Goal: Task Accomplishment & Management: Complete application form

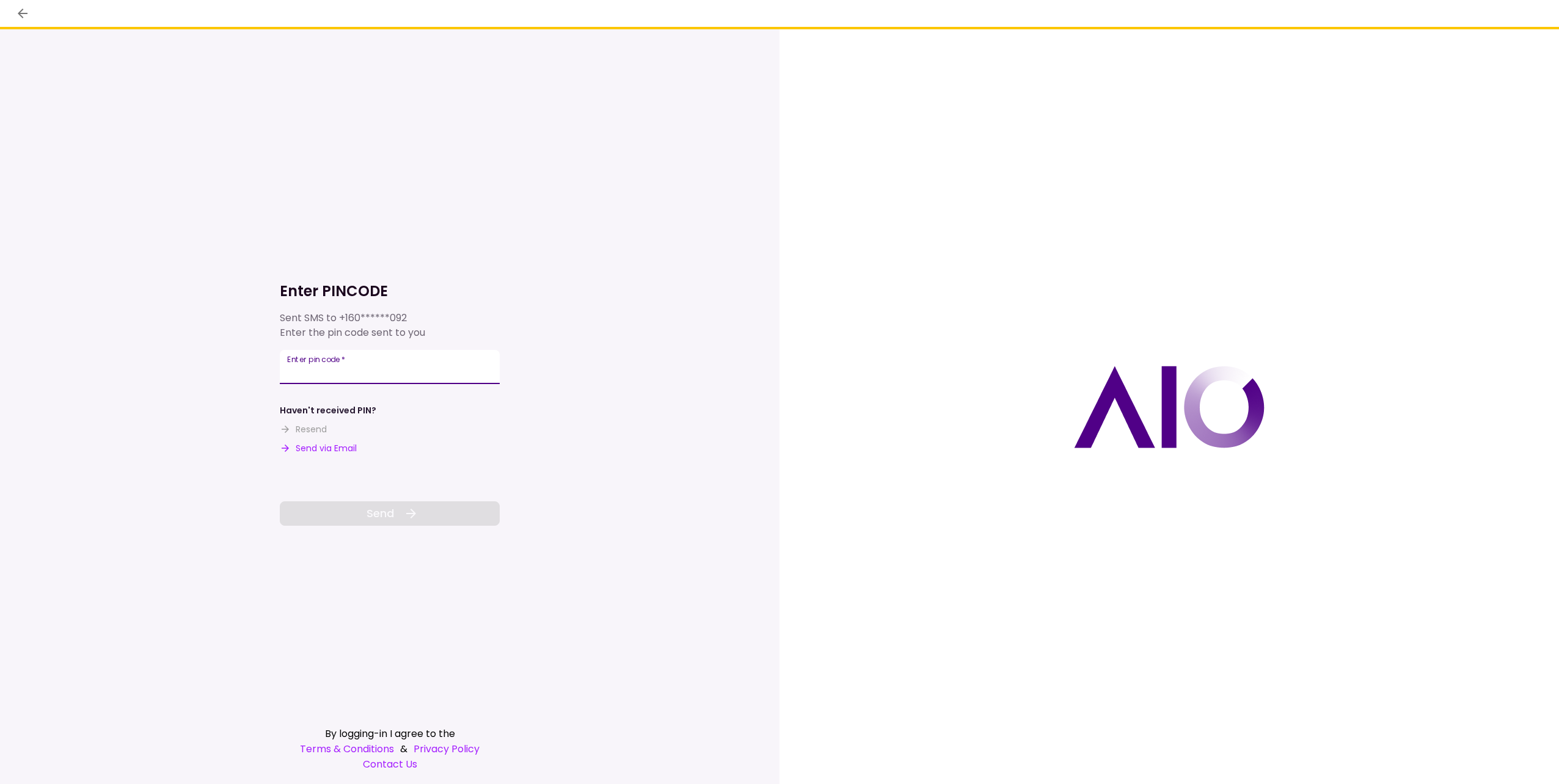
click at [354, 362] on input "Enter pin code   *" at bounding box center [390, 367] width 220 height 34
type input "******"
click at [378, 511] on span "Send" at bounding box center [379, 513] width 27 height 17
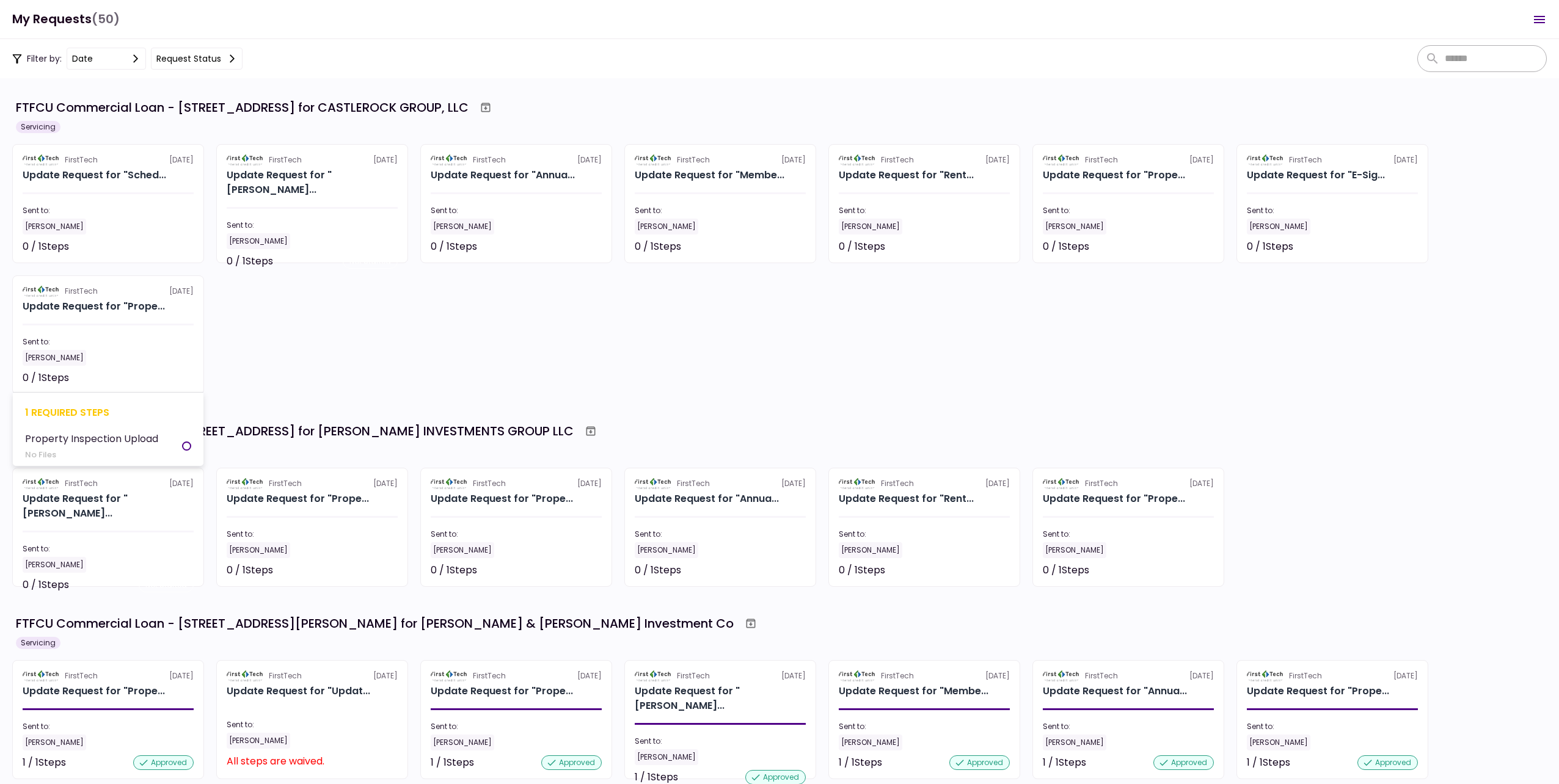
click at [113, 350] on div "[PERSON_NAME]" at bounding box center [108, 358] width 171 height 16
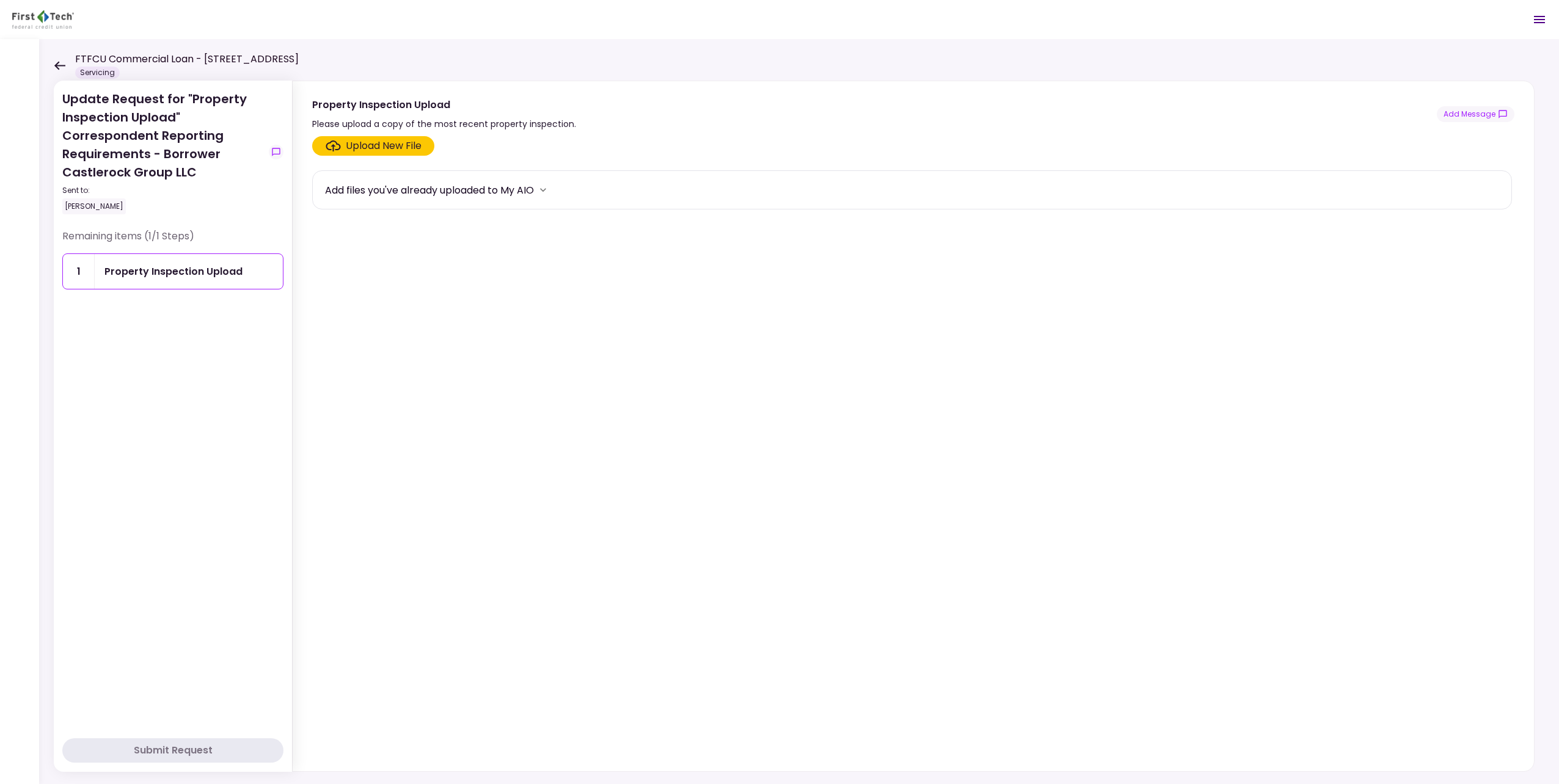
click at [367, 149] on div "Upload New File" at bounding box center [384, 145] width 76 height 15
click at [0, 0] on input "Upload New File" at bounding box center [0, 0] width 0 height 0
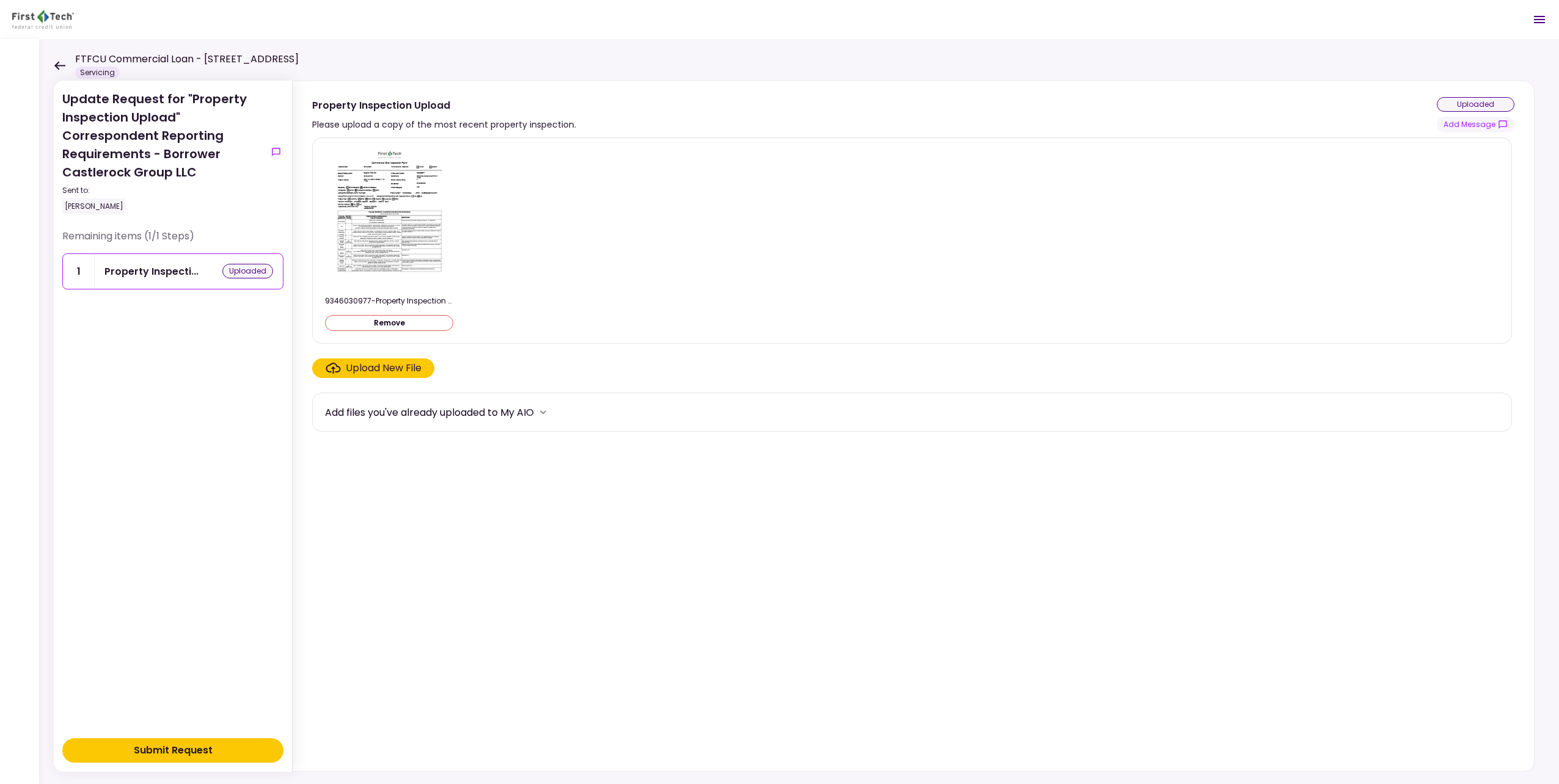
click at [232, 750] on button "Submit Request" at bounding box center [173, 751] width 221 height 25
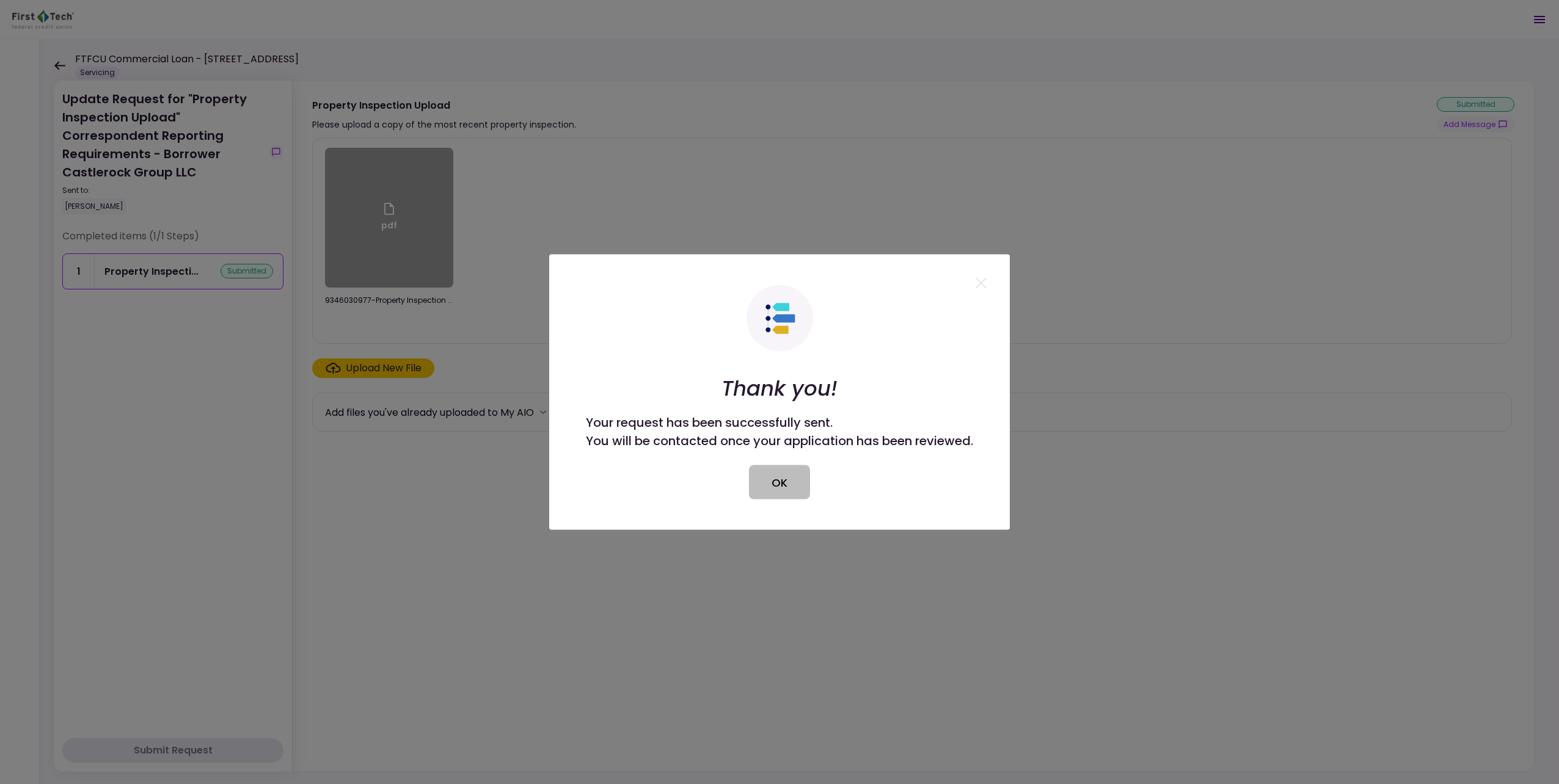
click at [766, 487] on button "OK" at bounding box center [779, 482] width 61 height 34
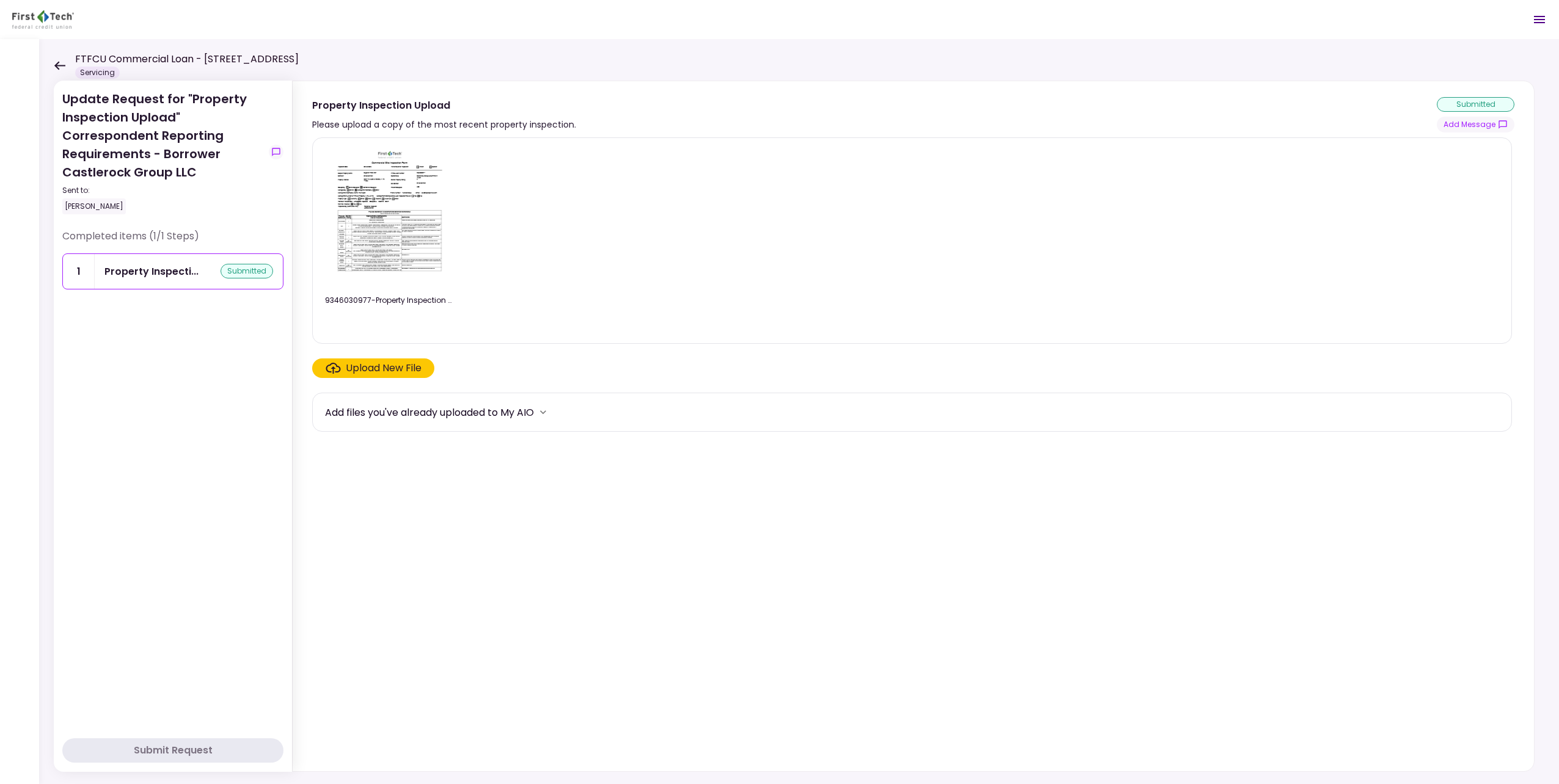
click at [51, 62] on div "Update Request for "Property Inspection Upload" Correspondent Reporting Require…" at bounding box center [798, 411] width 1519 height 744
click at [56, 65] on icon at bounding box center [60, 65] width 11 height 9
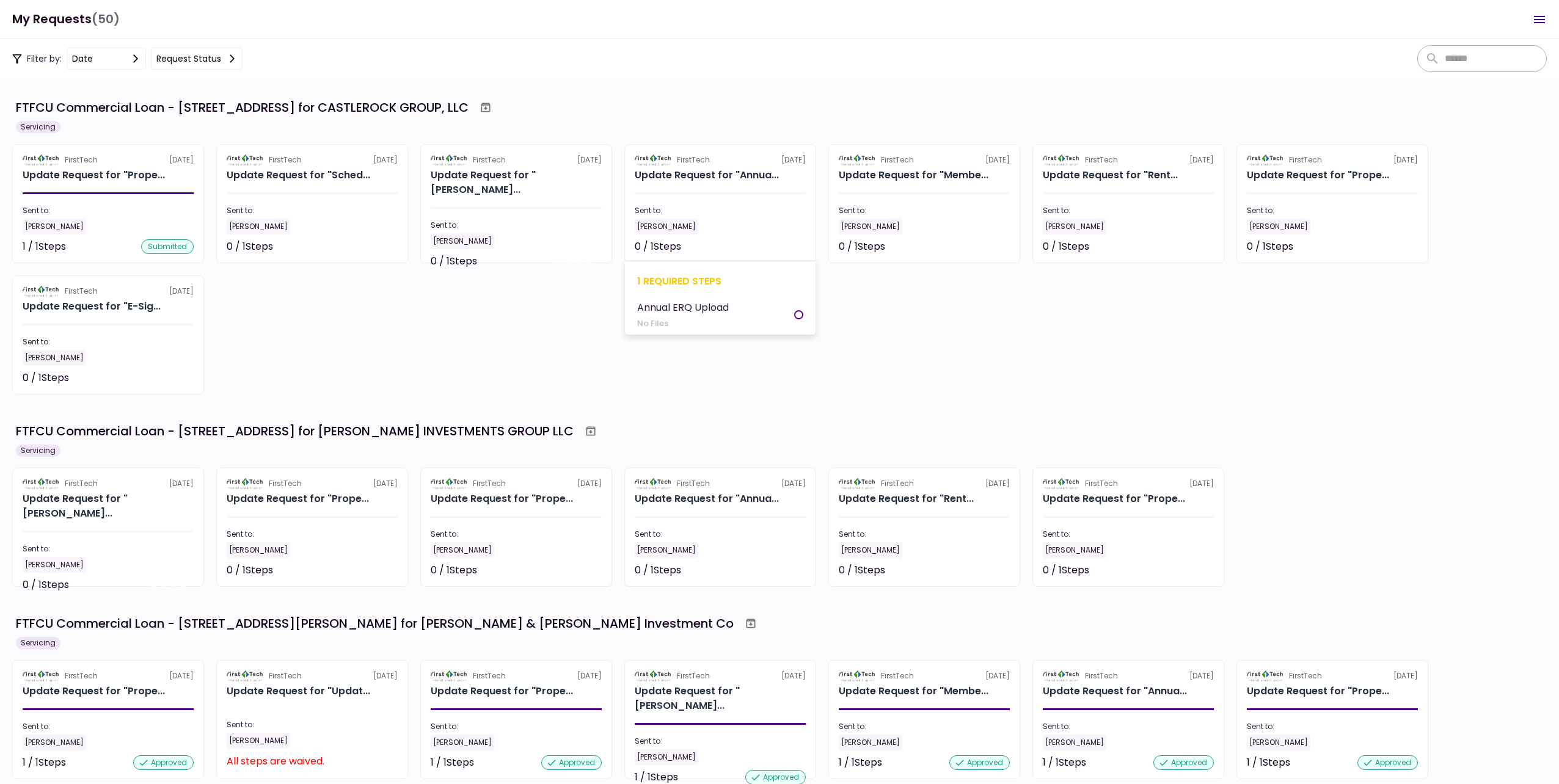
click at [715, 240] on div "0 / 1 Steps Not started" at bounding box center [720, 246] width 171 height 15
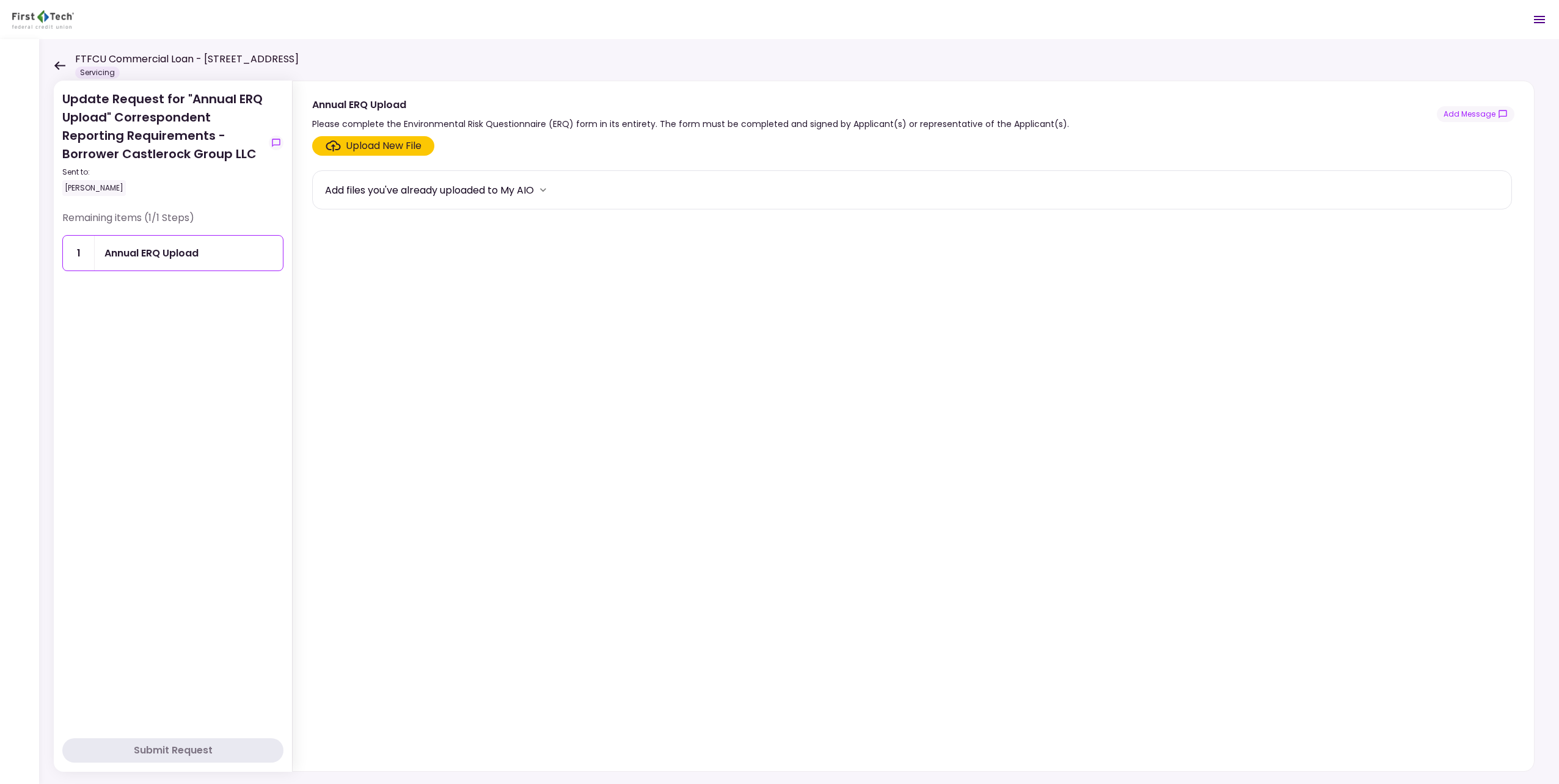
click at [357, 151] on div "Upload New File" at bounding box center [384, 145] width 76 height 15
click at [0, 0] on input "Upload New File" at bounding box center [0, 0] width 0 height 0
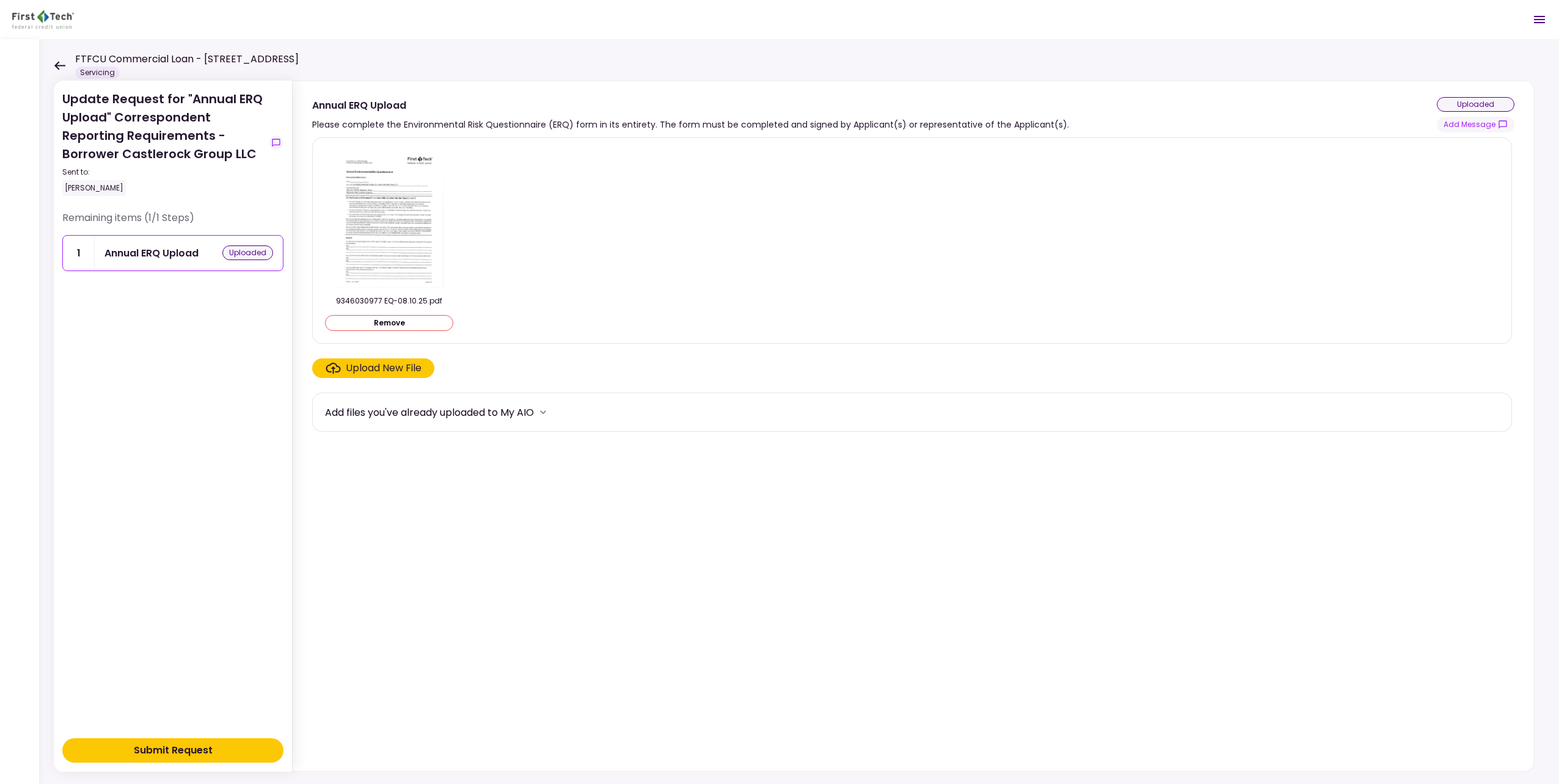
click at [202, 752] on div "Submit Request" at bounding box center [173, 750] width 79 height 15
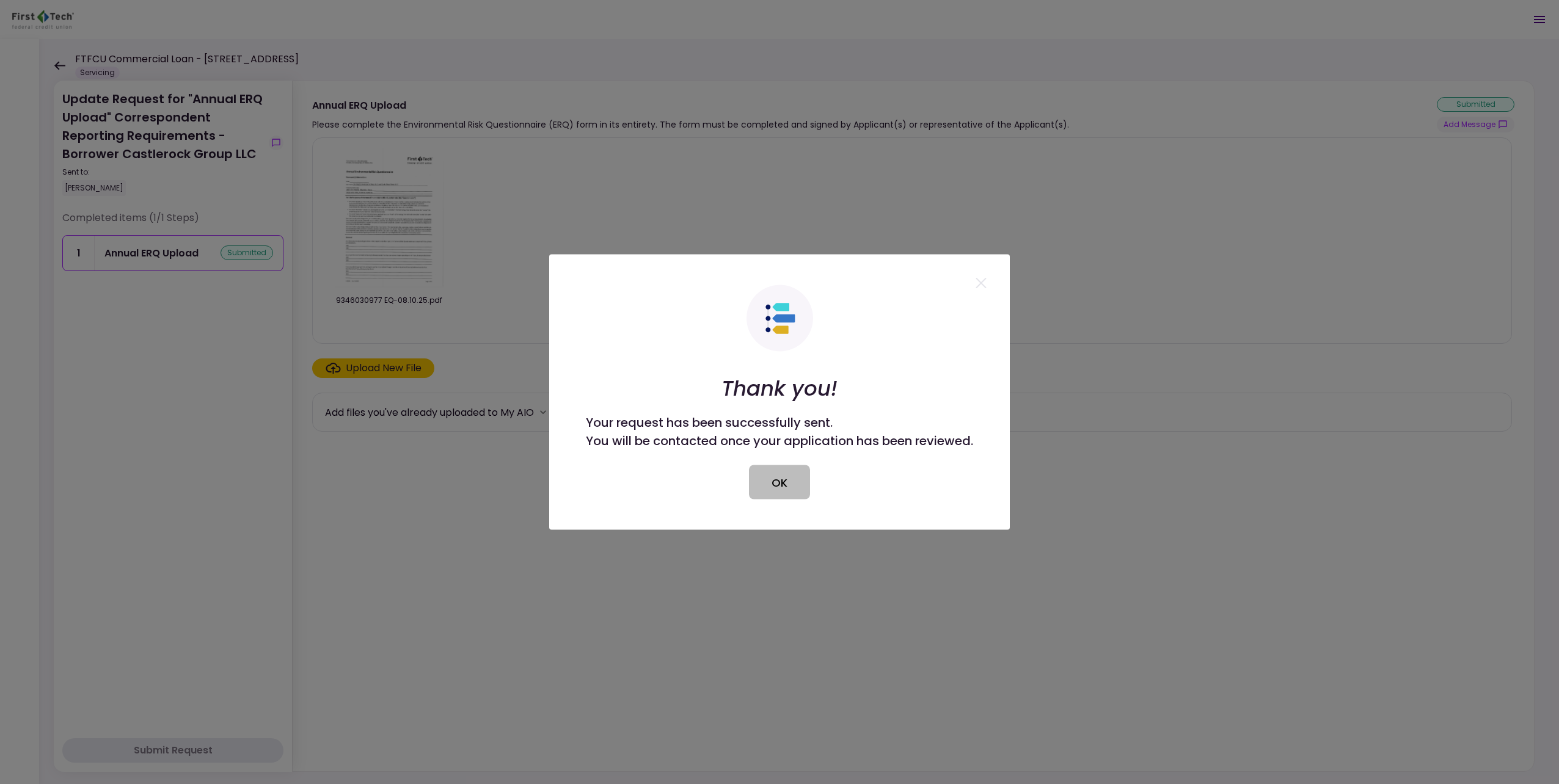
click at [770, 473] on button "OK" at bounding box center [779, 482] width 61 height 34
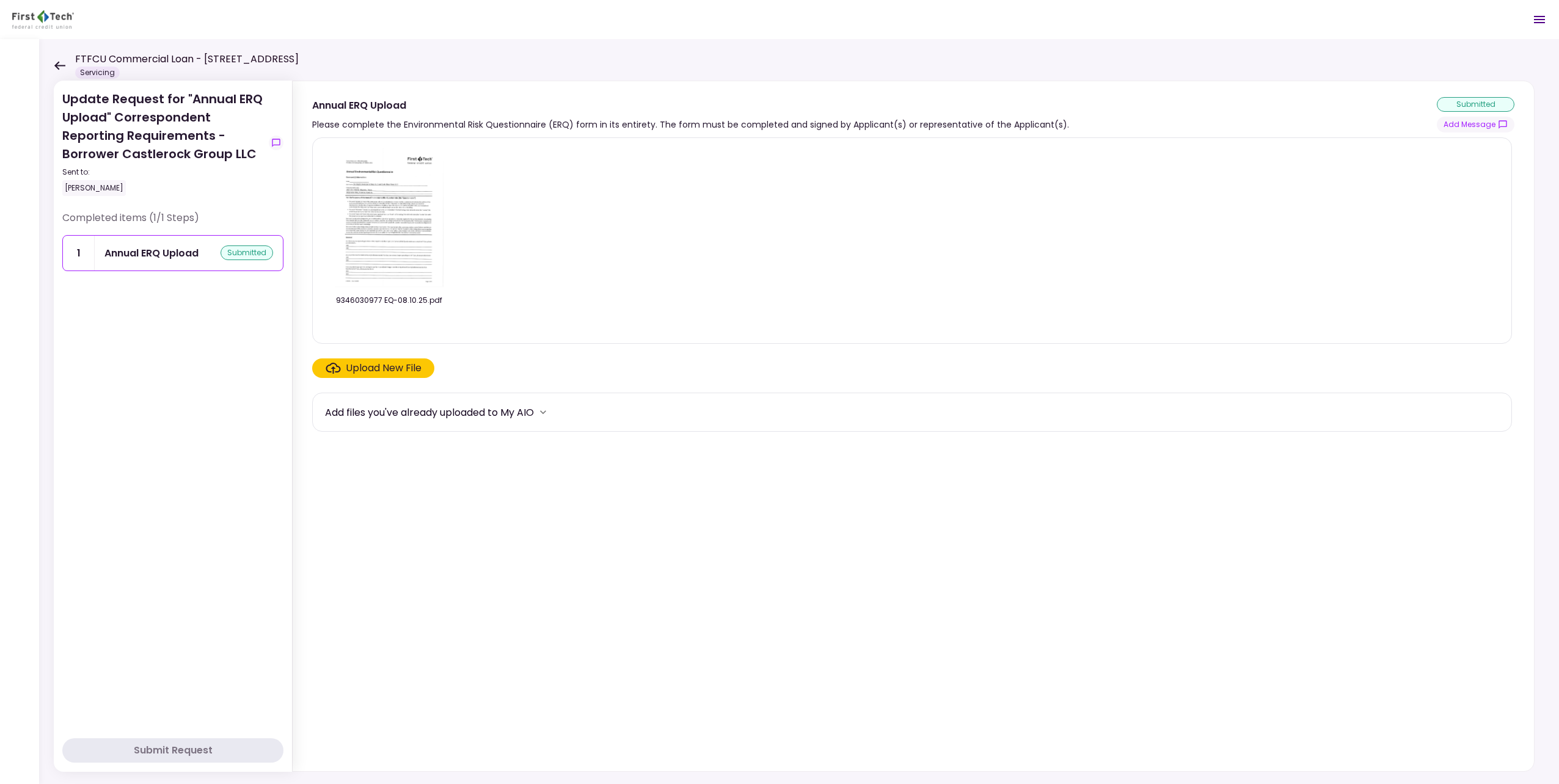
click at [61, 67] on icon at bounding box center [59, 65] width 11 height 9
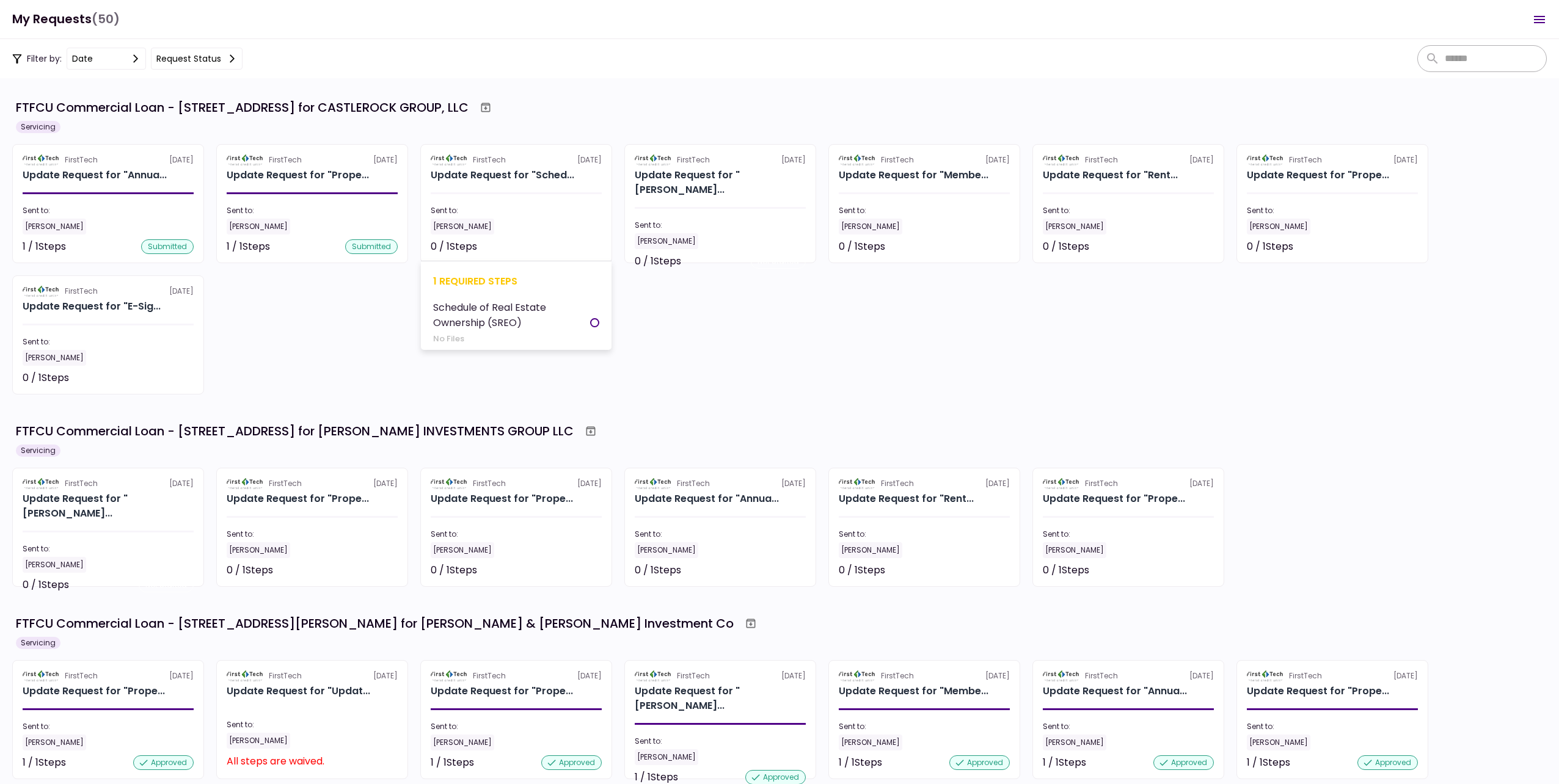
click at [522, 215] on div "Sent to:" at bounding box center [516, 210] width 171 height 11
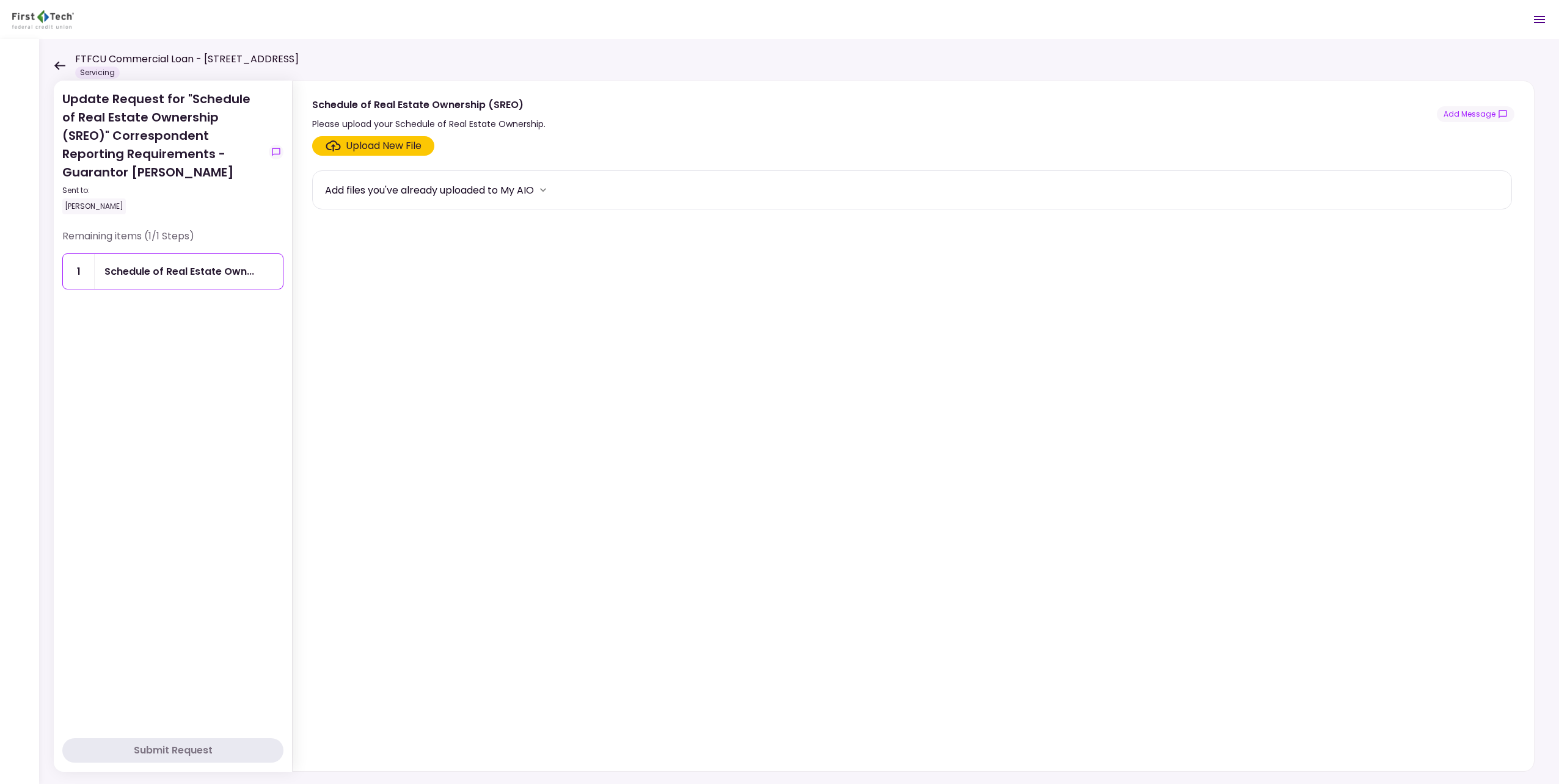
click at [352, 147] on div "Upload New File" at bounding box center [384, 145] width 76 height 15
click at [0, 0] on input "Upload New File" at bounding box center [0, 0] width 0 height 0
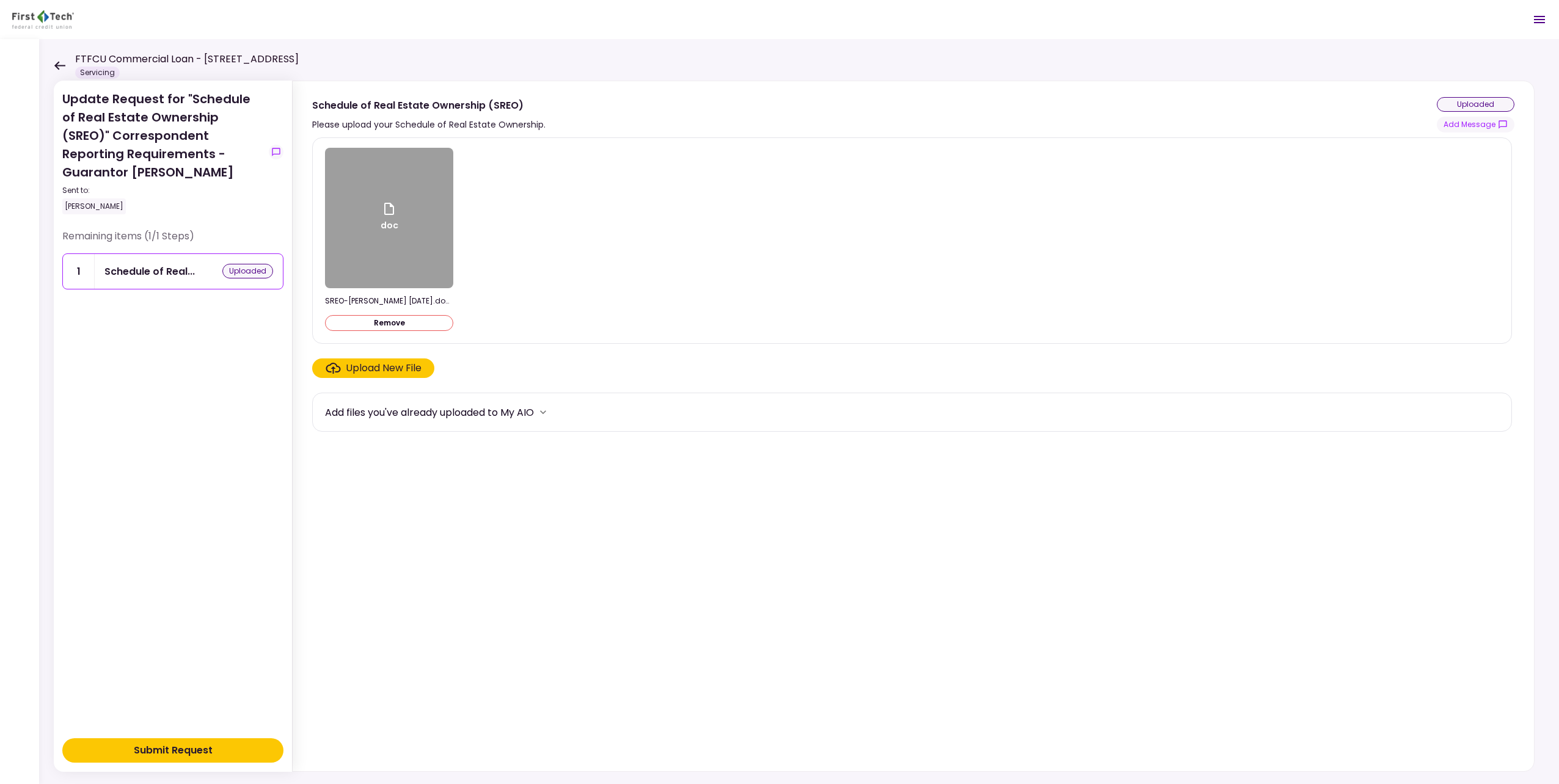
click at [170, 743] on div "Submit Request" at bounding box center [173, 750] width 79 height 15
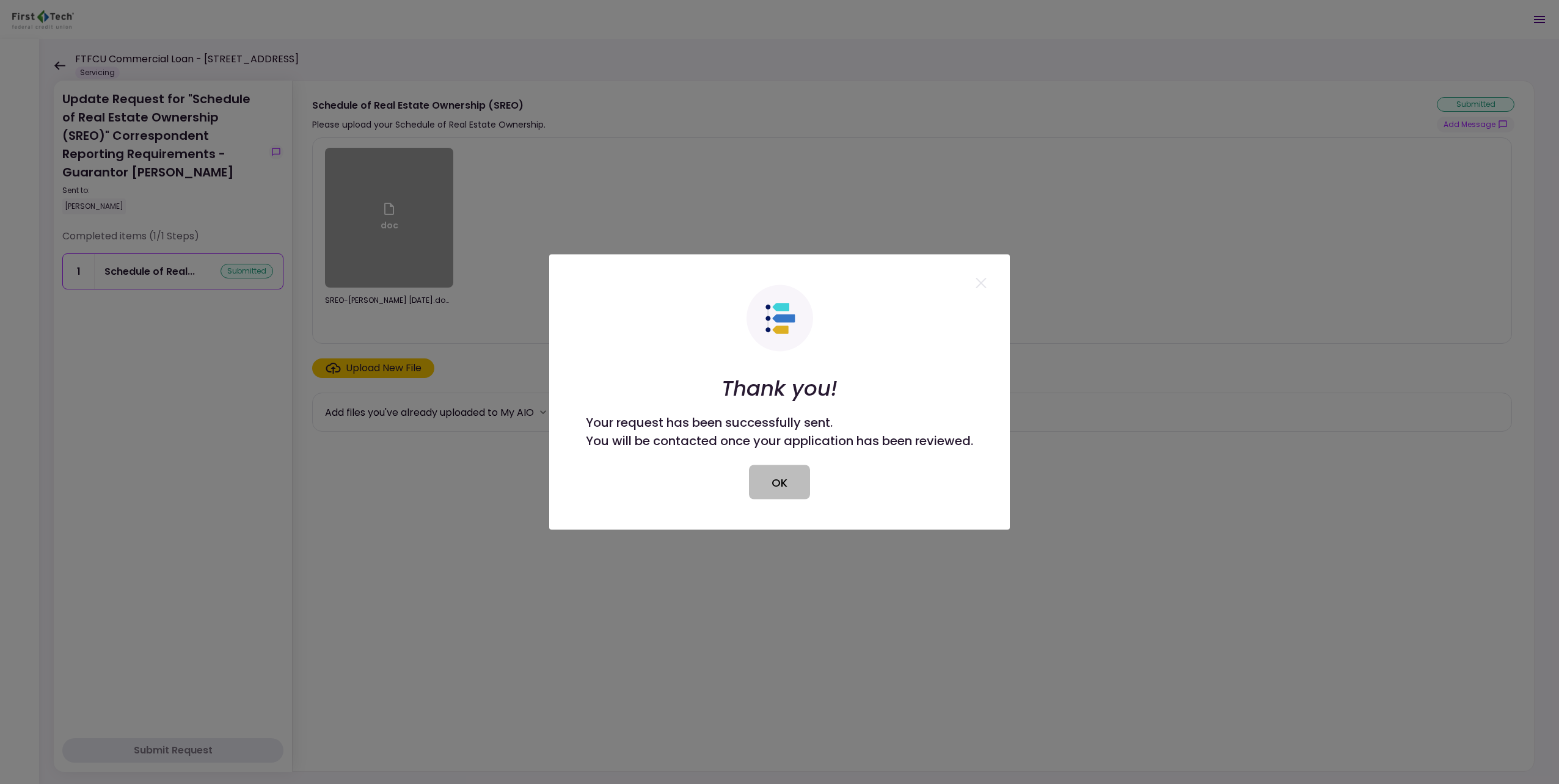
click at [782, 485] on button "OK" at bounding box center [779, 482] width 61 height 34
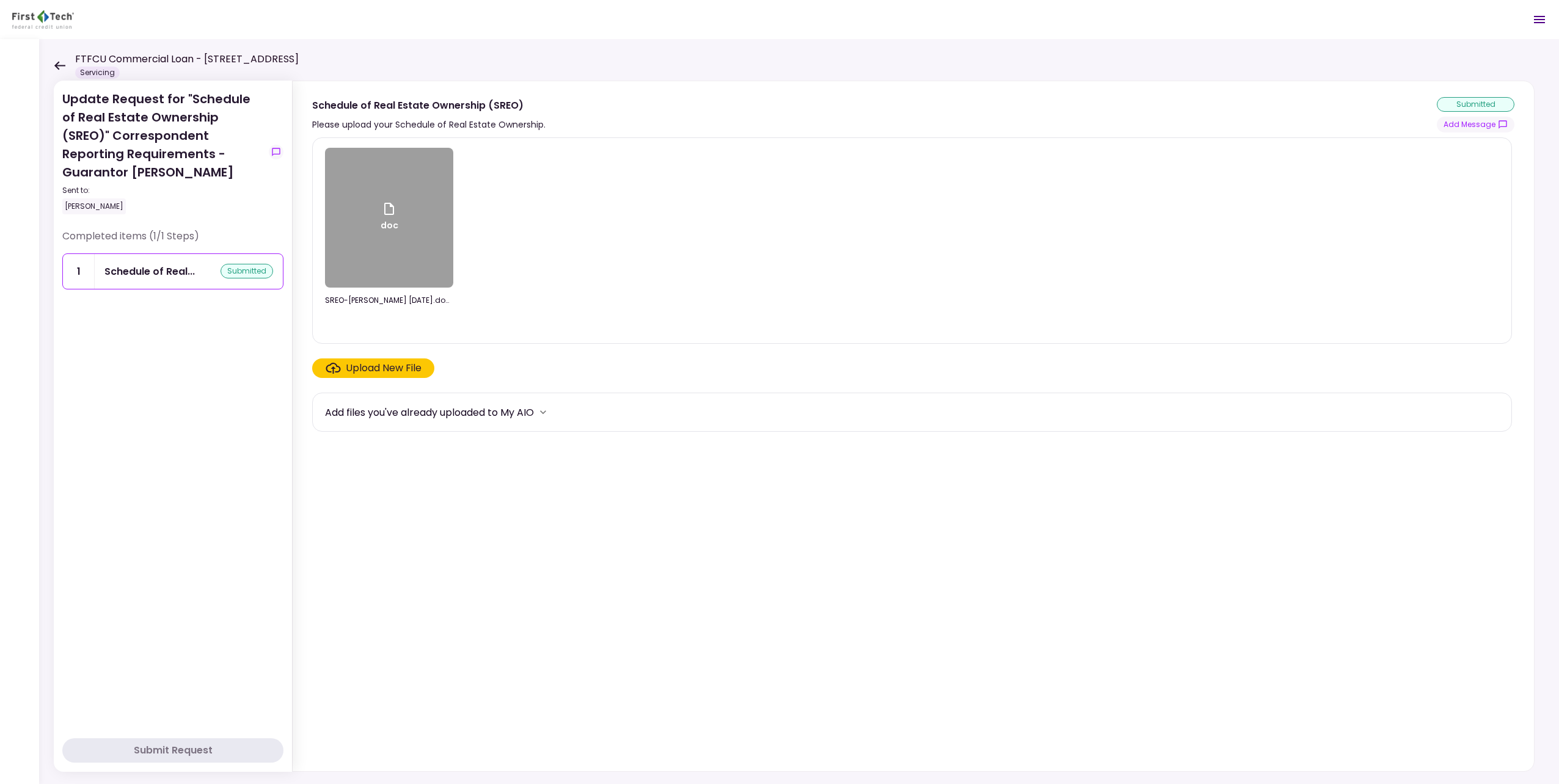
click at [61, 66] on icon at bounding box center [59, 65] width 11 height 9
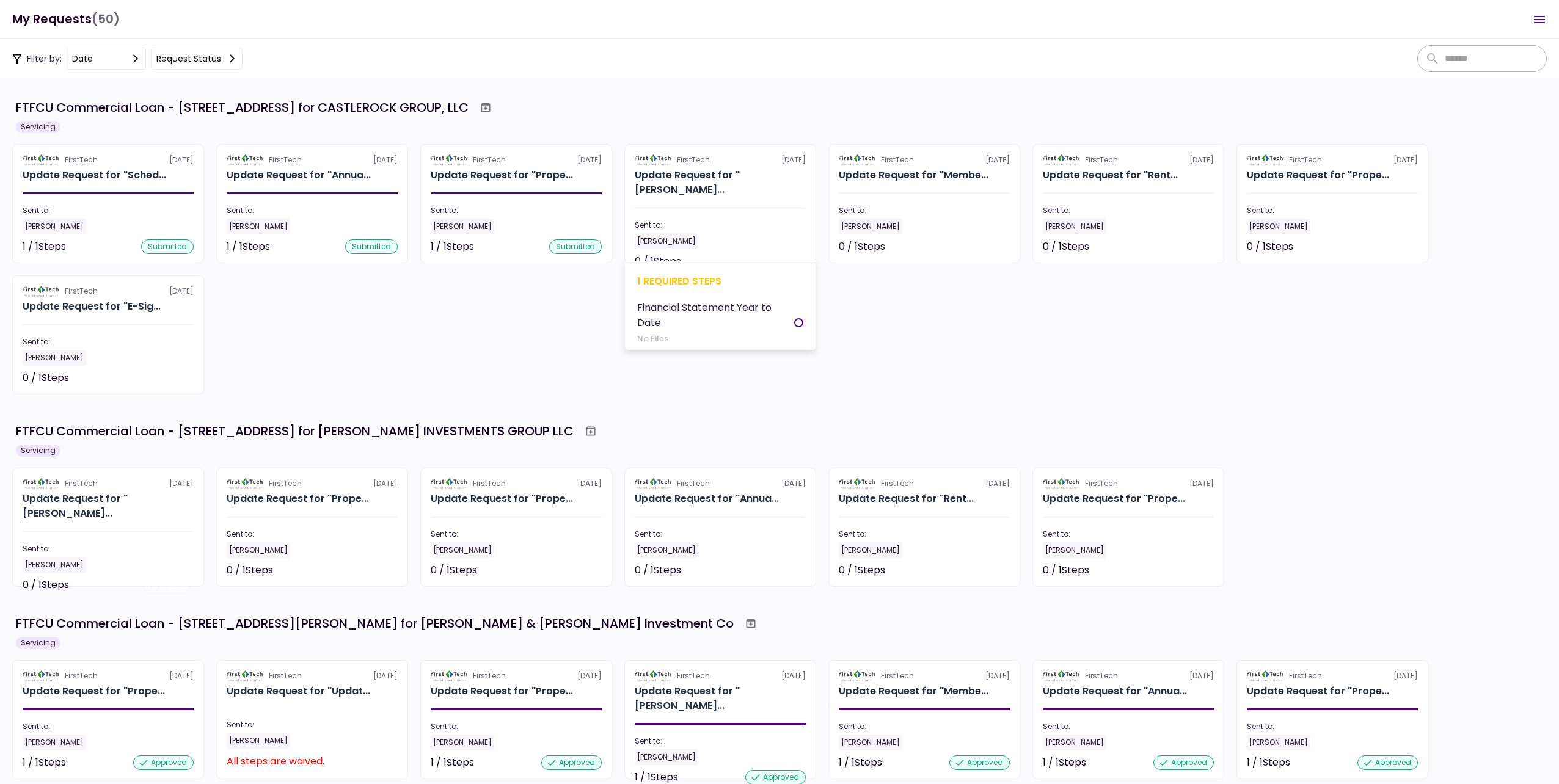
click at [743, 237] on section "FirstTech [DATE] Update Request for "[PERSON_NAME]... Sent to: [PERSON_NAME] 0 …" at bounding box center [720, 203] width 192 height 119
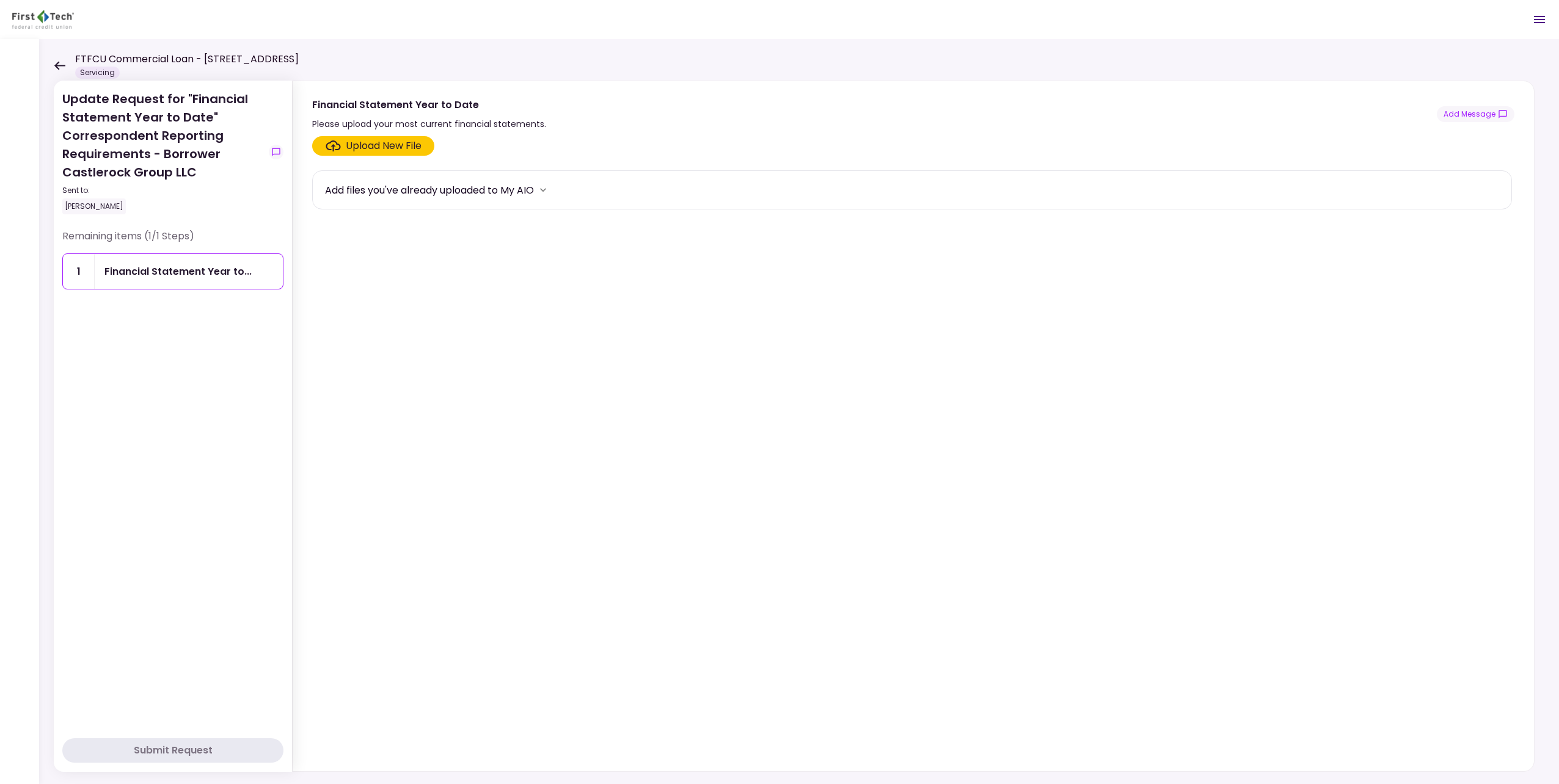
click at [374, 138] on div "Upload New File" at bounding box center [384, 145] width 76 height 15
click at [0, 0] on input "Upload New File" at bounding box center [0, 0] width 0 height 0
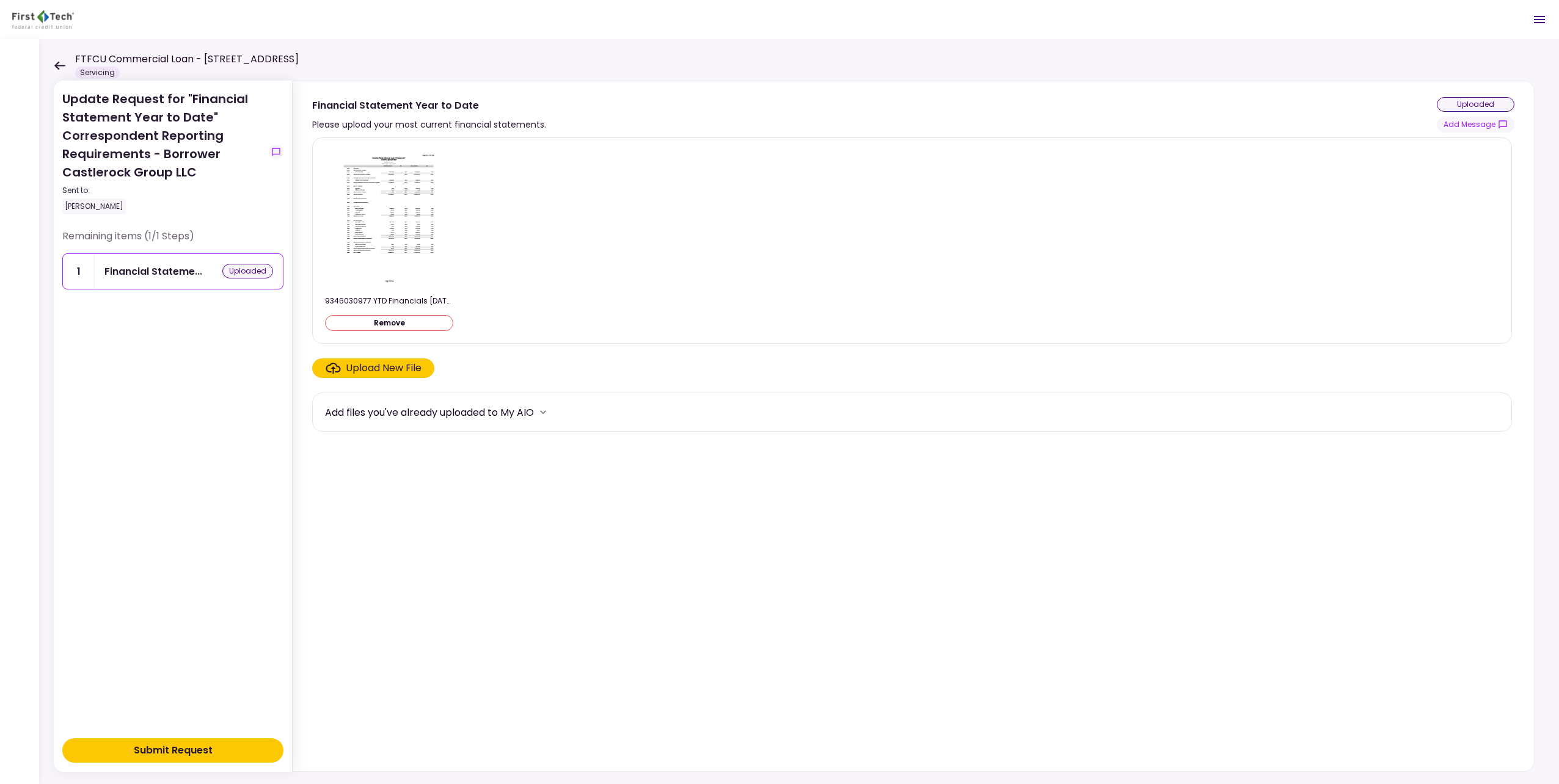
click at [224, 757] on button "Submit Request" at bounding box center [173, 751] width 221 height 25
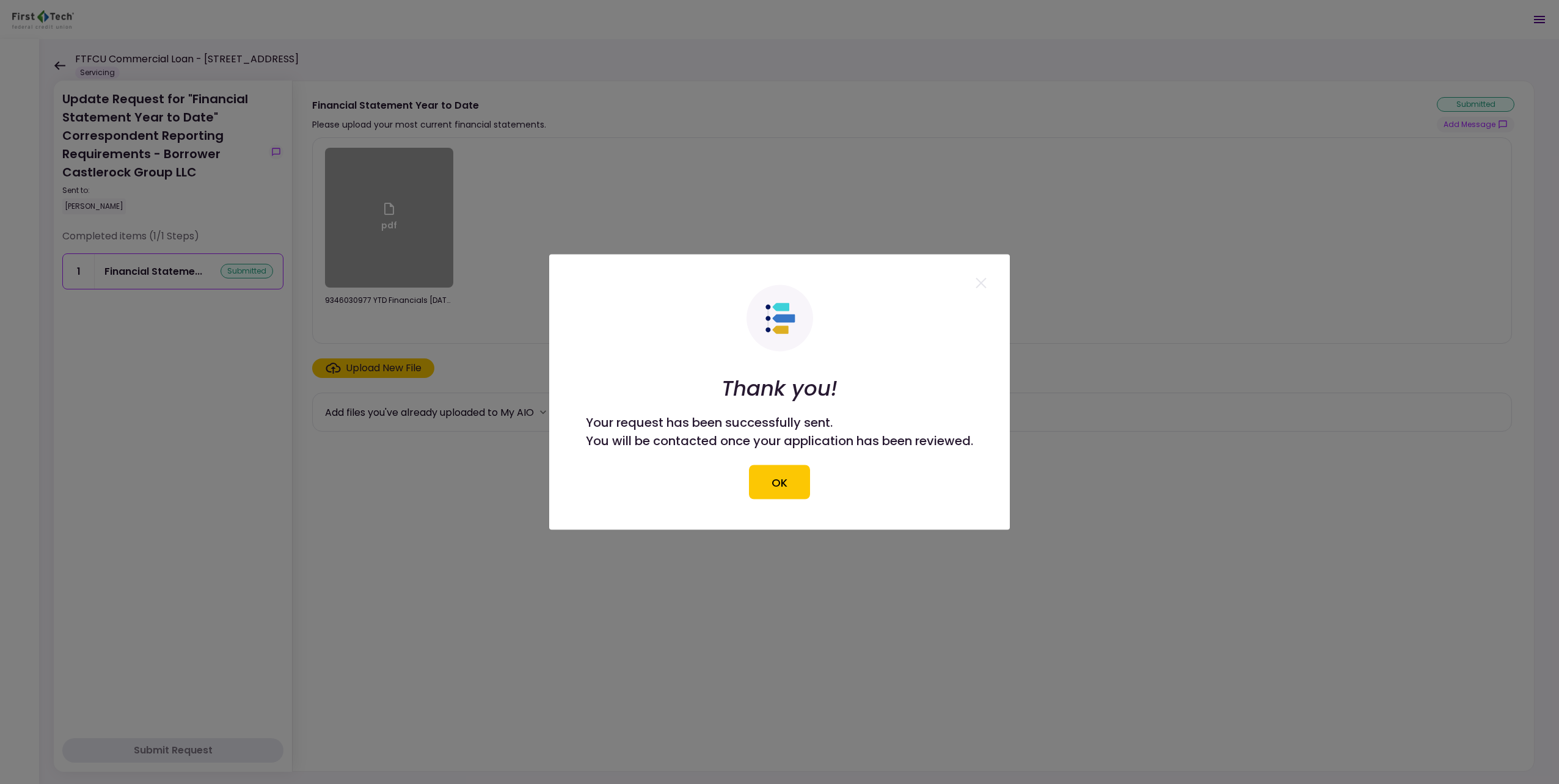
click at [763, 480] on button "OK" at bounding box center [779, 482] width 61 height 34
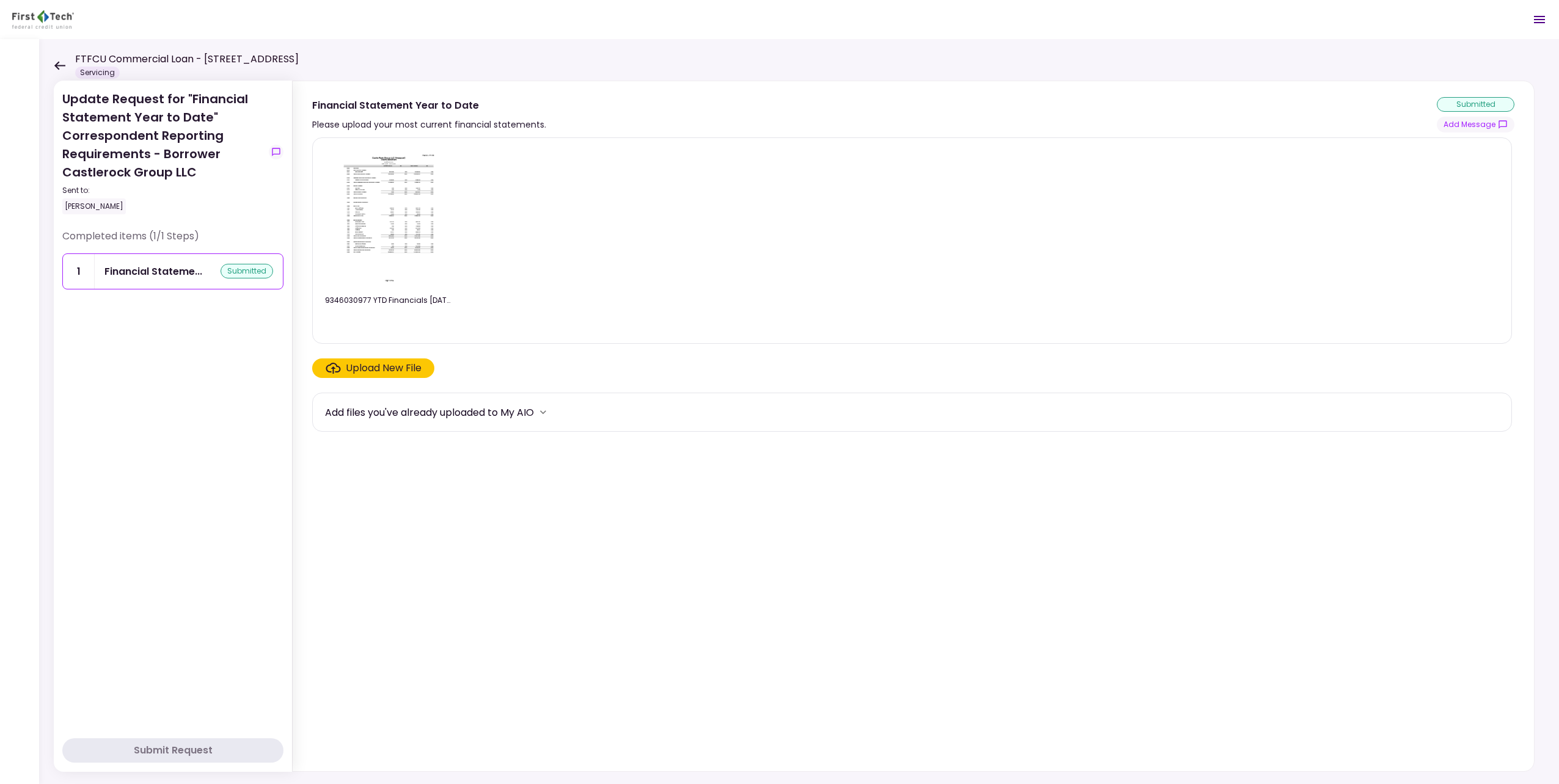
click at [61, 66] on icon at bounding box center [59, 65] width 11 height 9
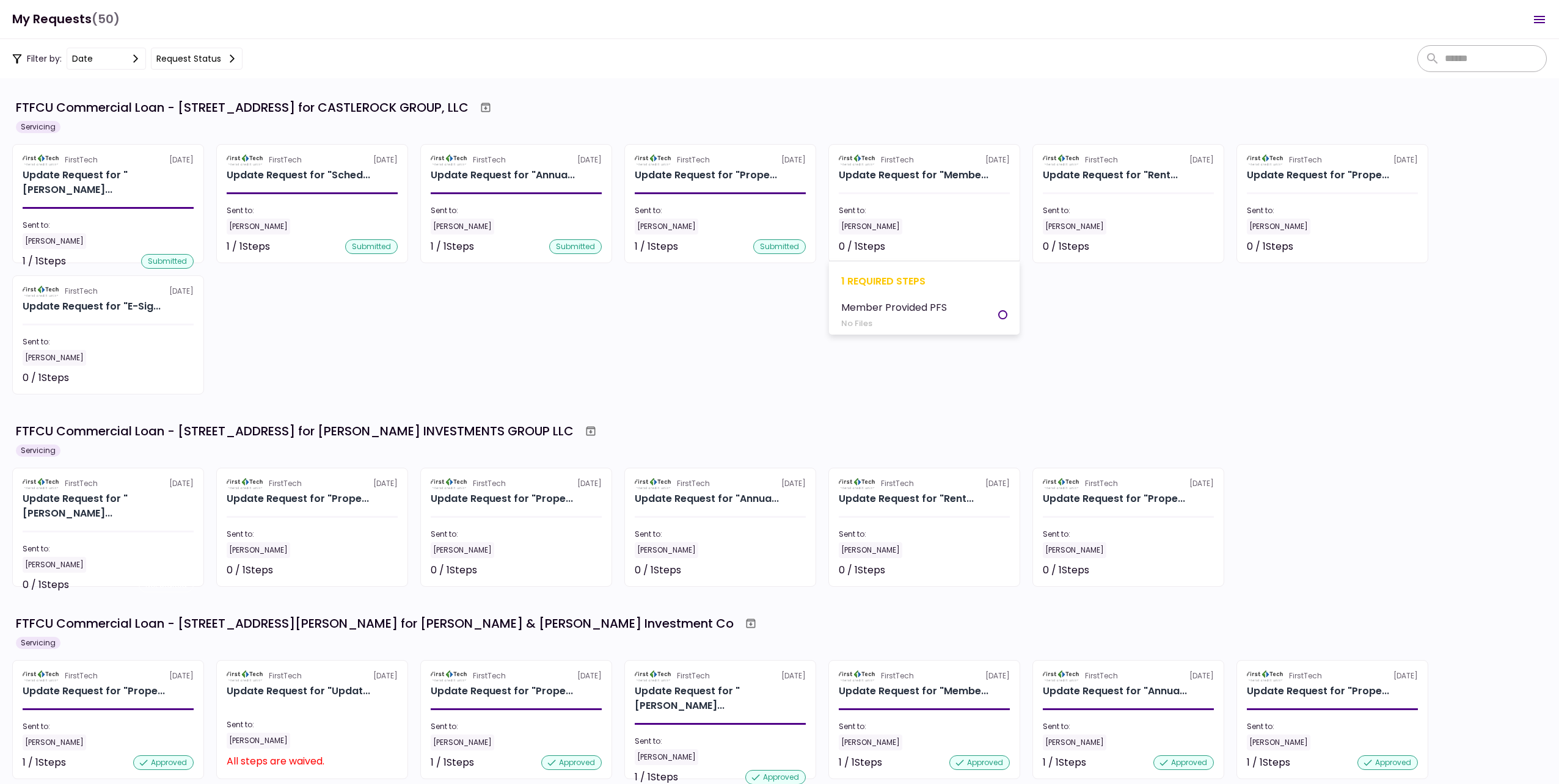
click at [904, 208] on div "Sent to:" at bounding box center [924, 210] width 171 height 11
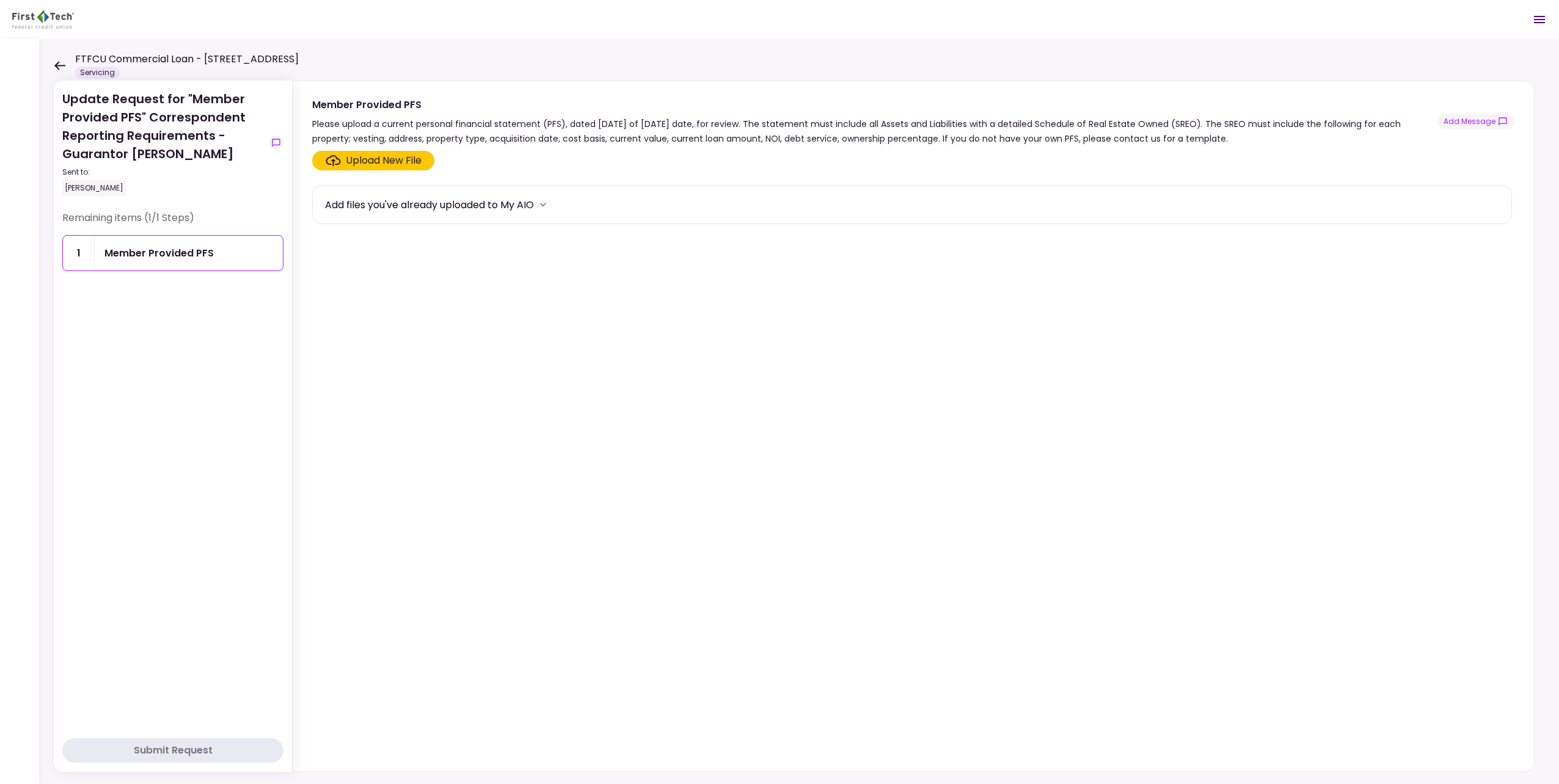
click at [386, 164] on div "Upload New File" at bounding box center [384, 160] width 76 height 15
click at [0, 0] on input "Upload New File" at bounding box center [0, 0] width 0 height 0
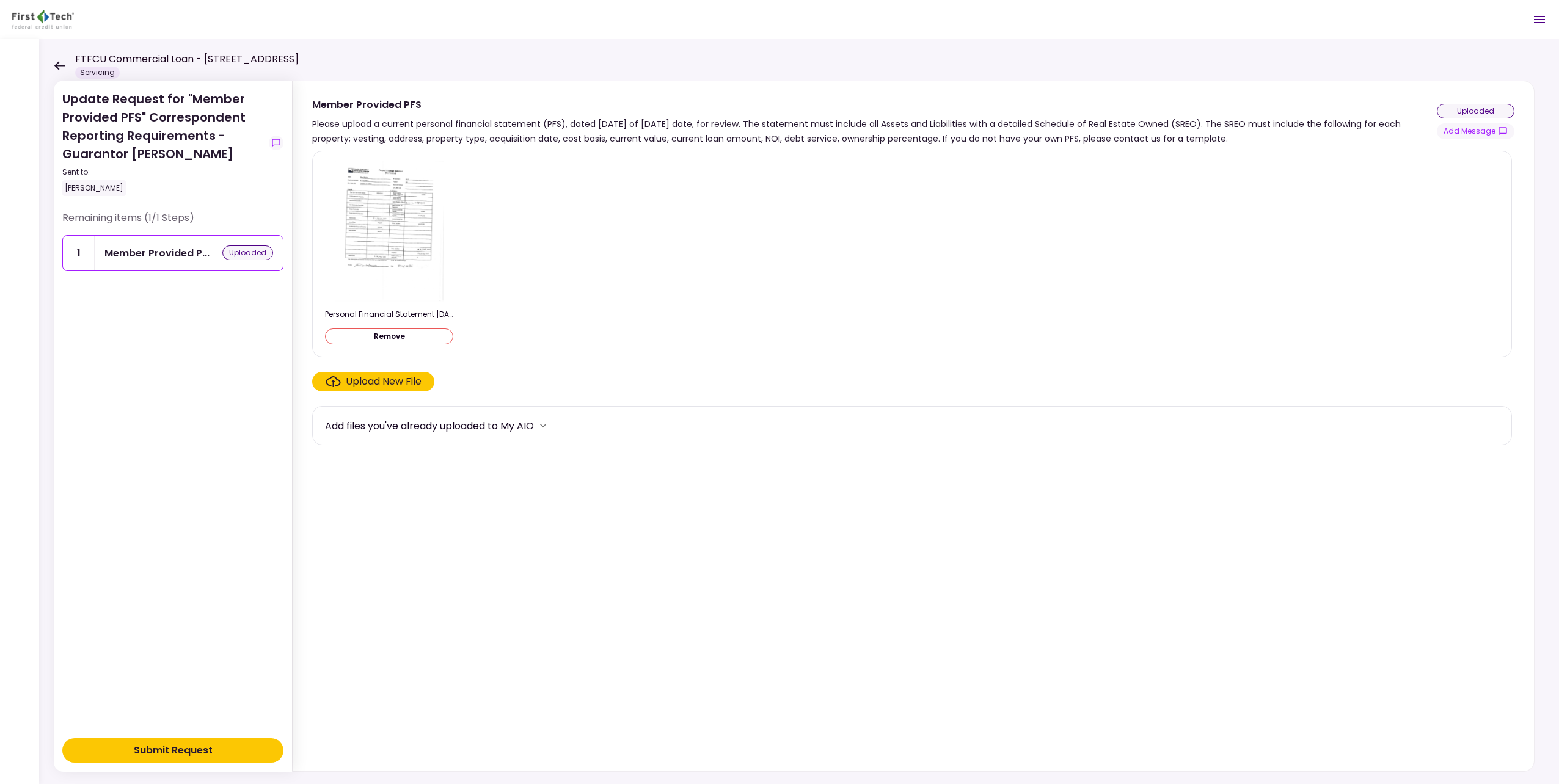
click at [240, 755] on button "Submit Request" at bounding box center [173, 751] width 221 height 25
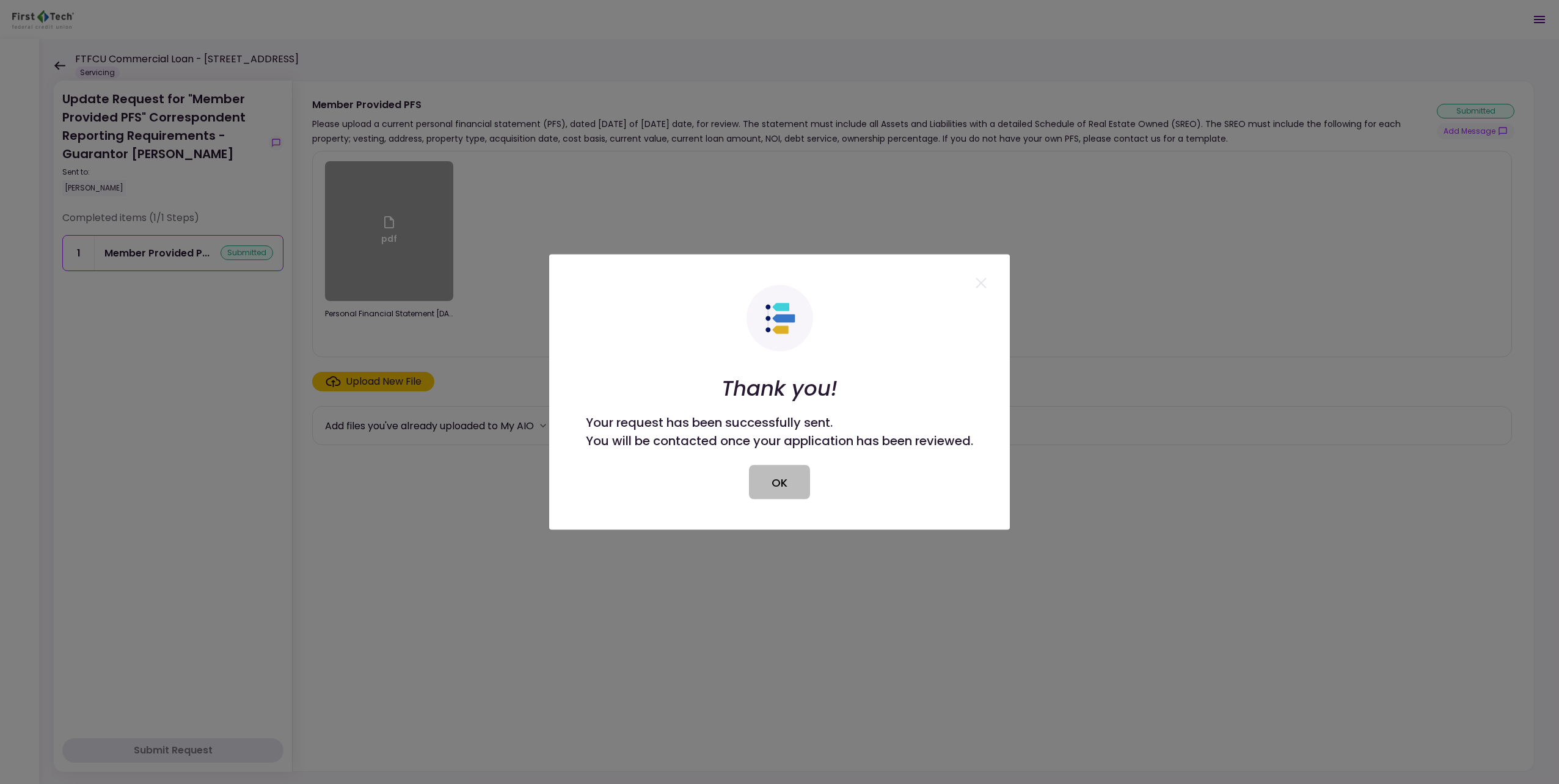
click at [753, 478] on button "OK" at bounding box center [779, 482] width 61 height 34
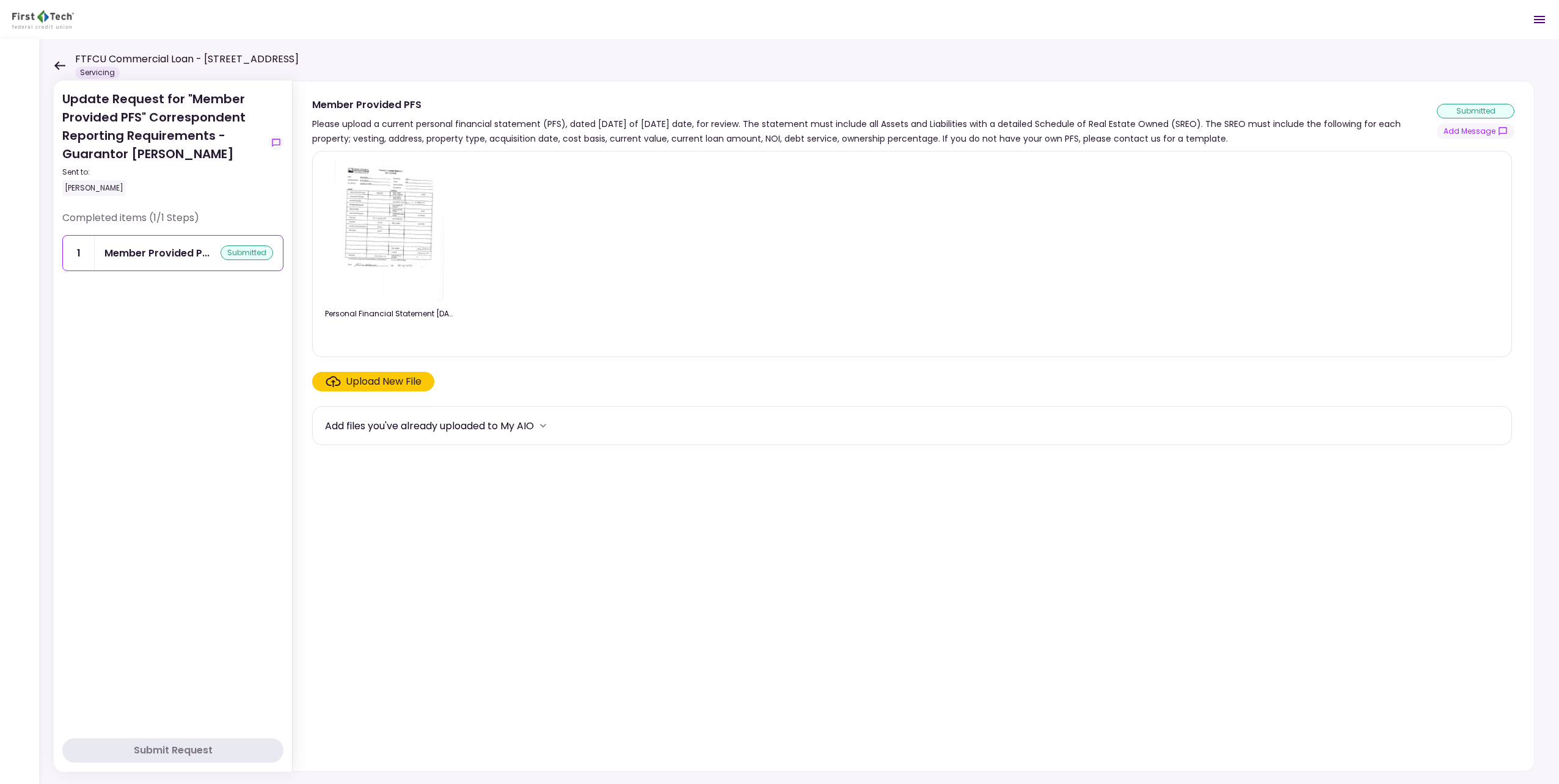
click at [60, 65] on icon at bounding box center [60, 65] width 11 height 9
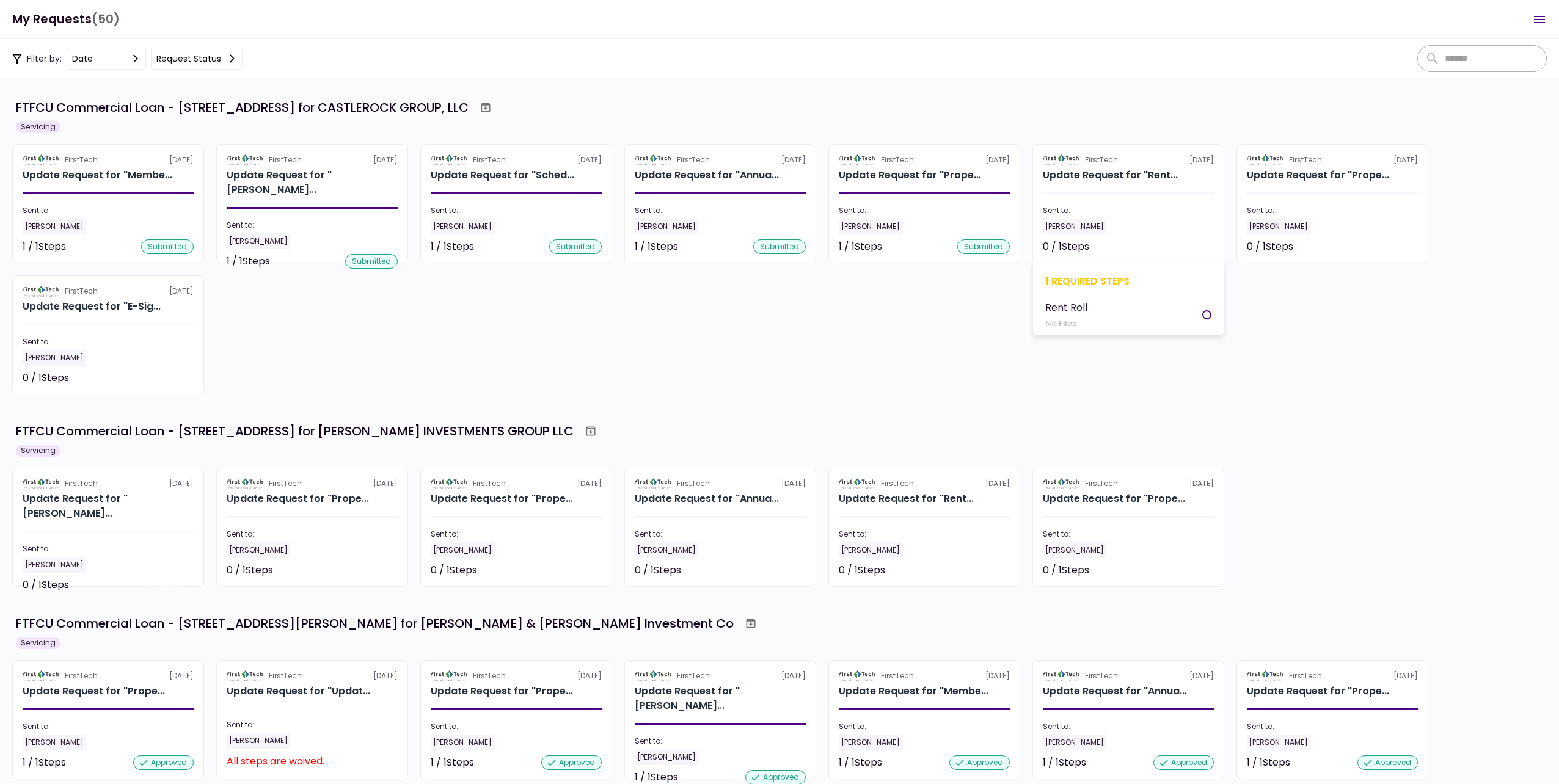
click at [1099, 205] on div "Sent to:" at bounding box center [1128, 210] width 171 height 11
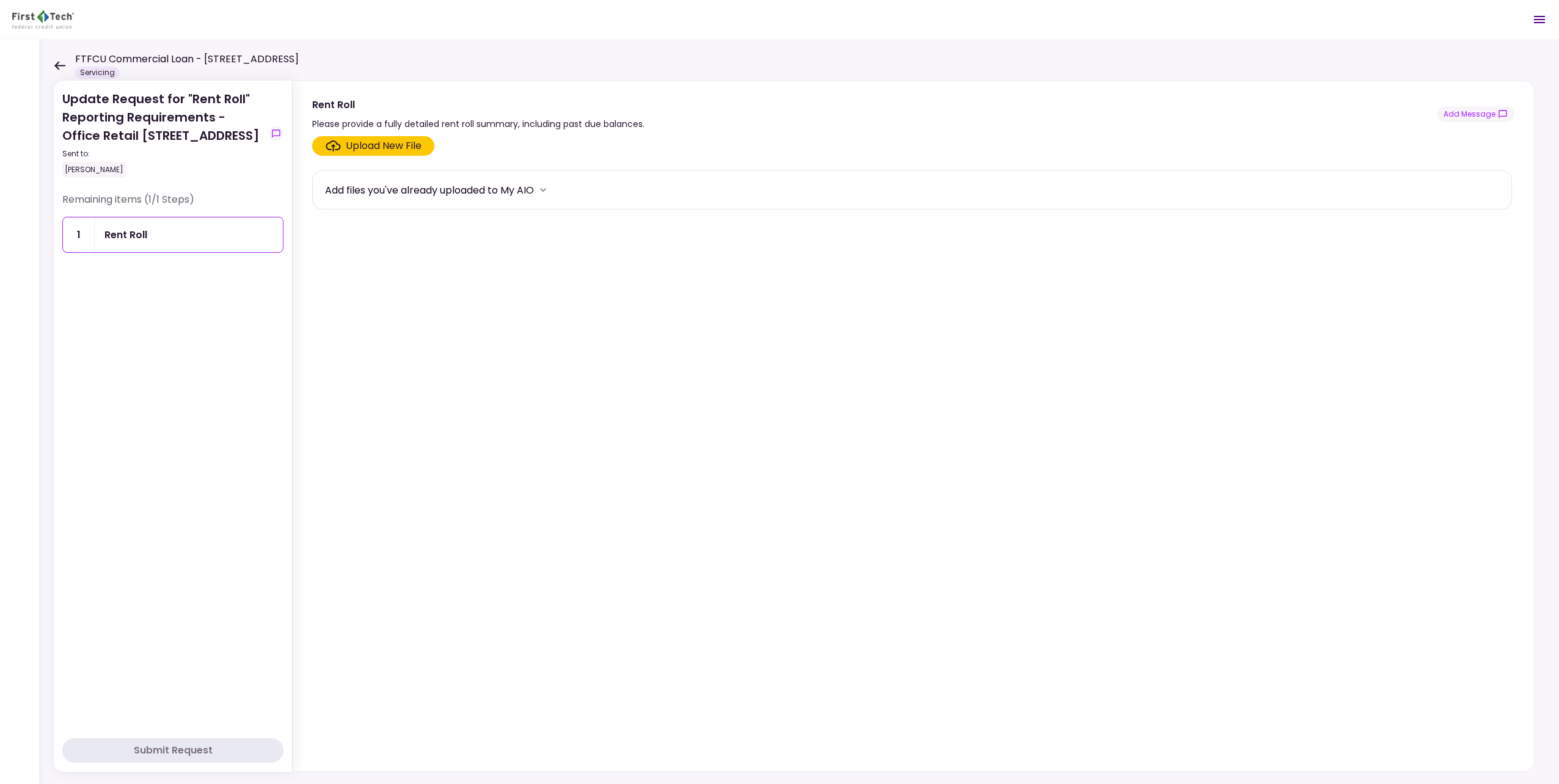
click at [379, 144] on div "Upload New File" at bounding box center [384, 145] width 76 height 15
click at [0, 0] on input "Upload New File" at bounding box center [0, 0] width 0 height 0
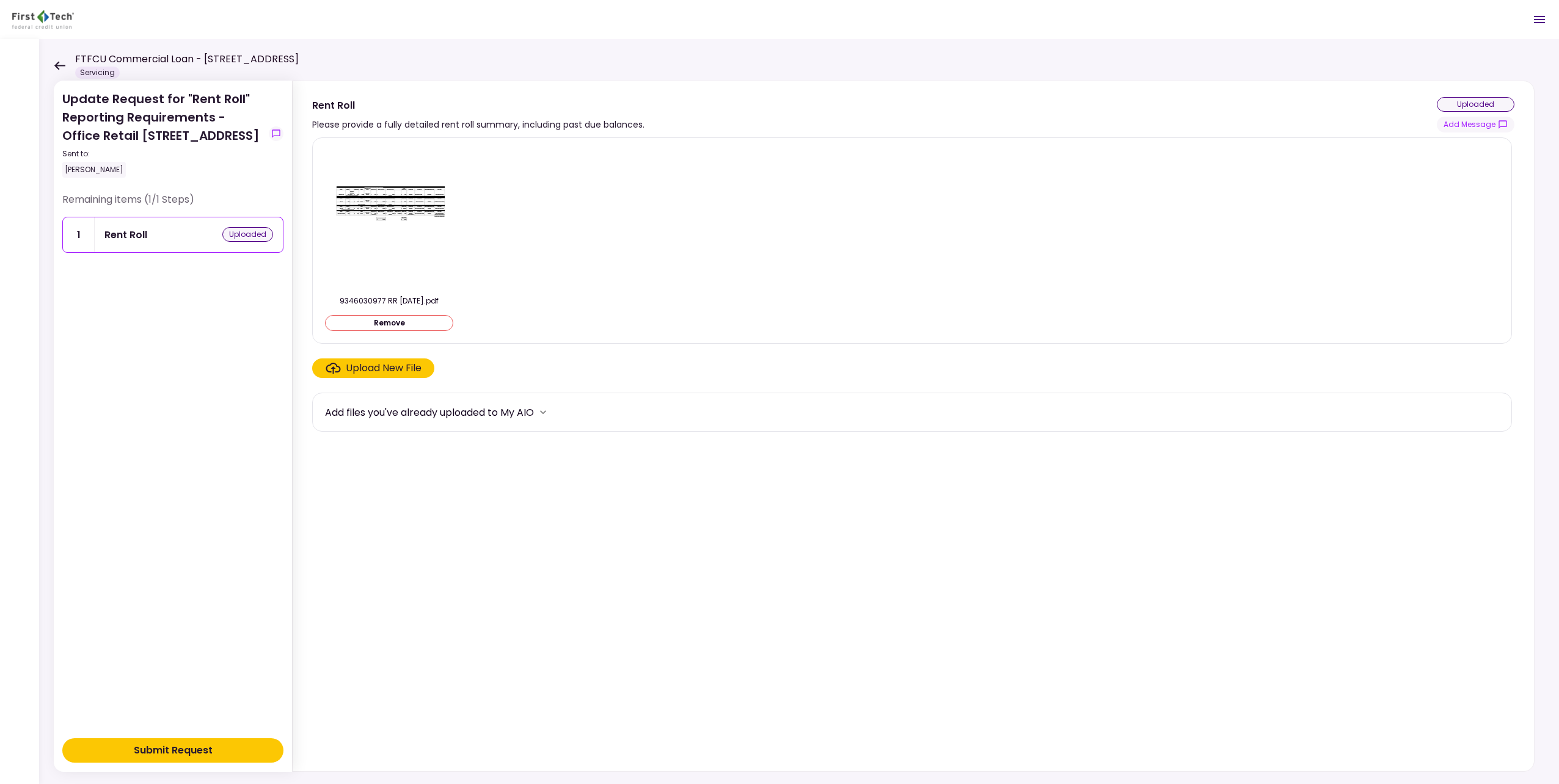
click at [220, 751] on button "Submit Request" at bounding box center [173, 751] width 221 height 25
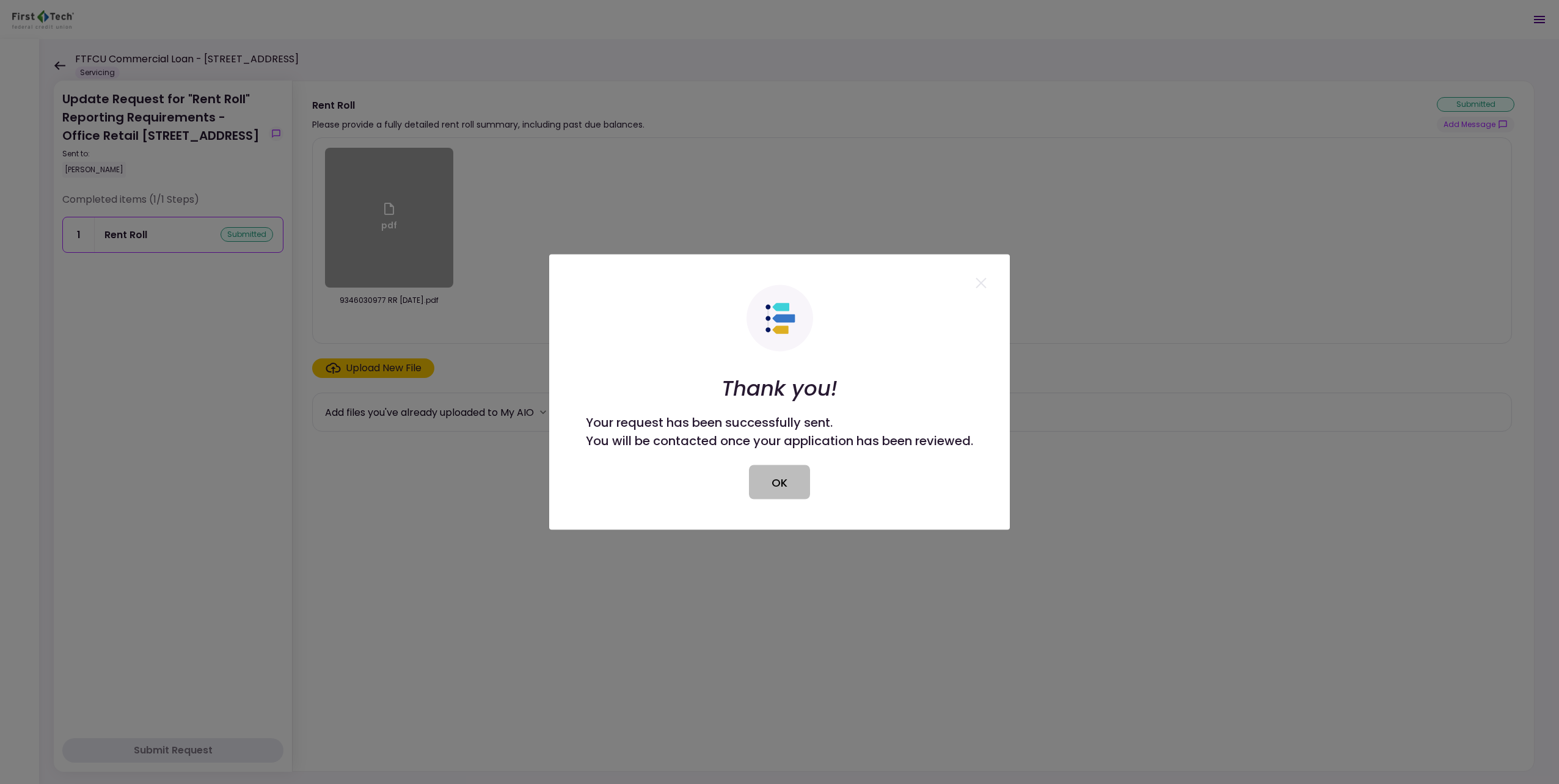
click at [767, 479] on button "OK" at bounding box center [779, 482] width 61 height 34
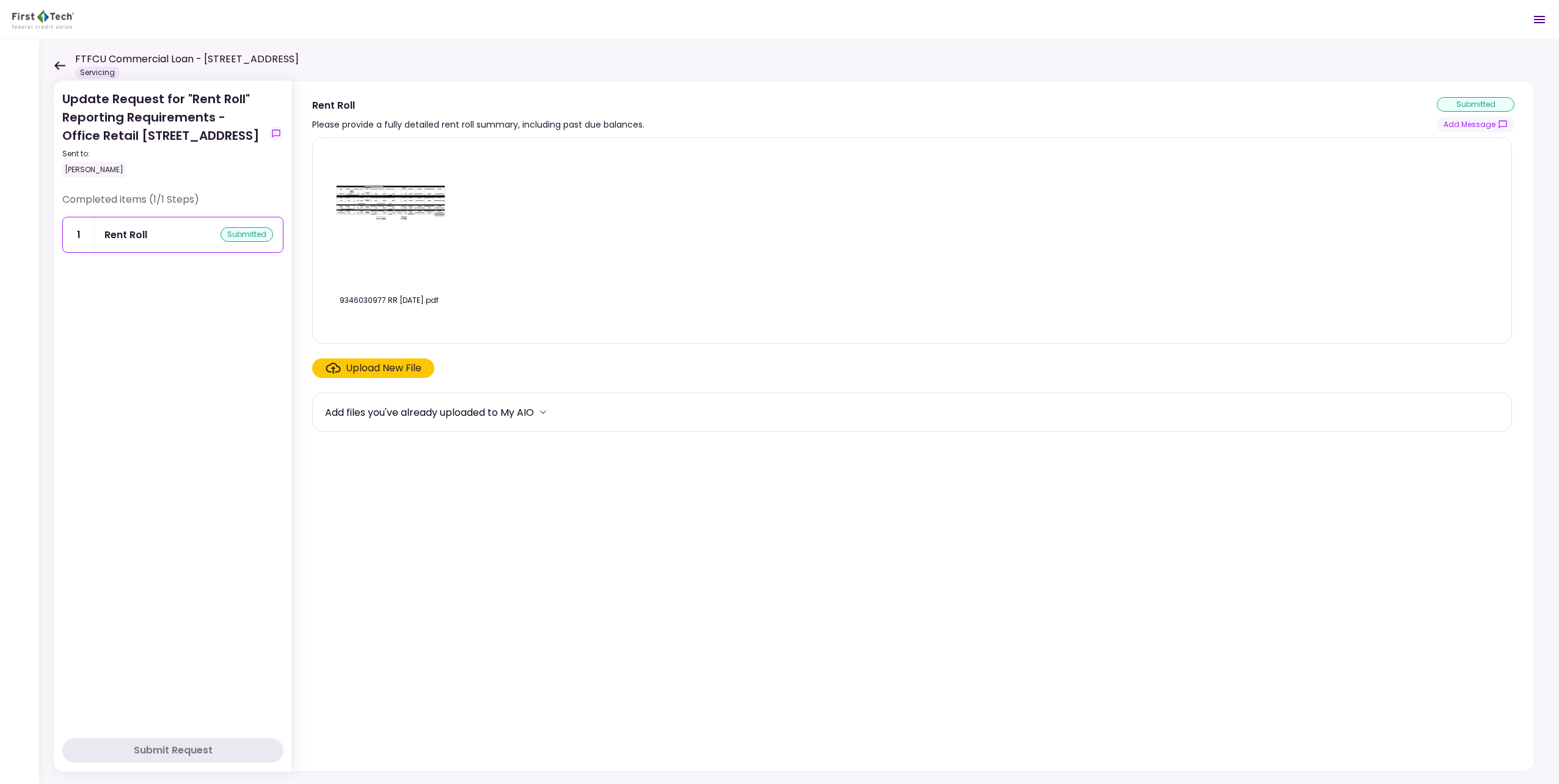
click at [59, 63] on icon at bounding box center [59, 65] width 11 height 9
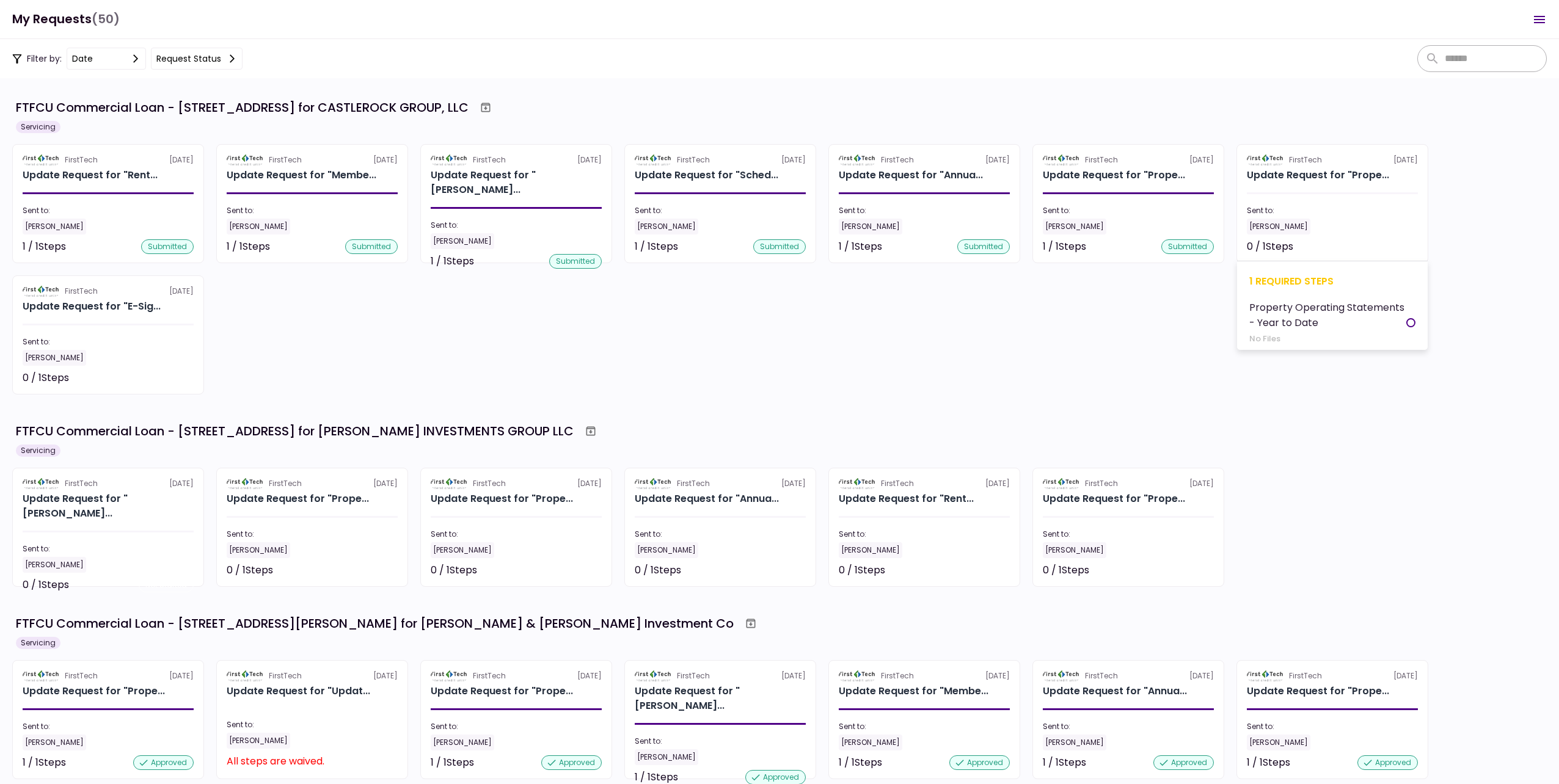
click at [1329, 219] on div "[PERSON_NAME]" at bounding box center [1332, 226] width 171 height 16
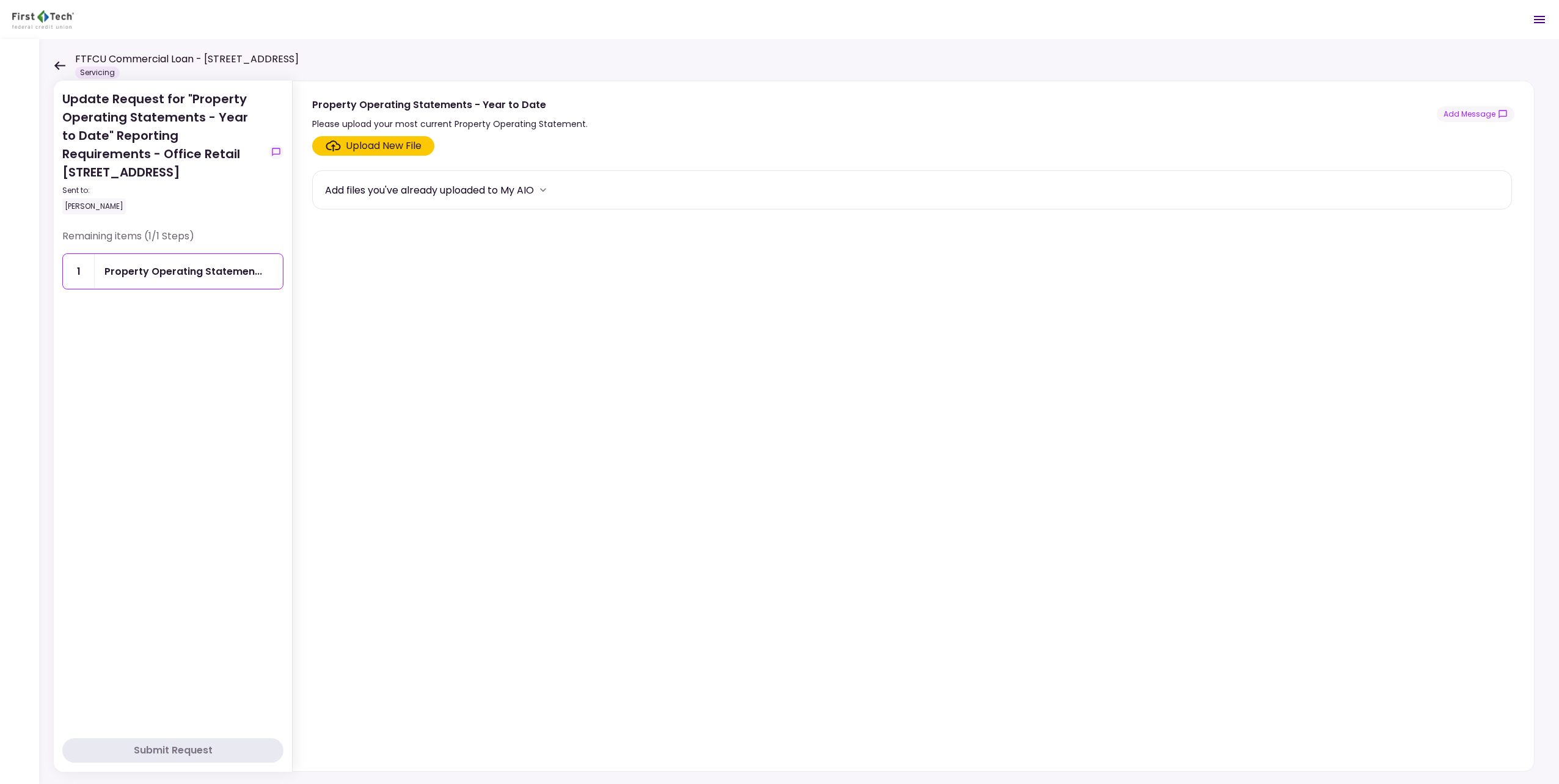
click at [370, 148] on div "Upload New File" at bounding box center [384, 145] width 76 height 15
click at [0, 0] on input "Upload New File" at bounding box center [0, 0] width 0 height 0
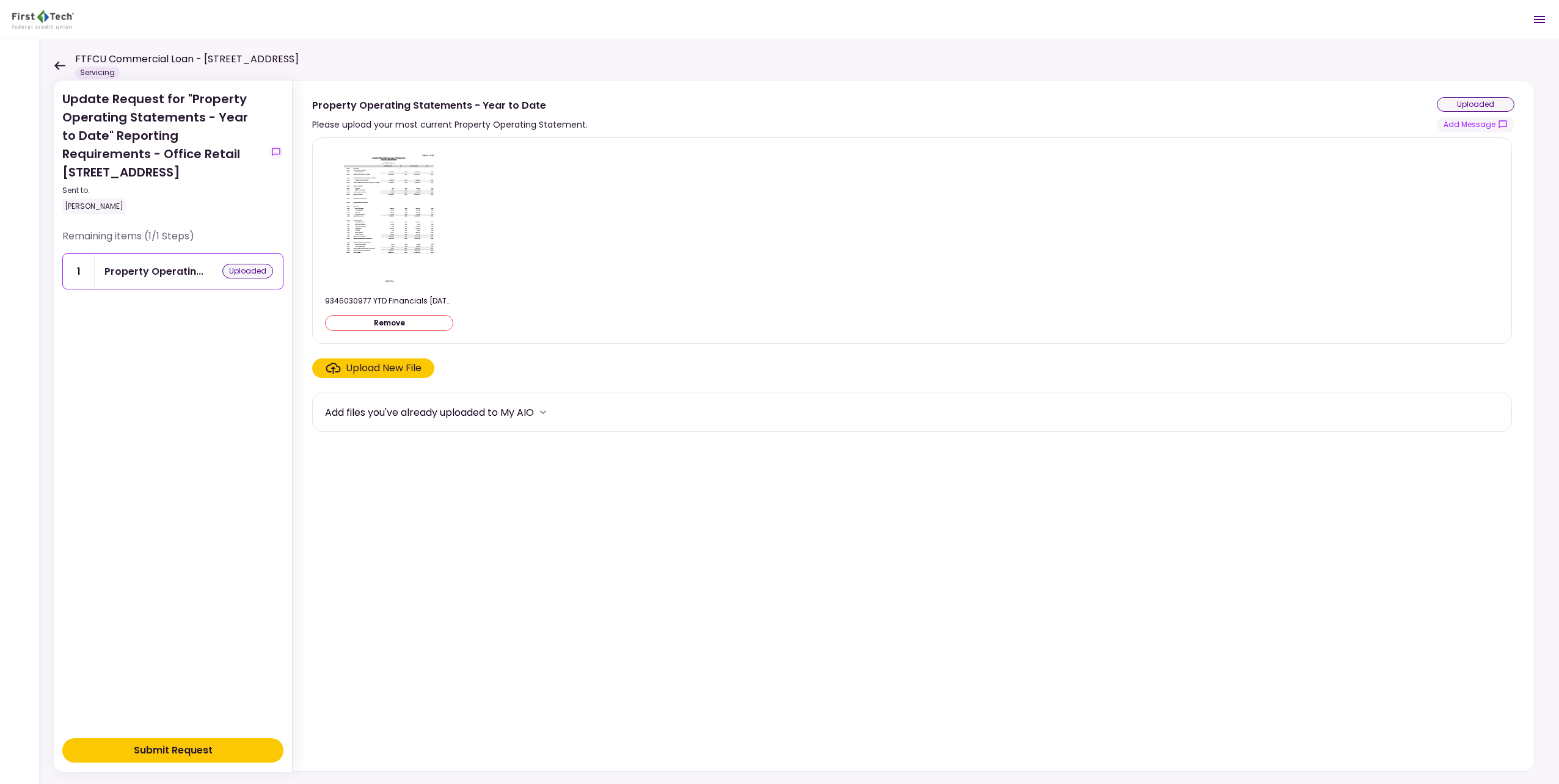
click at [249, 755] on button "Submit Request" at bounding box center [173, 751] width 221 height 25
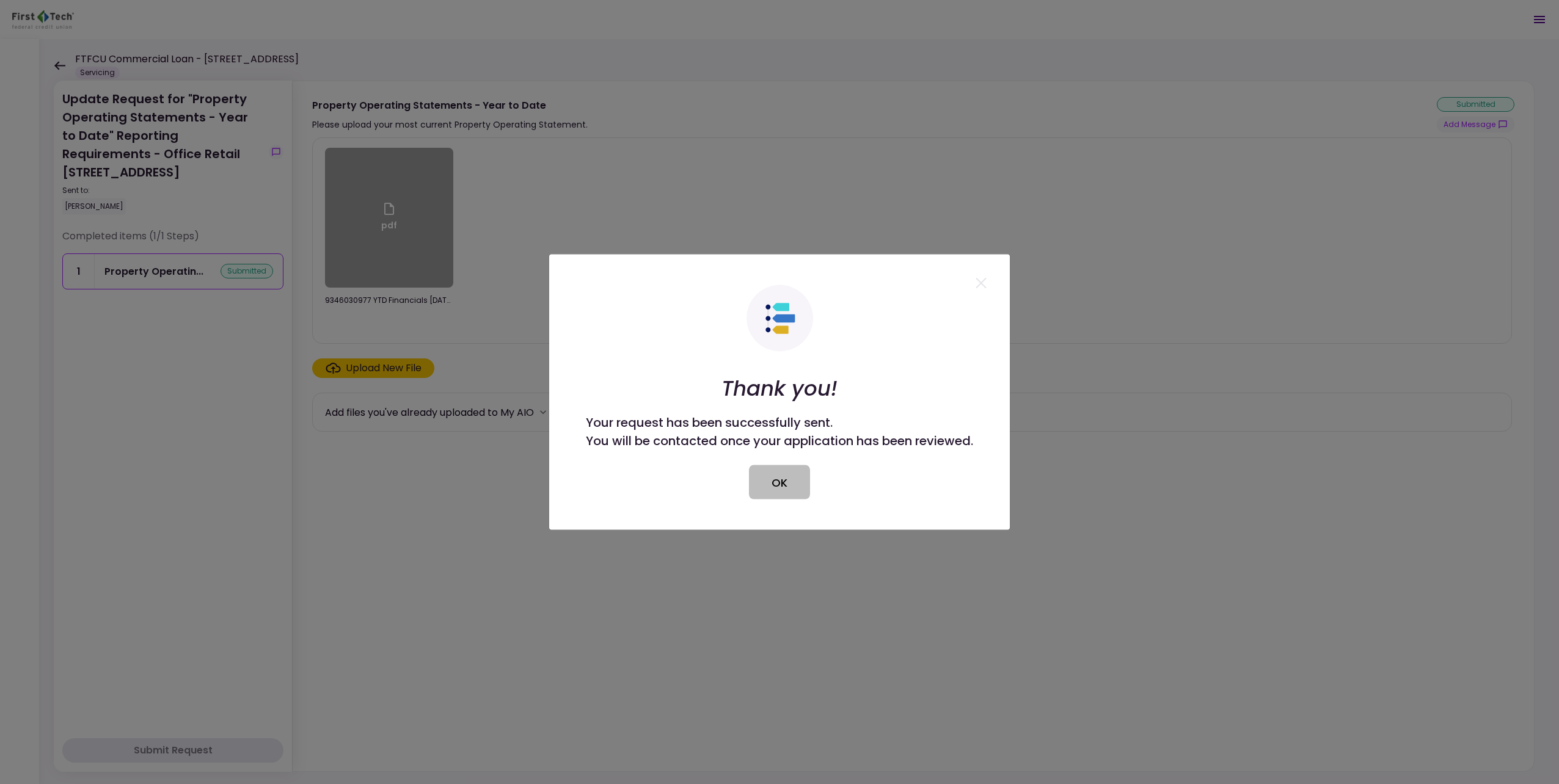
click at [763, 490] on button "OK" at bounding box center [779, 482] width 61 height 34
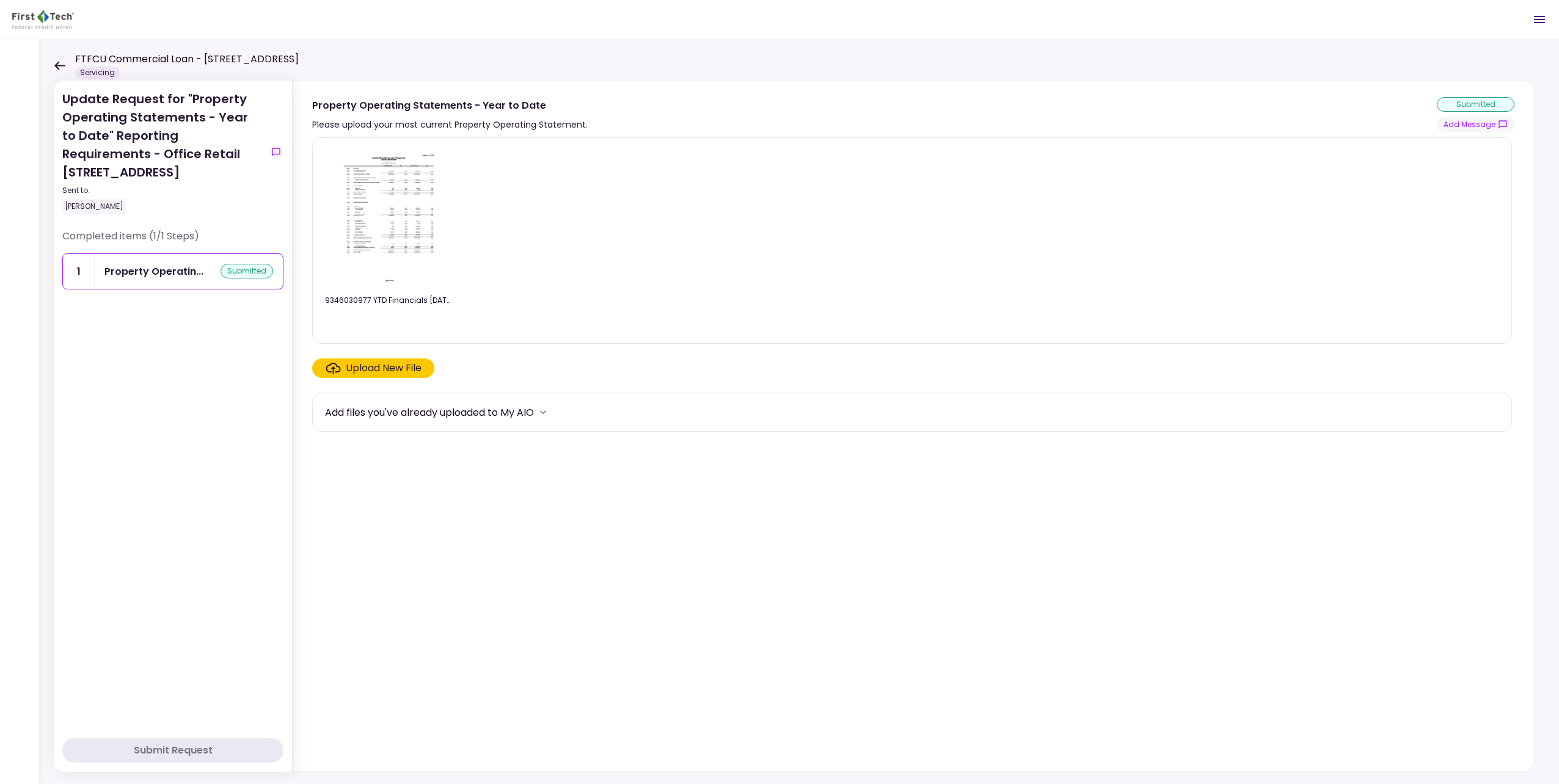
click at [58, 65] on icon at bounding box center [60, 65] width 11 height 9
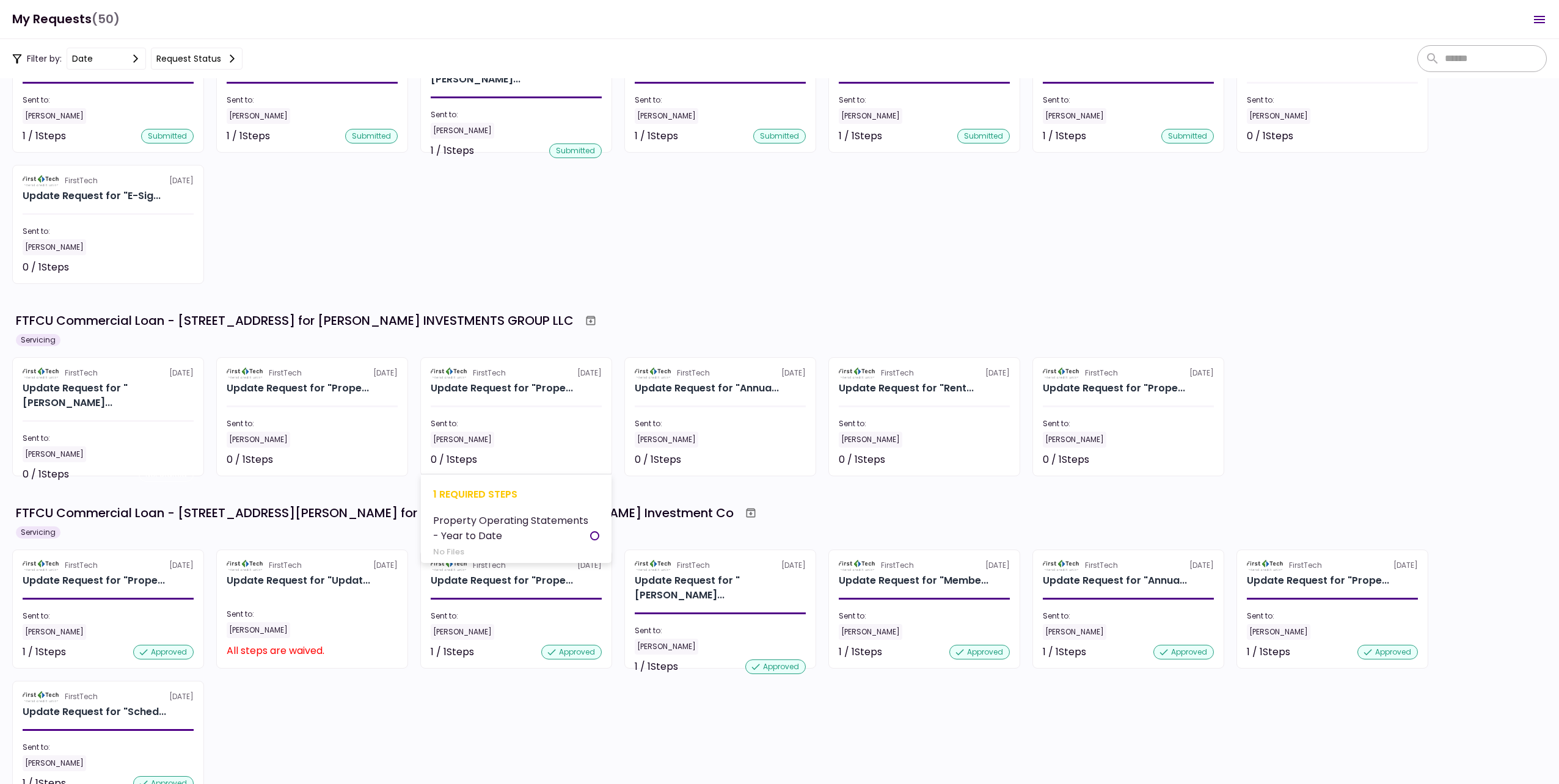
scroll to position [122, 0]
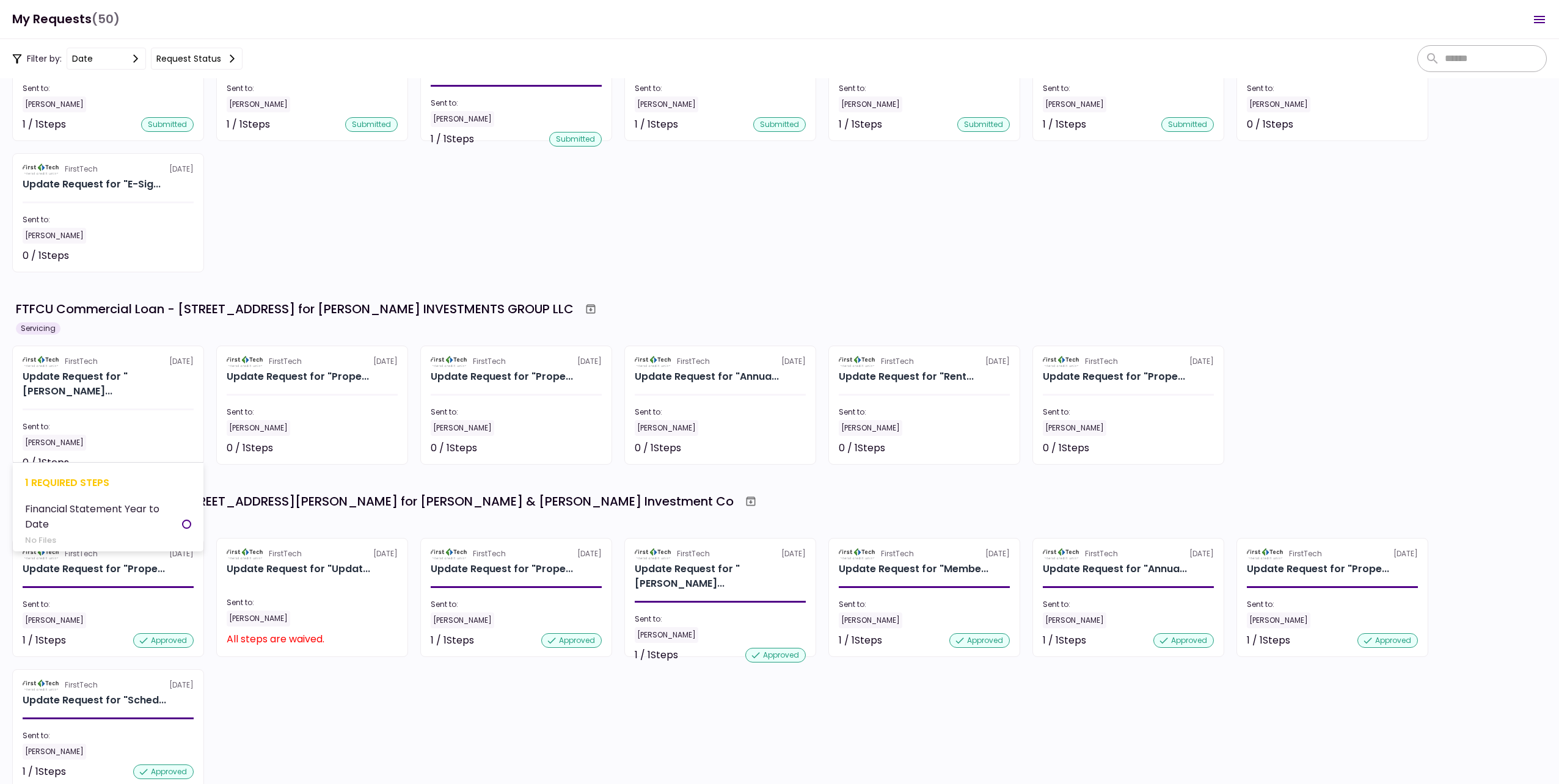
click at [141, 421] on div "Sent to:" at bounding box center [108, 427] width 171 height 11
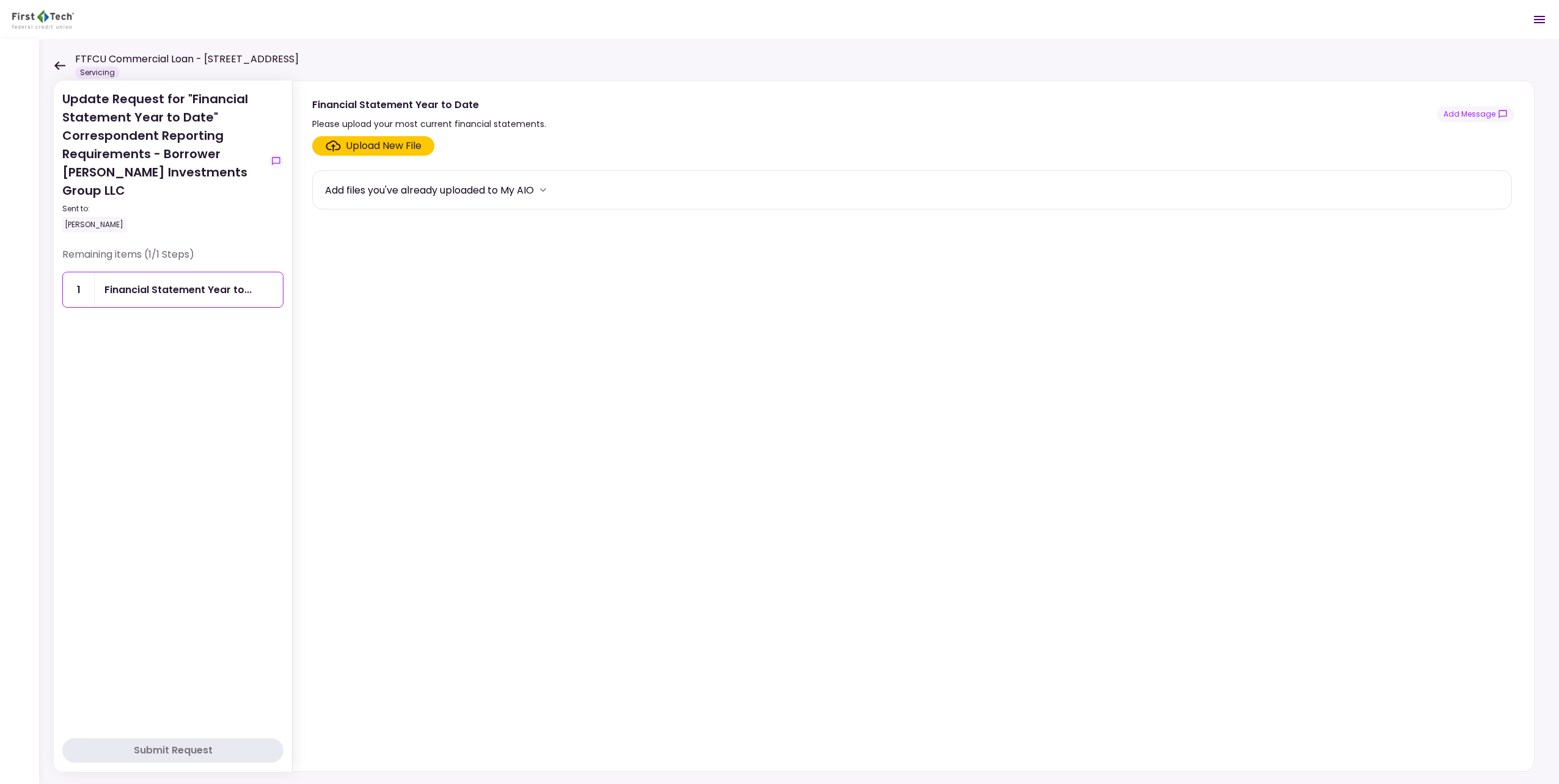
click at [368, 155] on section "Upload New File Add files you've already uploaded to My AIO" at bounding box center [913, 451] width 1202 height 630
click at [368, 147] on div "Upload New File" at bounding box center [384, 145] width 76 height 15
click at [0, 0] on input "Upload New File" at bounding box center [0, 0] width 0 height 0
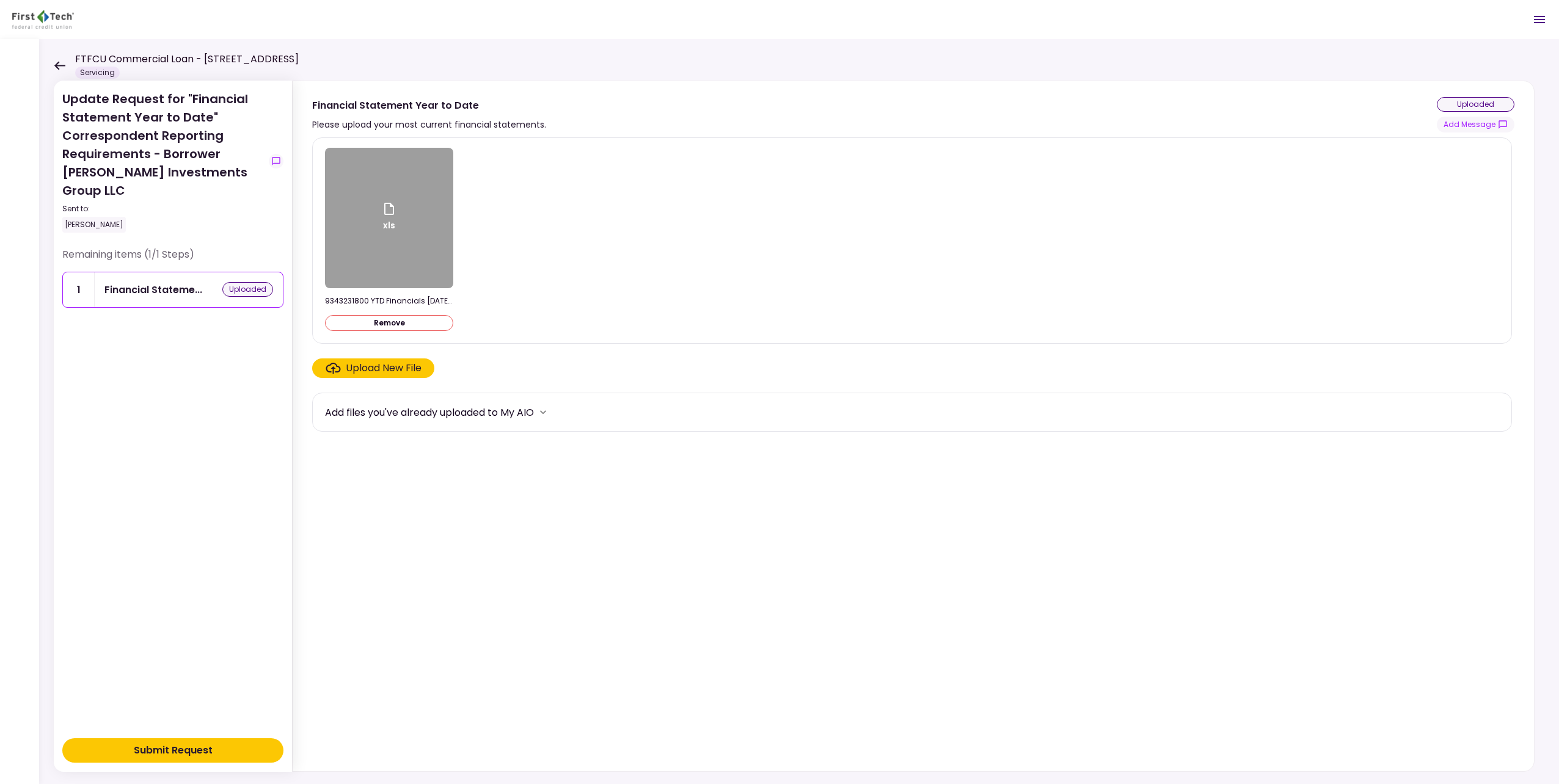
click at [223, 751] on button "Submit Request" at bounding box center [173, 751] width 221 height 25
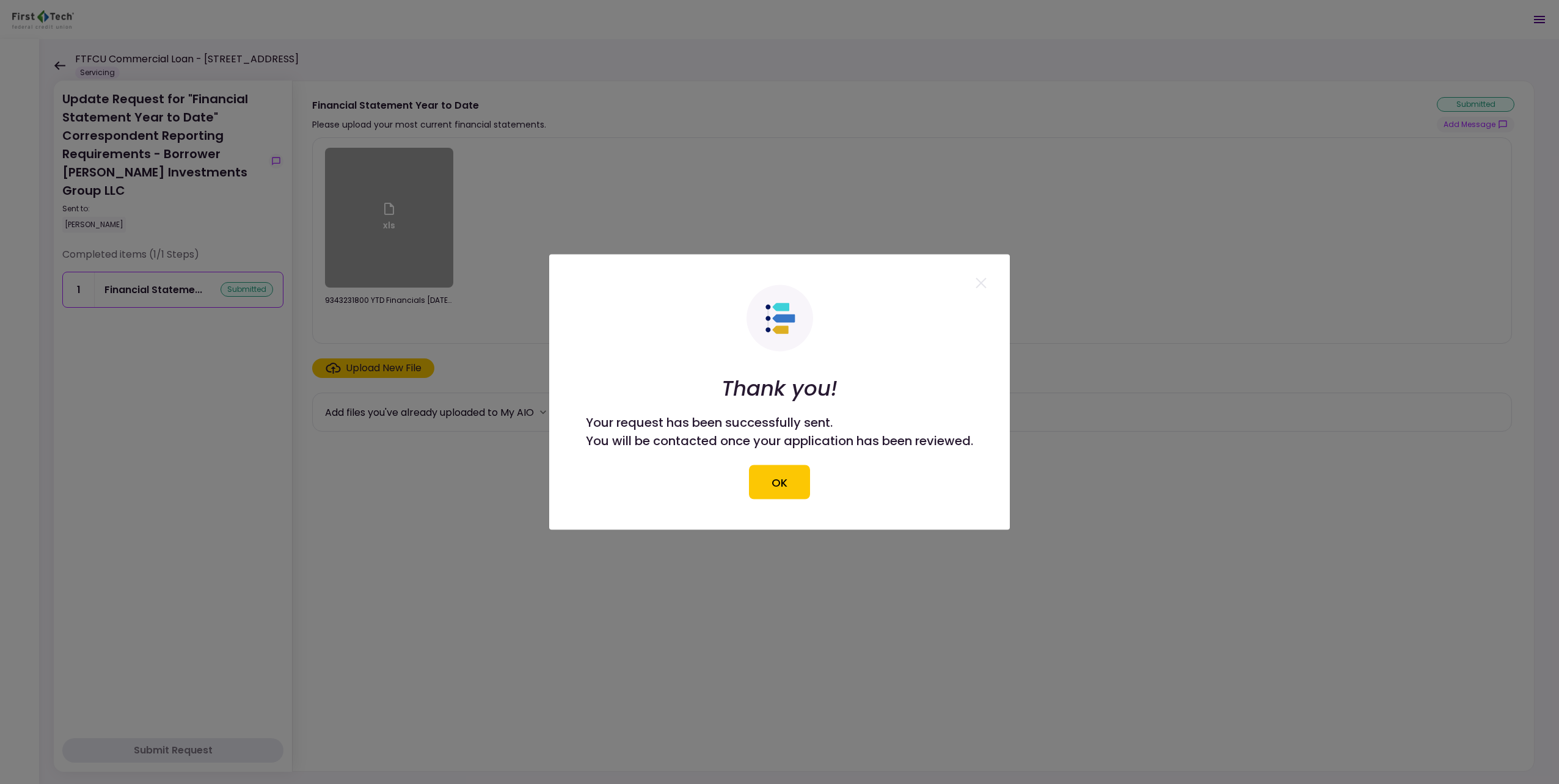
click at [780, 489] on button "OK" at bounding box center [779, 482] width 61 height 34
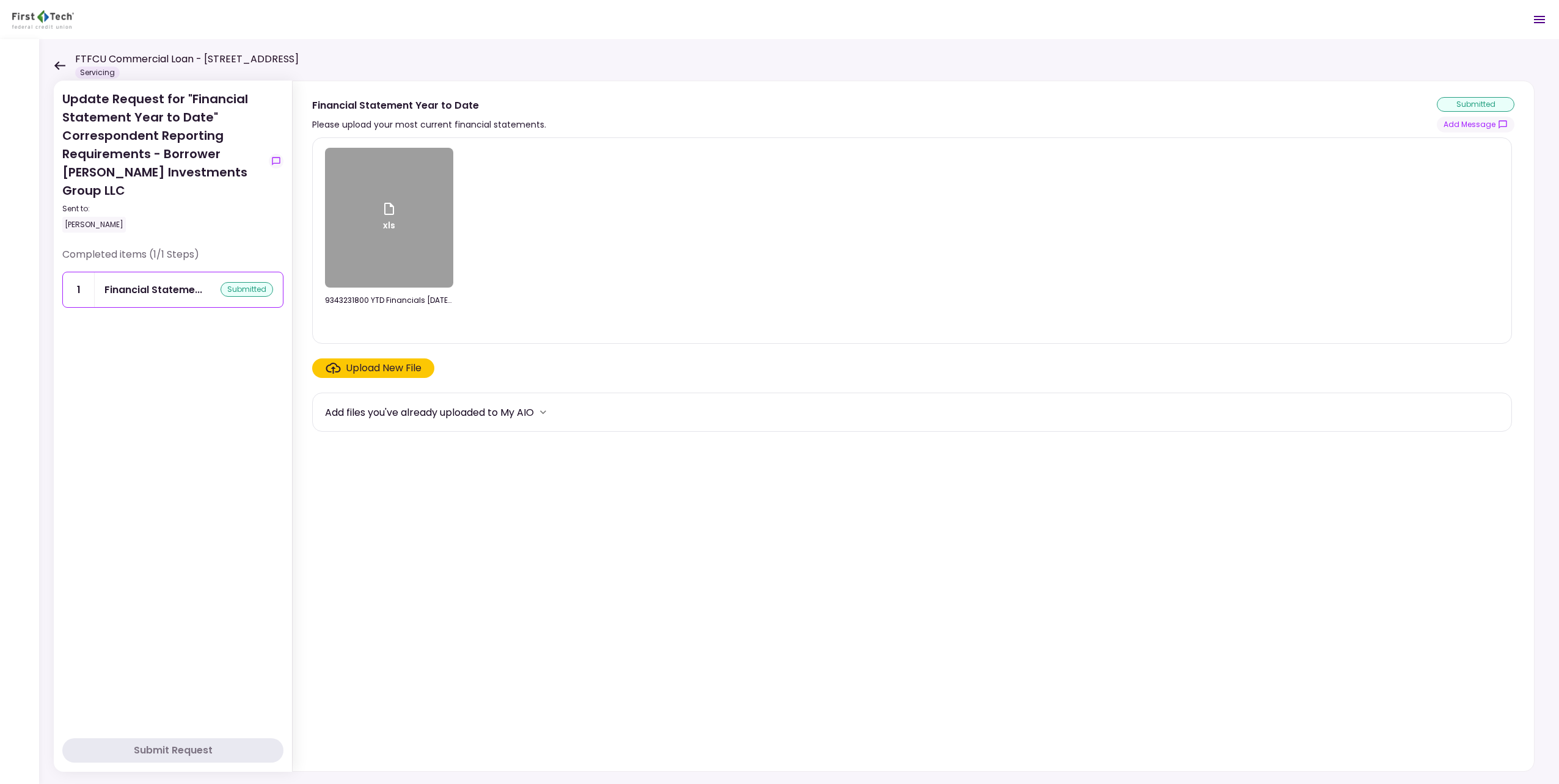
click at [61, 63] on icon at bounding box center [59, 65] width 11 height 9
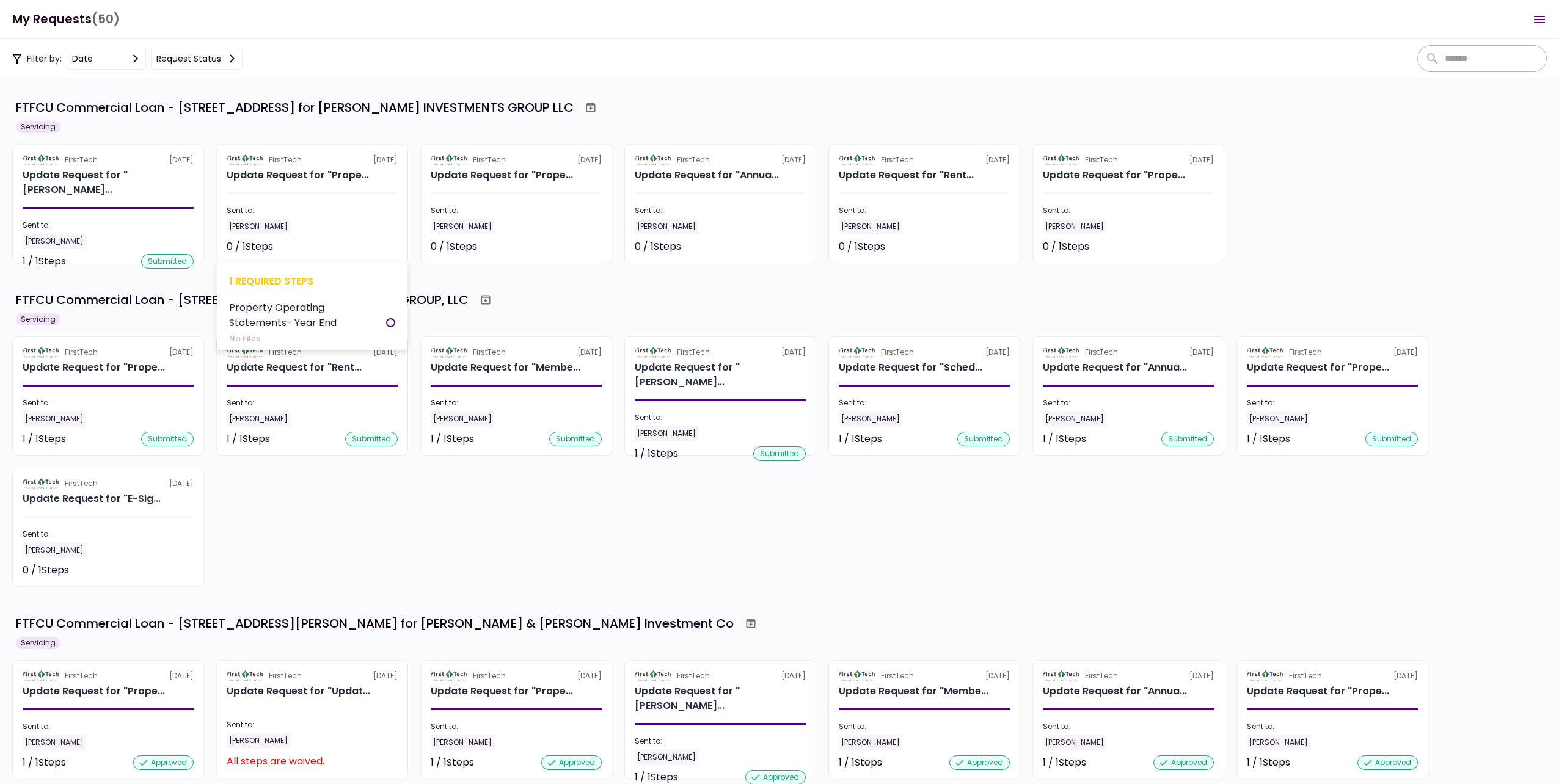
click at [328, 218] on div "[PERSON_NAME]" at bounding box center [312, 226] width 171 height 16
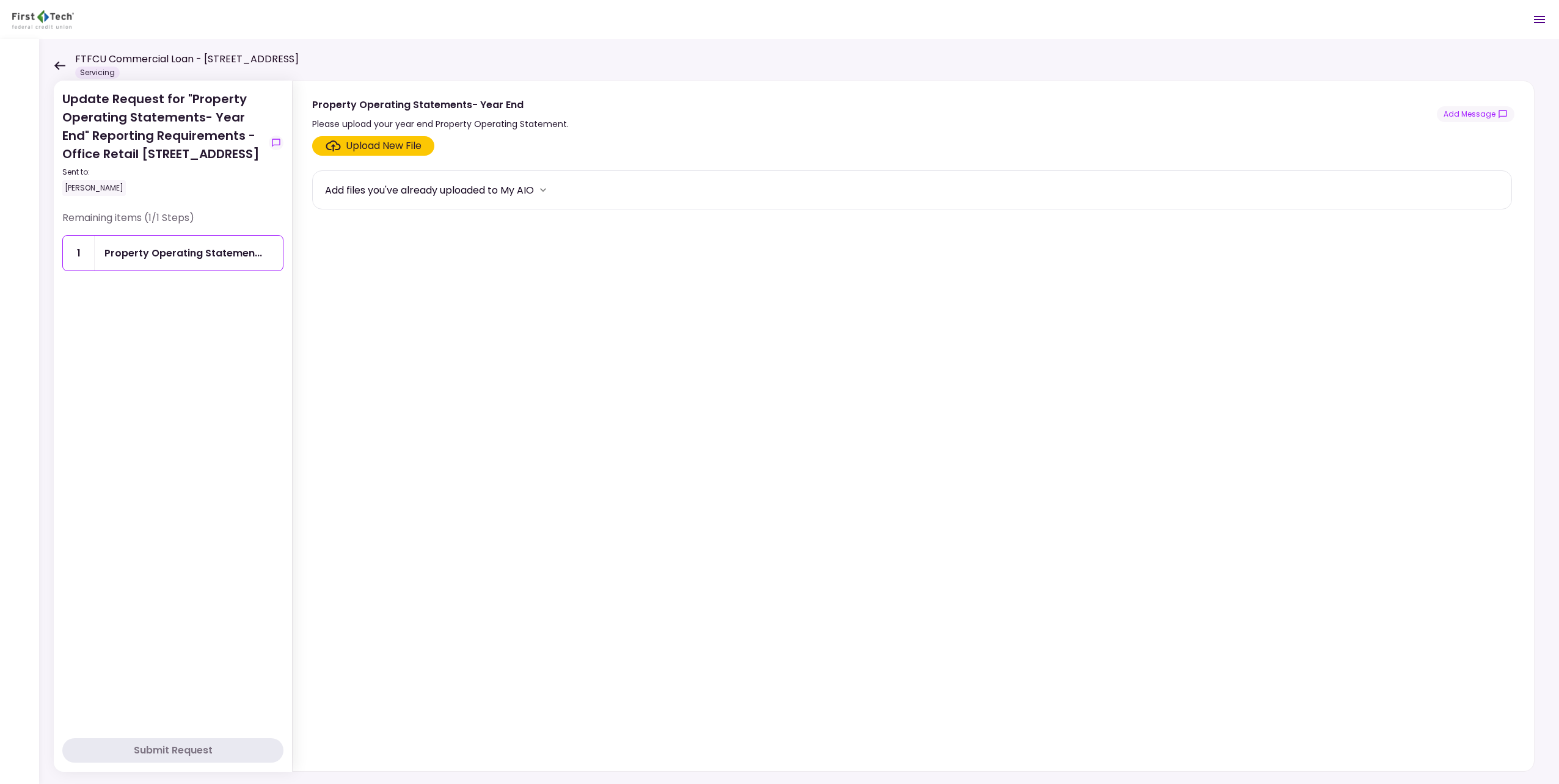
click at [362, 142] on div "Upload New File" at bounding box center [384, 145] width 76 height 15
click at [0, 0] on input "Upload New File" at bounding box center [0, 0] width 0 height 0
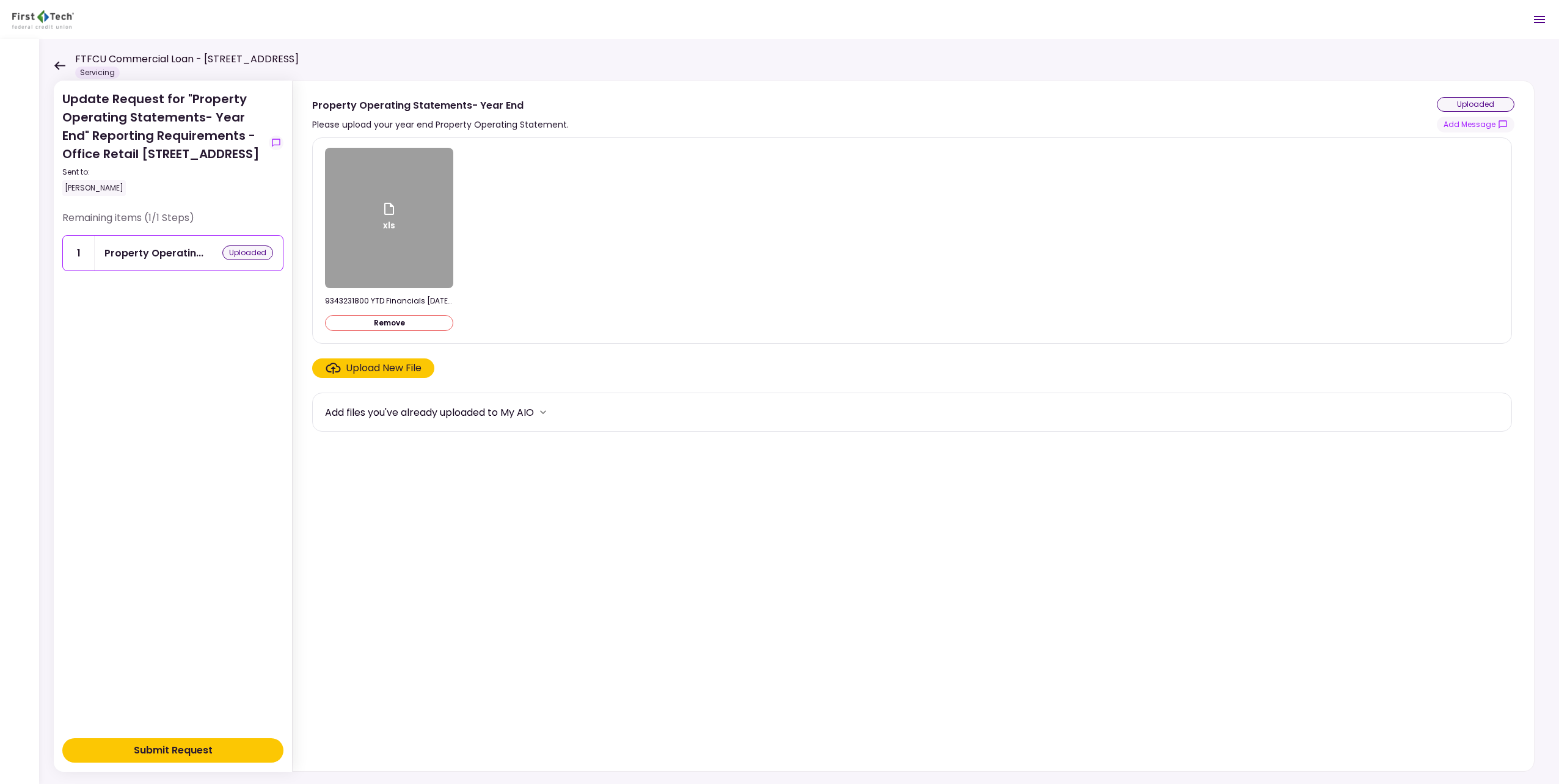
click at [236, 744] on button "Submit Request" at bounding box center [173, 751] width 221 height 25
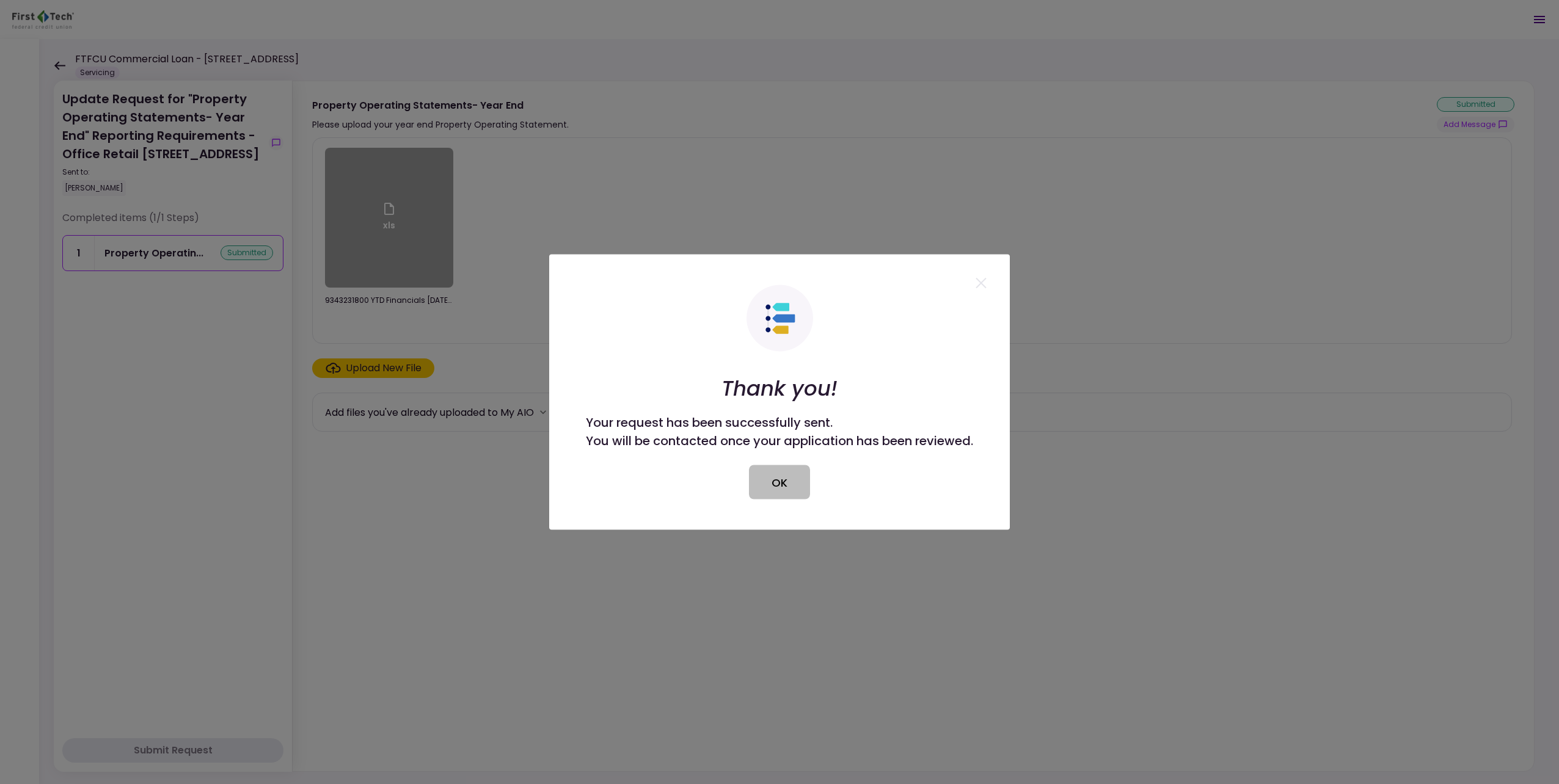
click at [769, 492] on button "OK" at bounding box center [779, 482] width 61 height 34
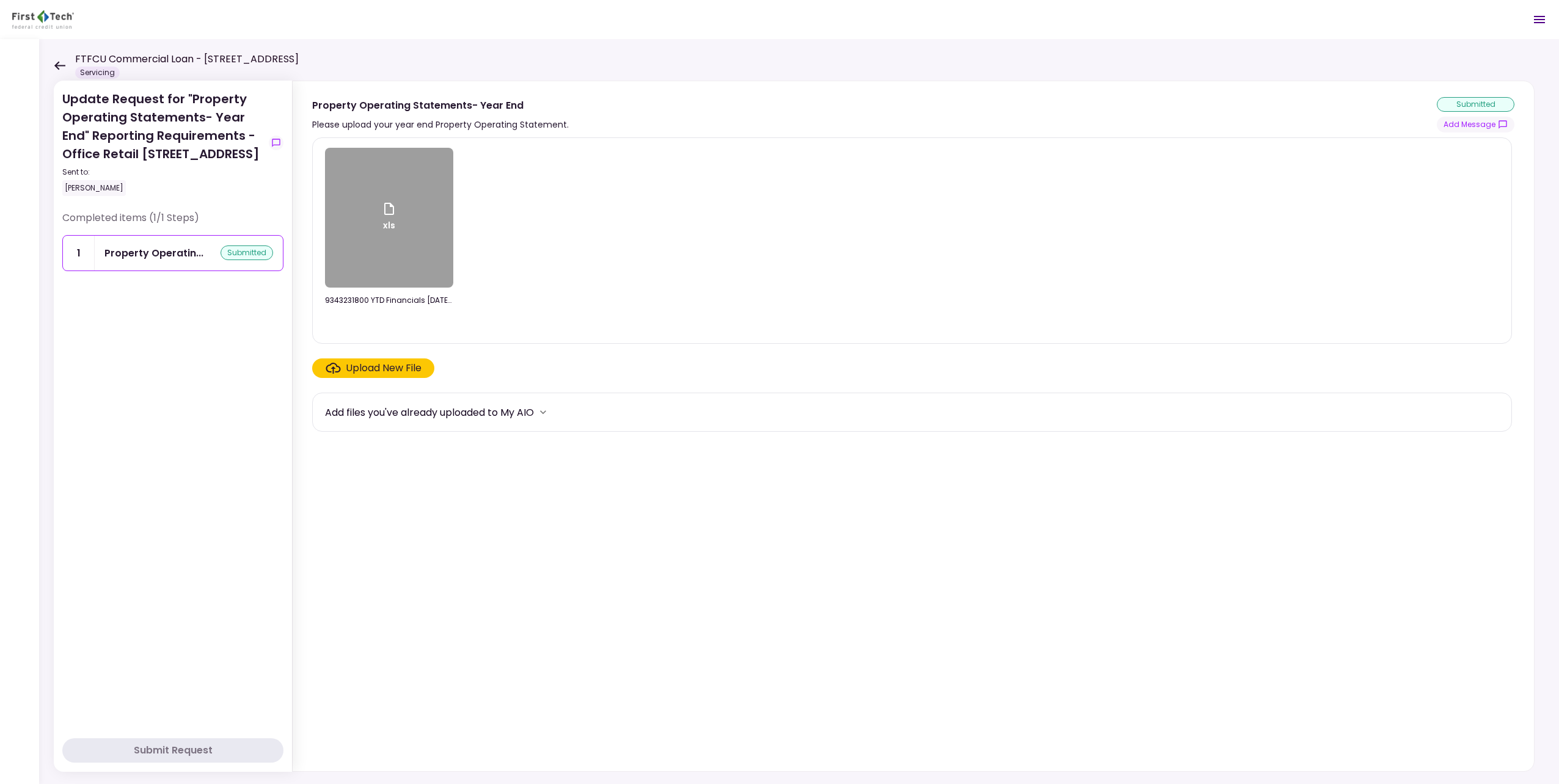
click at [53, 70] on div "Update Request for "Property Operating Statements- Year End" Reporting Requirem…" at bounding box center [798, 411] width 1519 height 744
click at [55, 65] on icon at bounding box center [60, 65] width 11 height 9
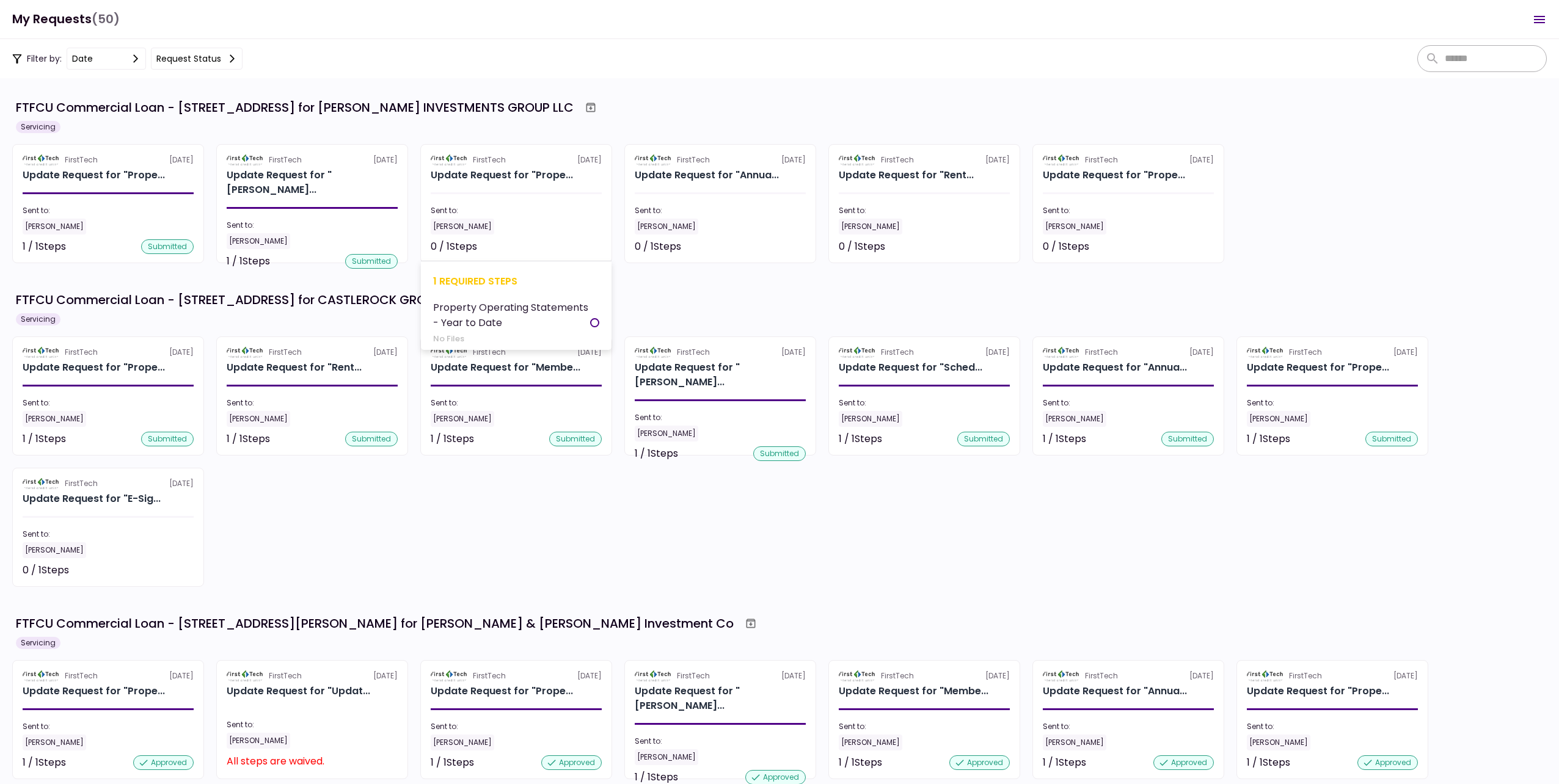
click at [508, 209] on div "Sent to:" at bounding box center [516, 210] width 171 height 11
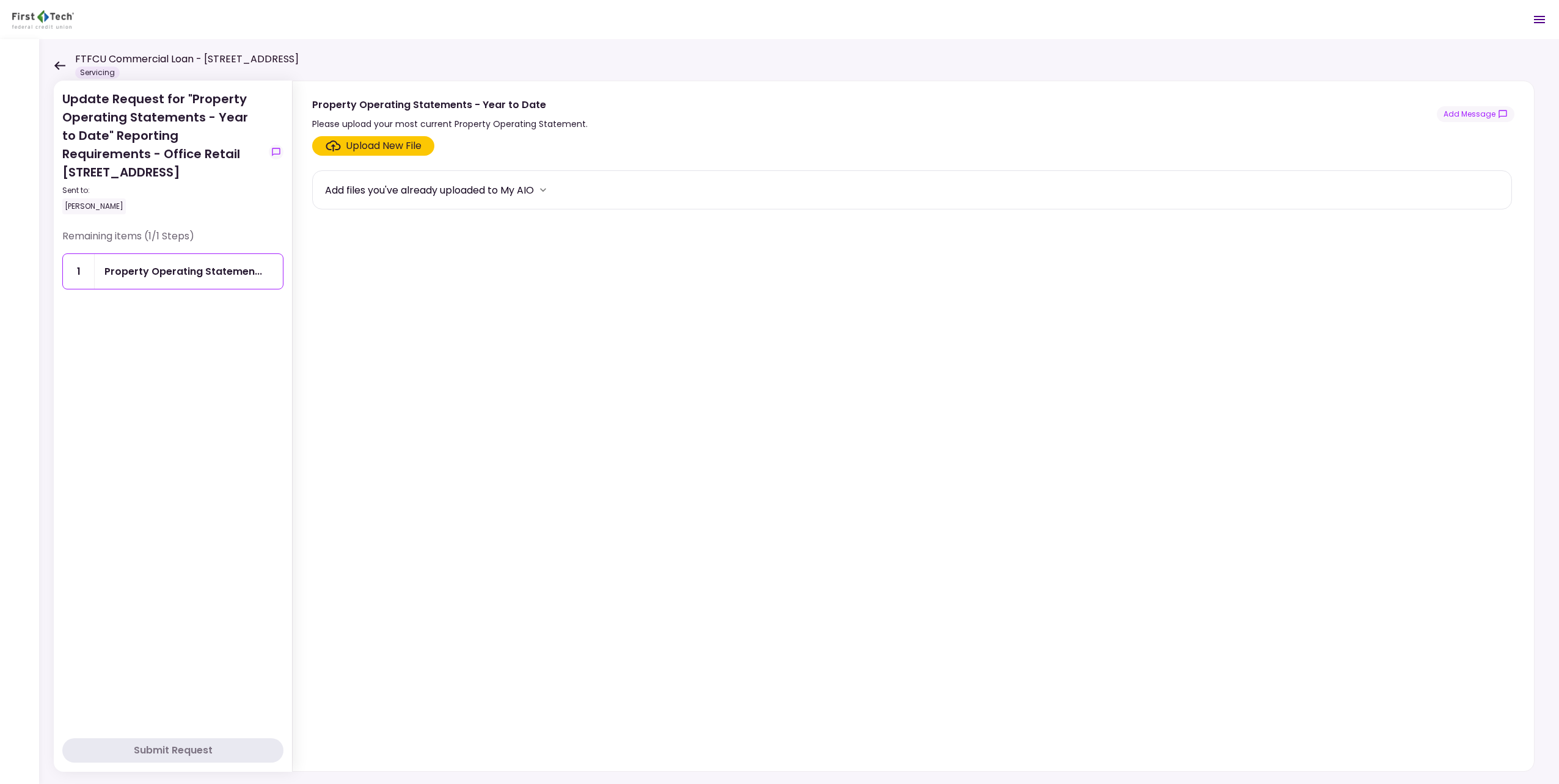
click at [59, 61] on icon at bounding box center [60, 65] width 11 height 9
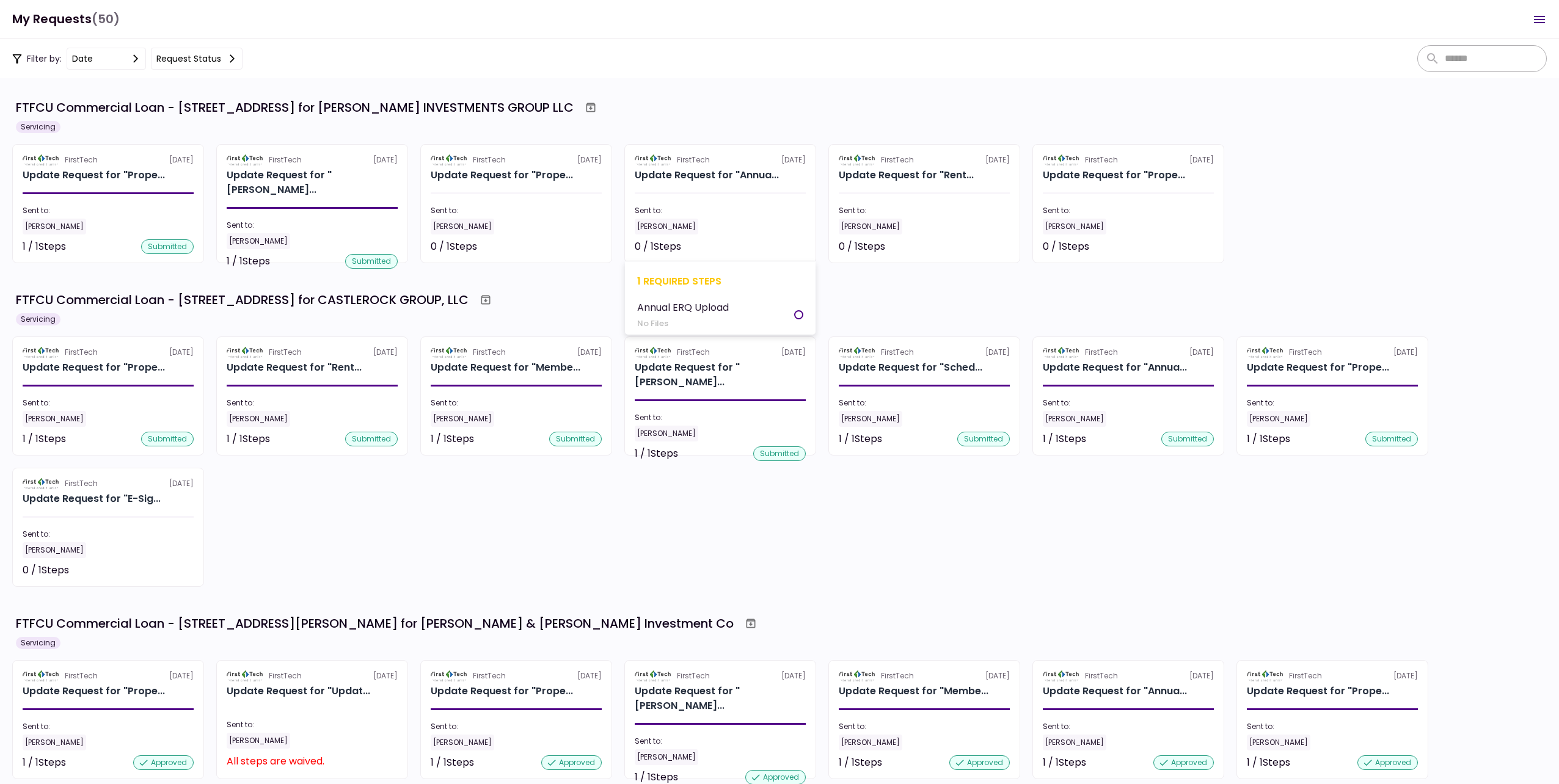
click at [715, 214] on div "Sent to:" at bounding box center [720, 210] width 171 height 11
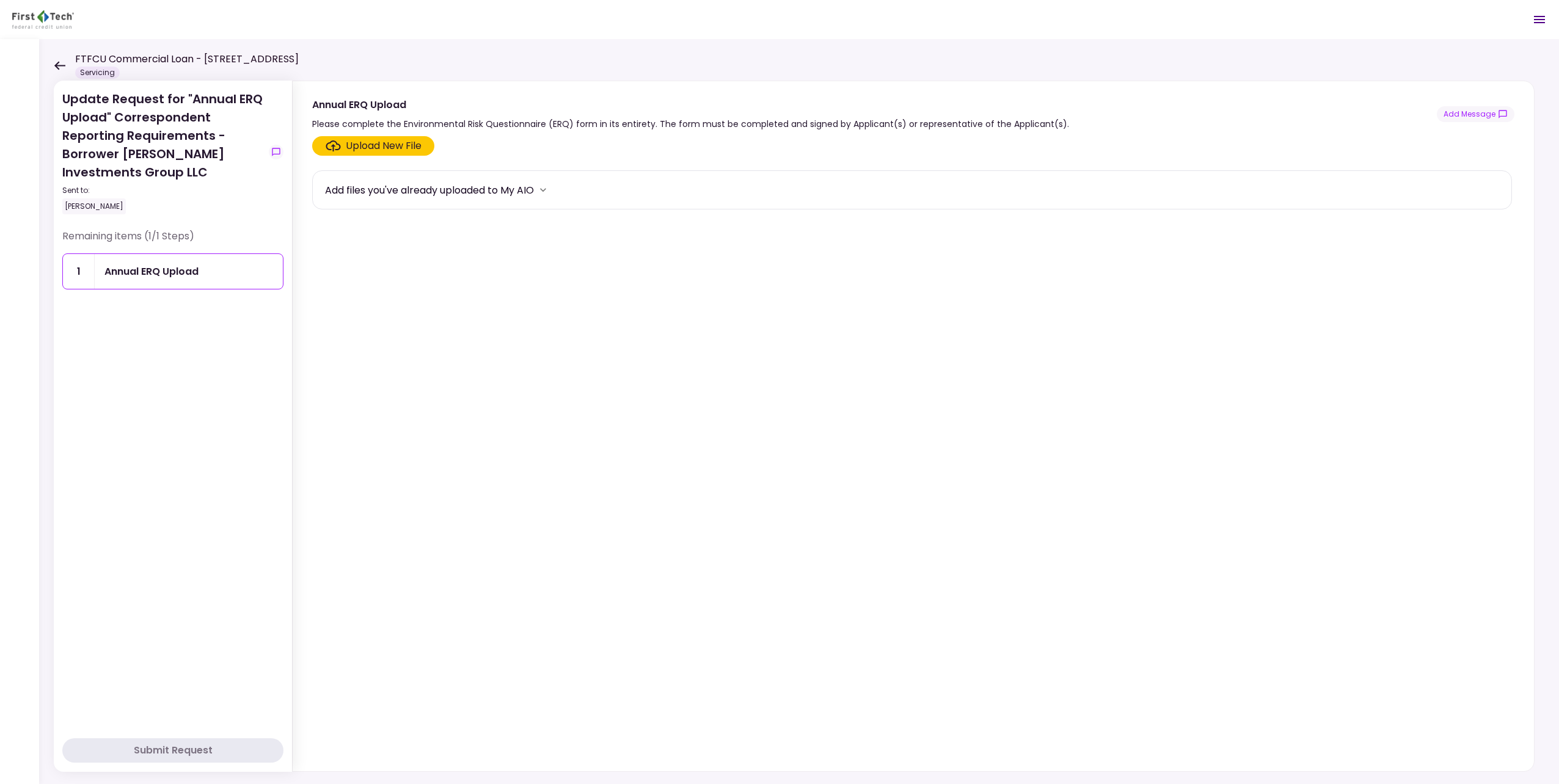
click at [348, 149] on div "Upload New File" at bounding box center [384, 145] width 76 height 15
click at [0, 0] on input "Upload New File" at bounding box center [0, 0] width 0 height 0
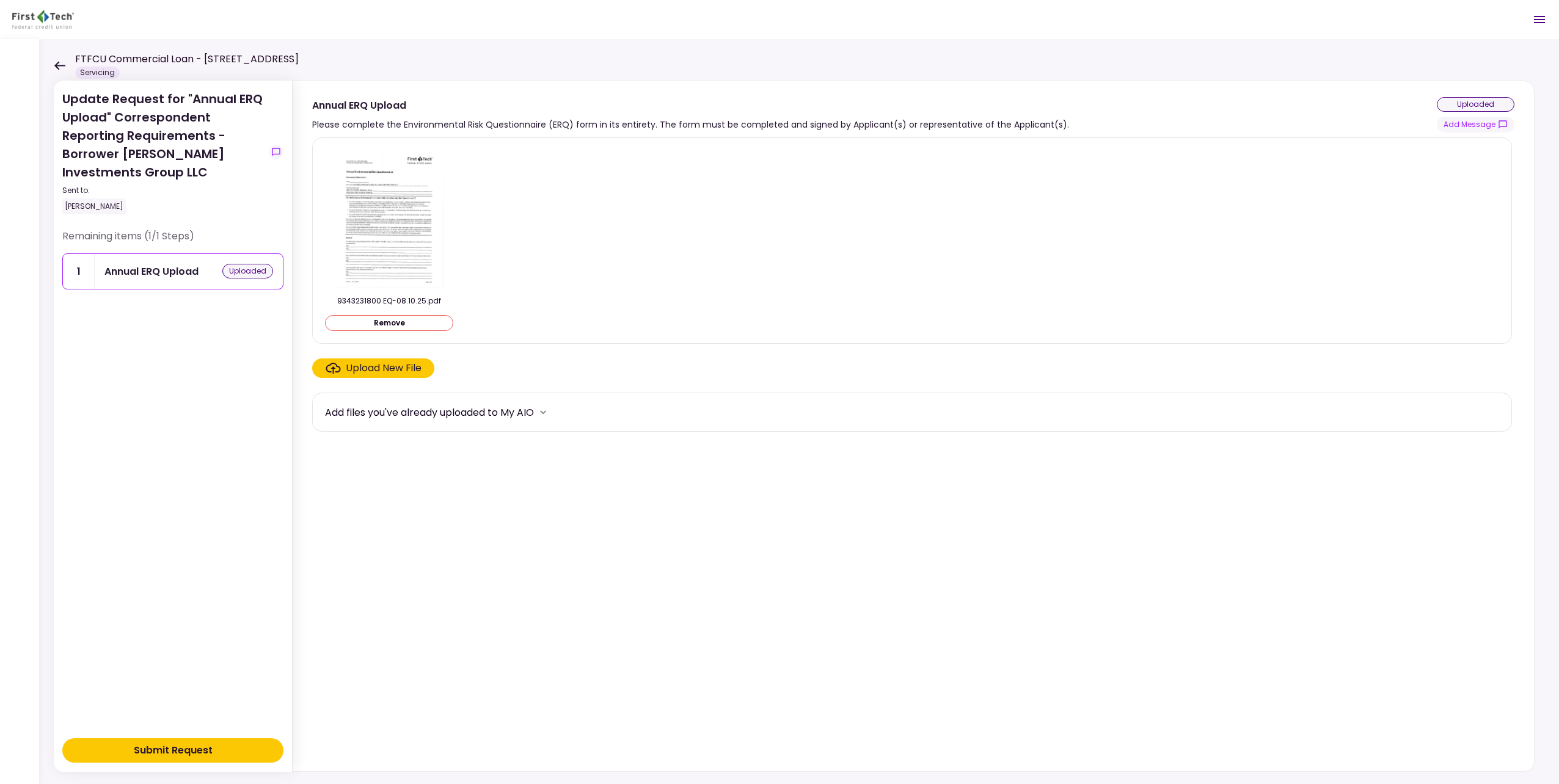
click at [253, 747] on button "Submit Request" at bounding box center [173, 751] width 221 height 25
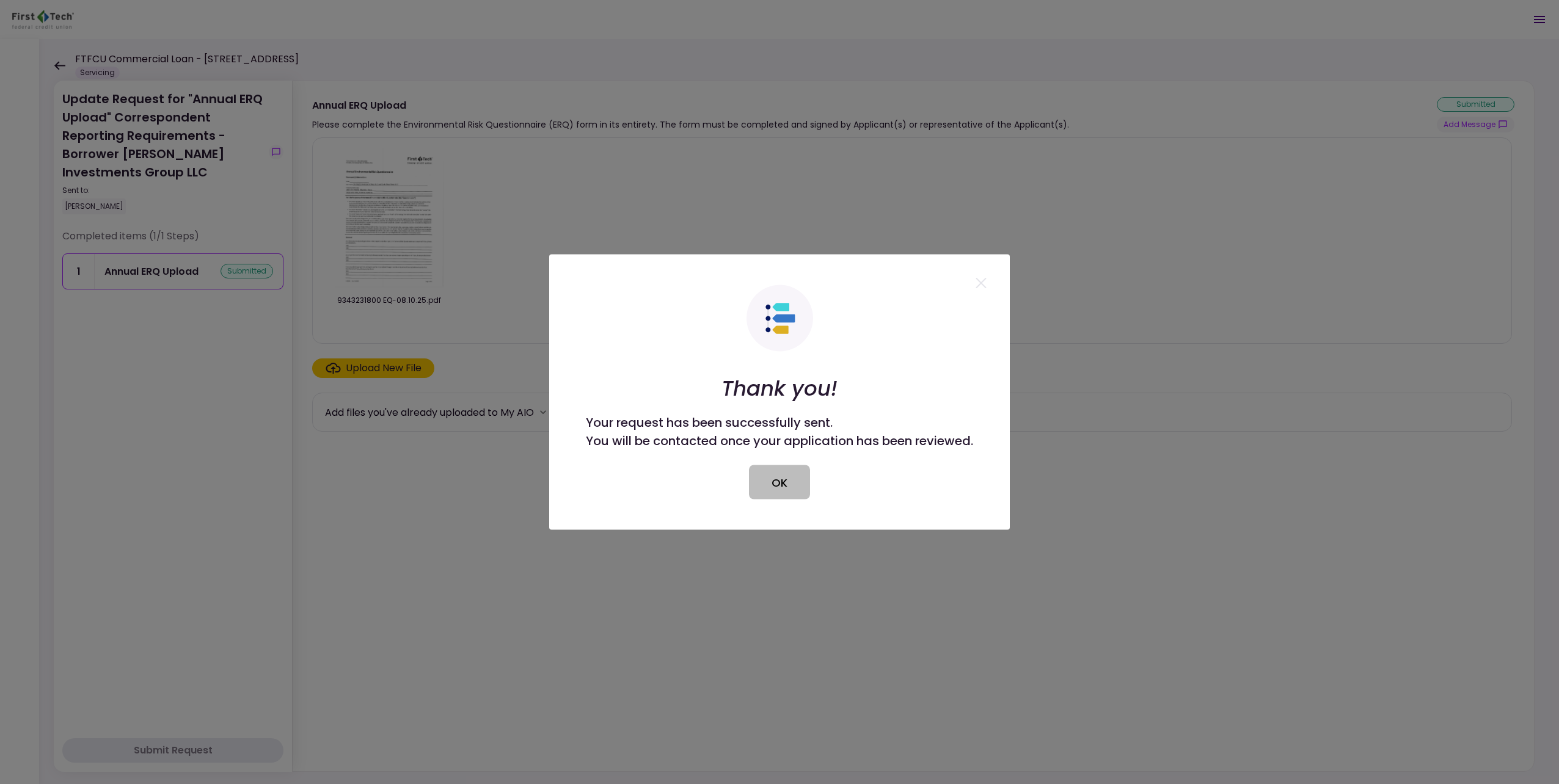
click at [791, 482] on button "OK" at bounding box center [779, 482] width 61 height 34
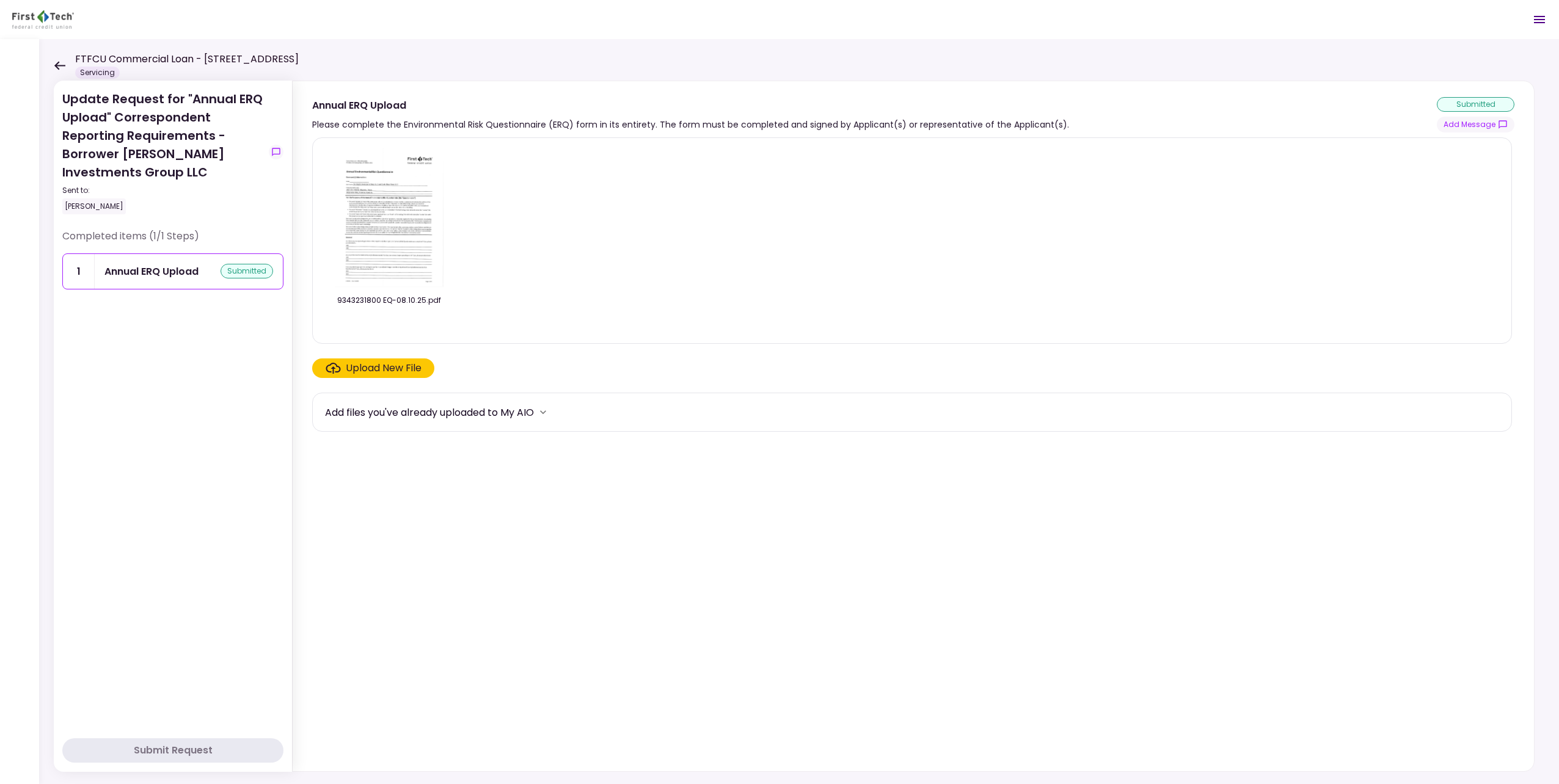
click at [65, 66] on icon at bounding box center [60, 65] width 11 height 9
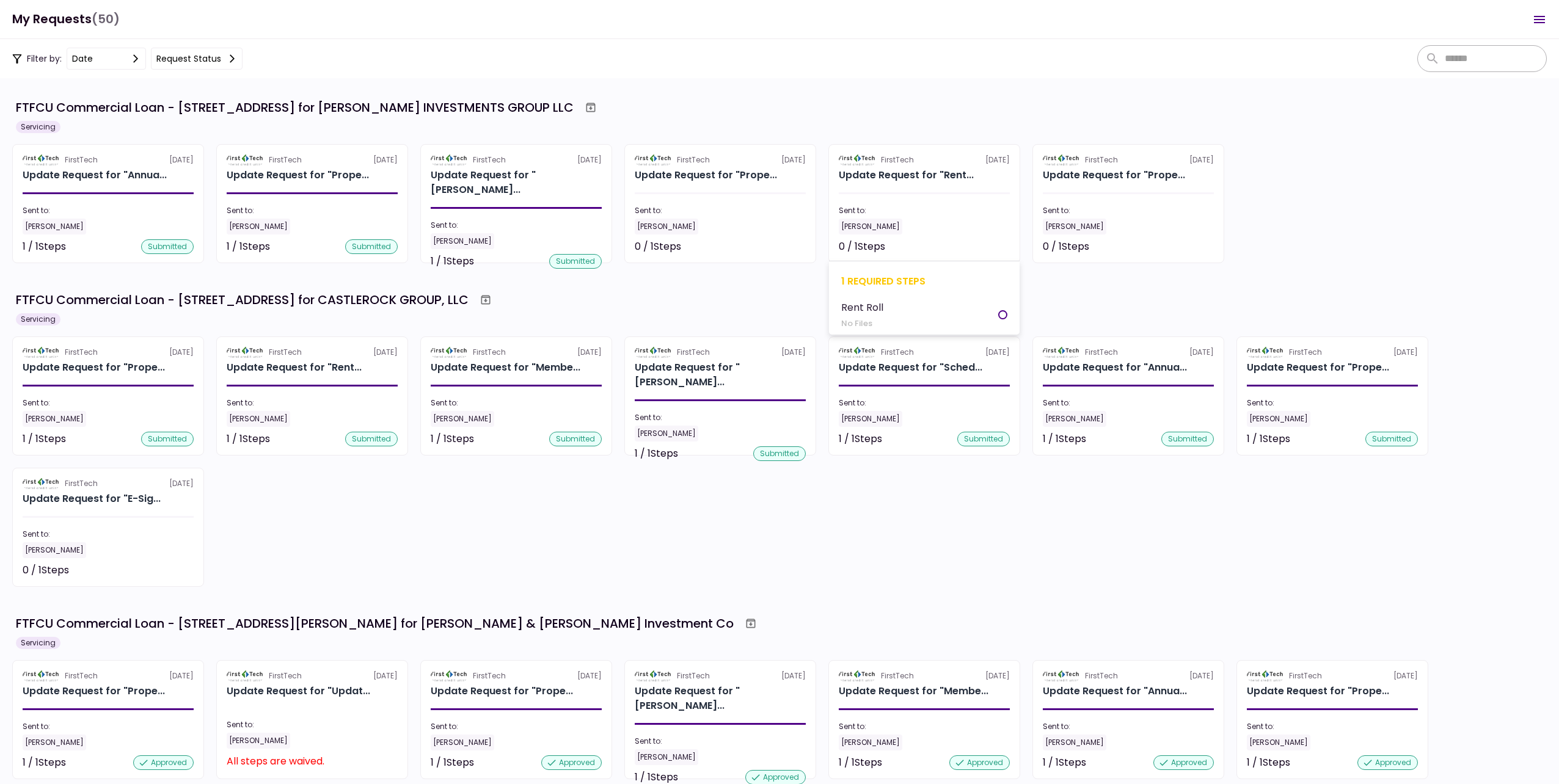
click at [904, 202] on section "FirstTech [DATE] Update Request for "Rent... Sent to: [PERSON_NAME] 0 / 1 Steps…" at bounding box center [924, 203] width 192 height 119
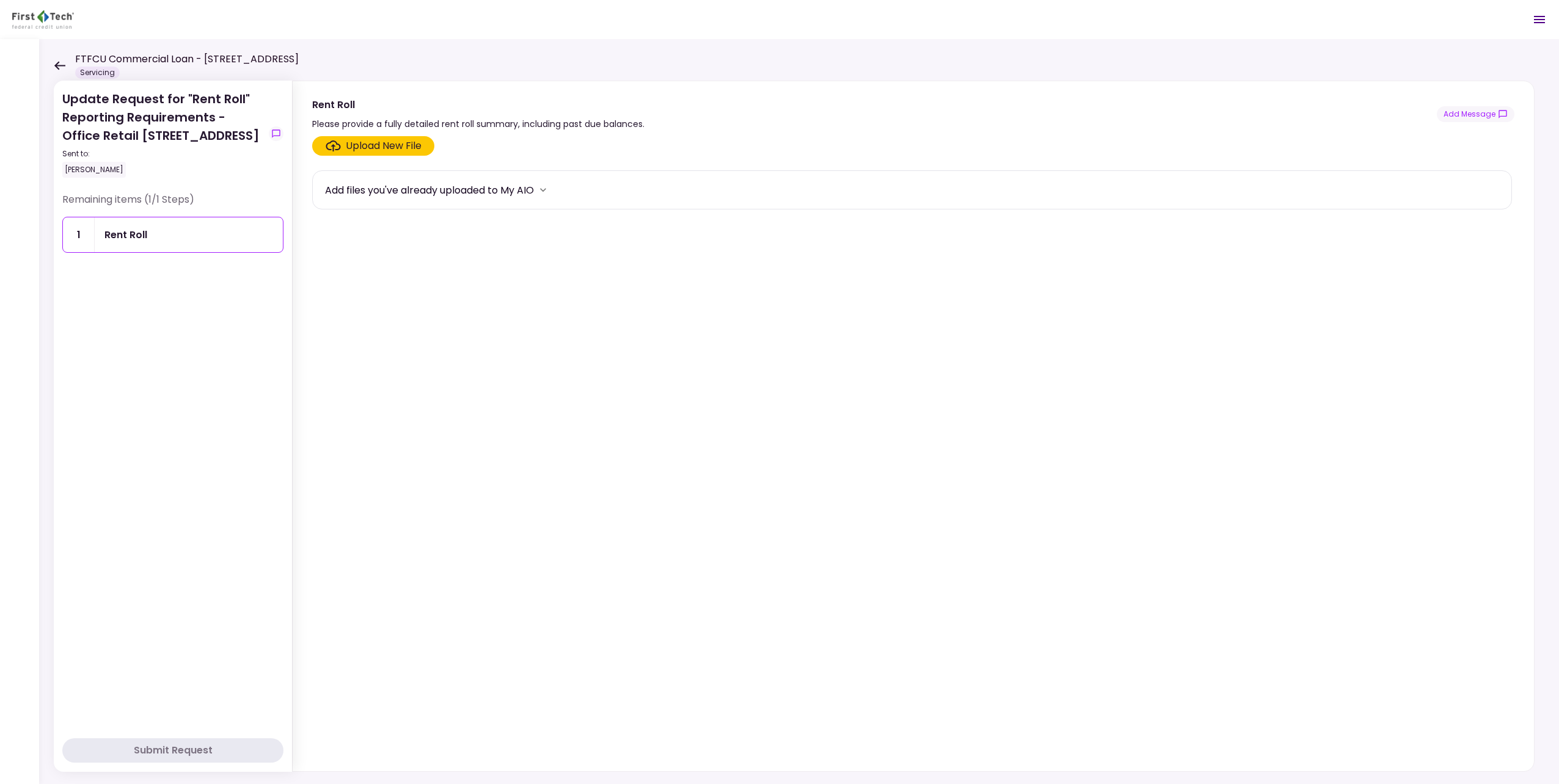
click at [378, 154] on label "Upload New File" at bounding box center [373, 146] width 122 height 19
click at [0, 0] on input "Upload New File" at bounding box center [0, 0] width 0 height 0
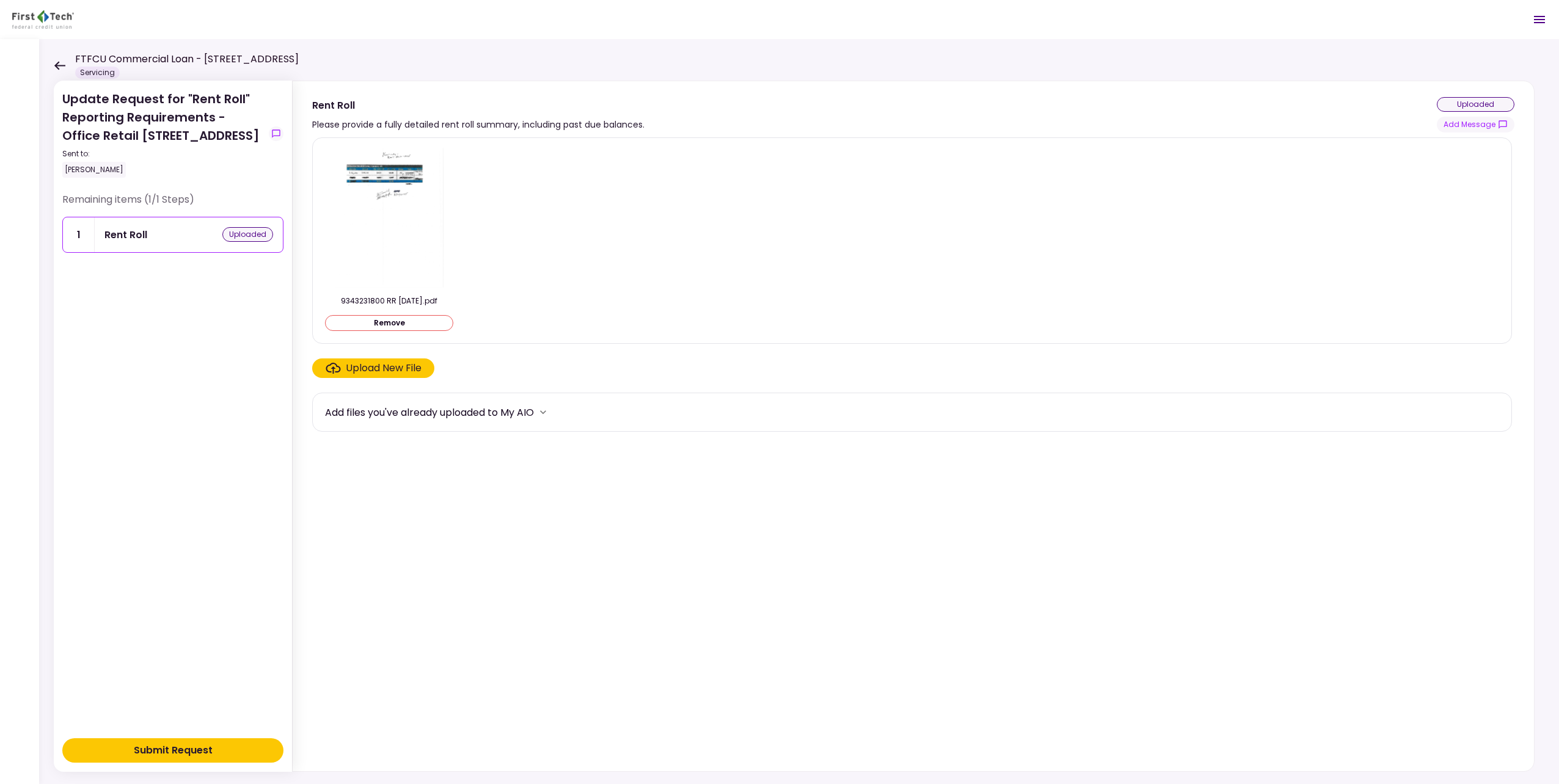
click at [235, 744] on button "Submit Request" at bounding box center [173, 751] width 221 height 25
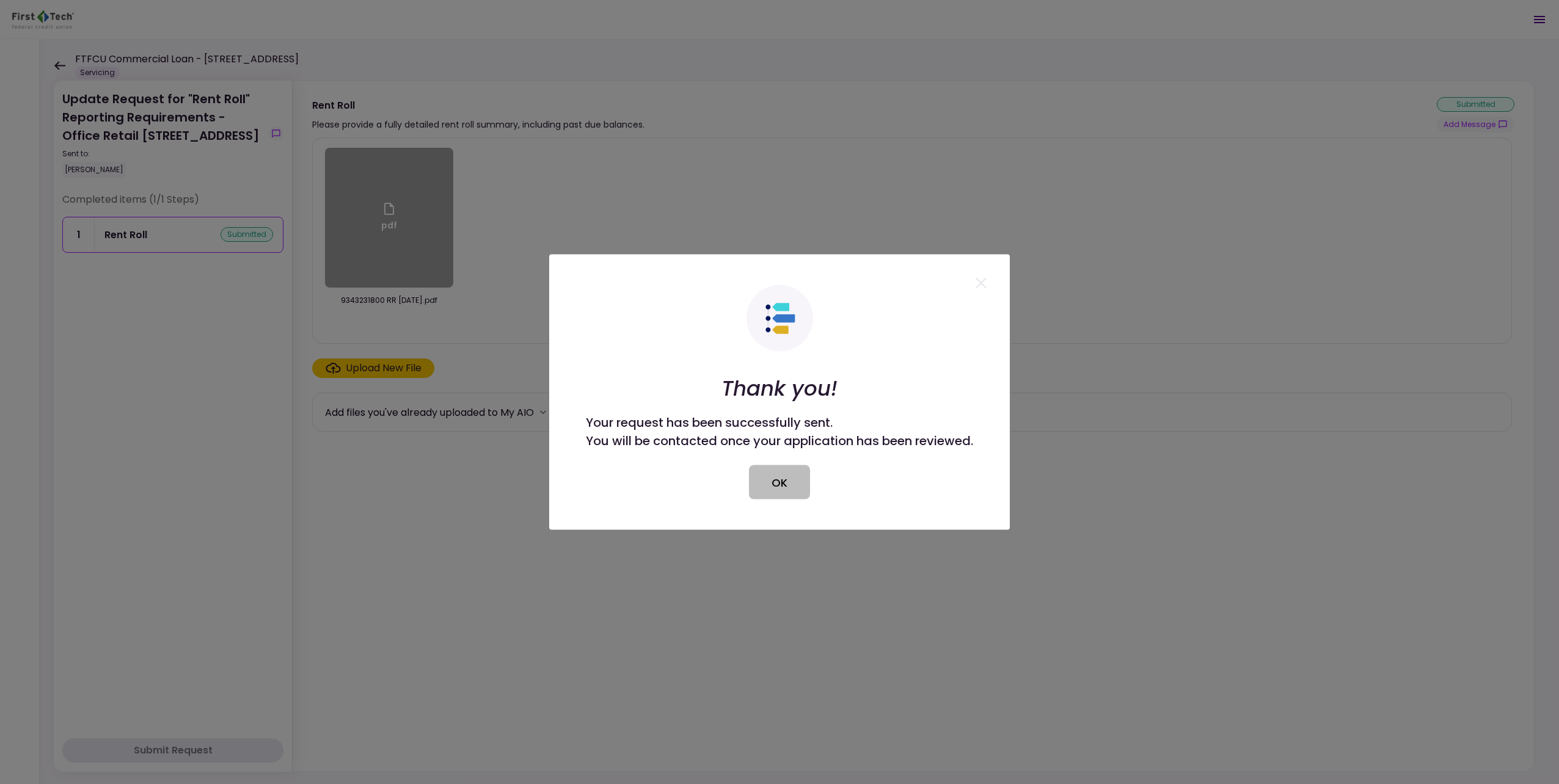
click at [794, 486] on button "OK" at bounding box center [779, 482] width 61 height 34
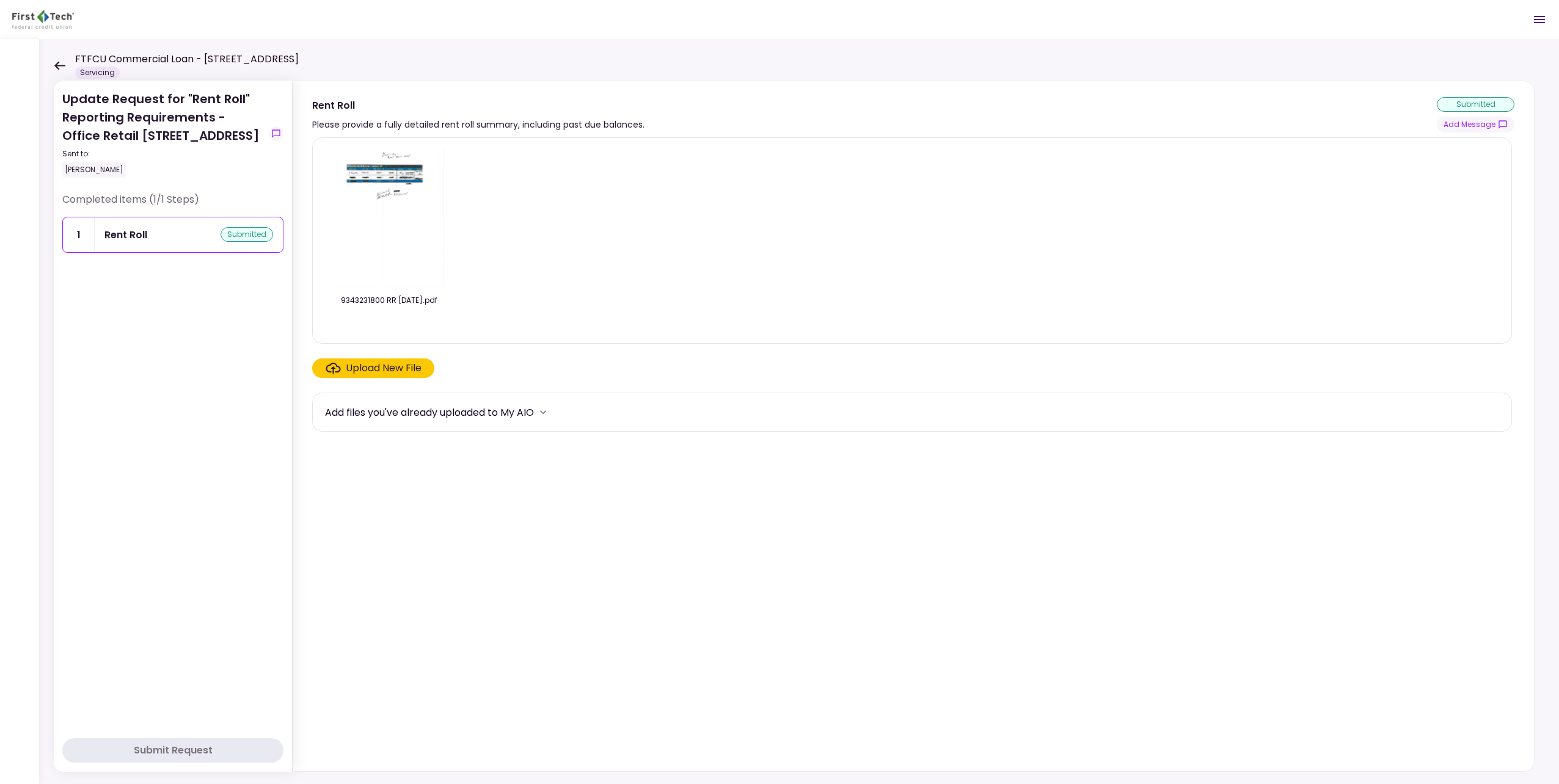
click at [63, 64] on icon at bounding box center [59, 65] width 11 height 9
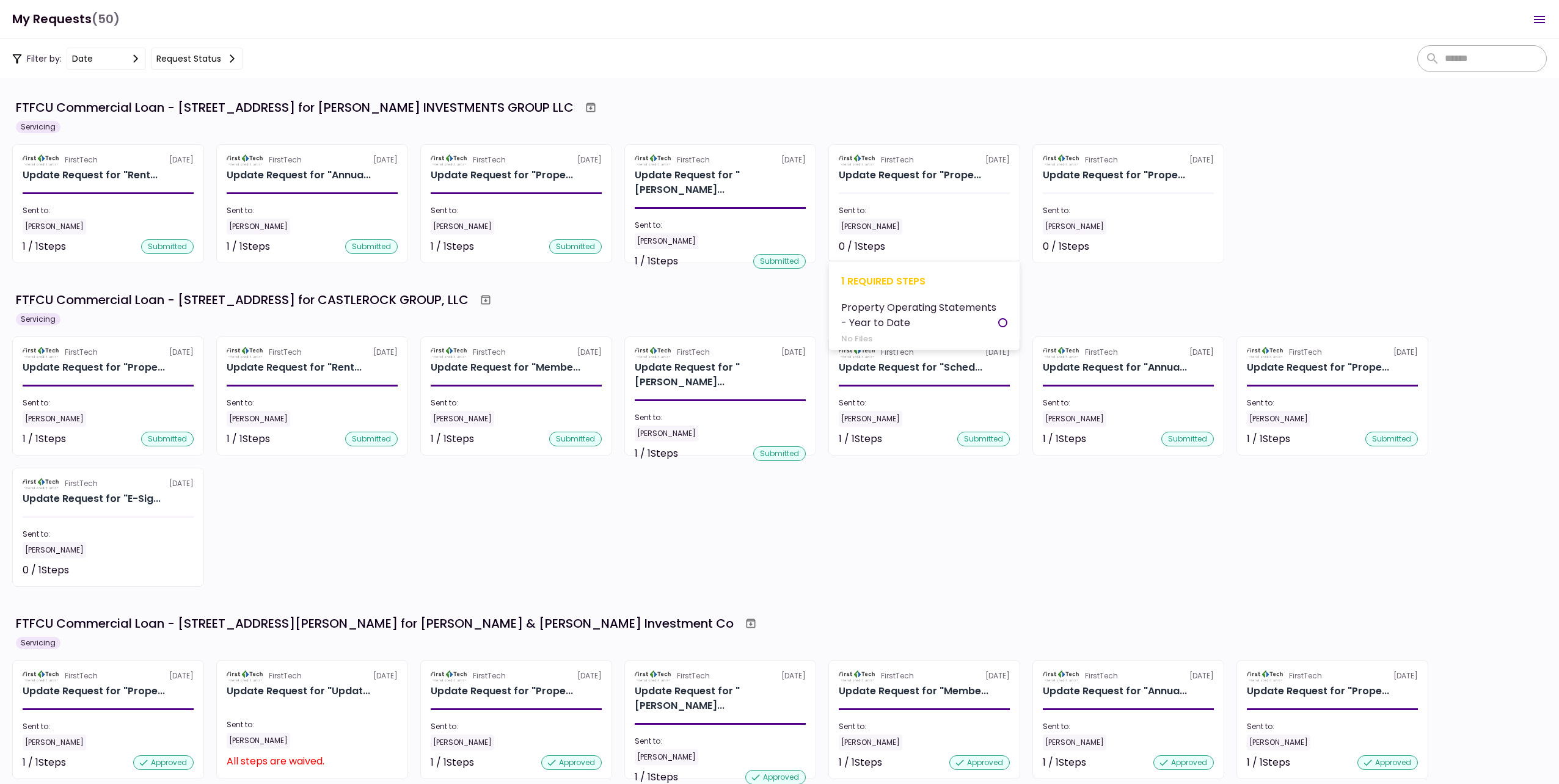
click at [897, 207] on div "Sent to:" at bounding box center [924, 210] width 171 height 11
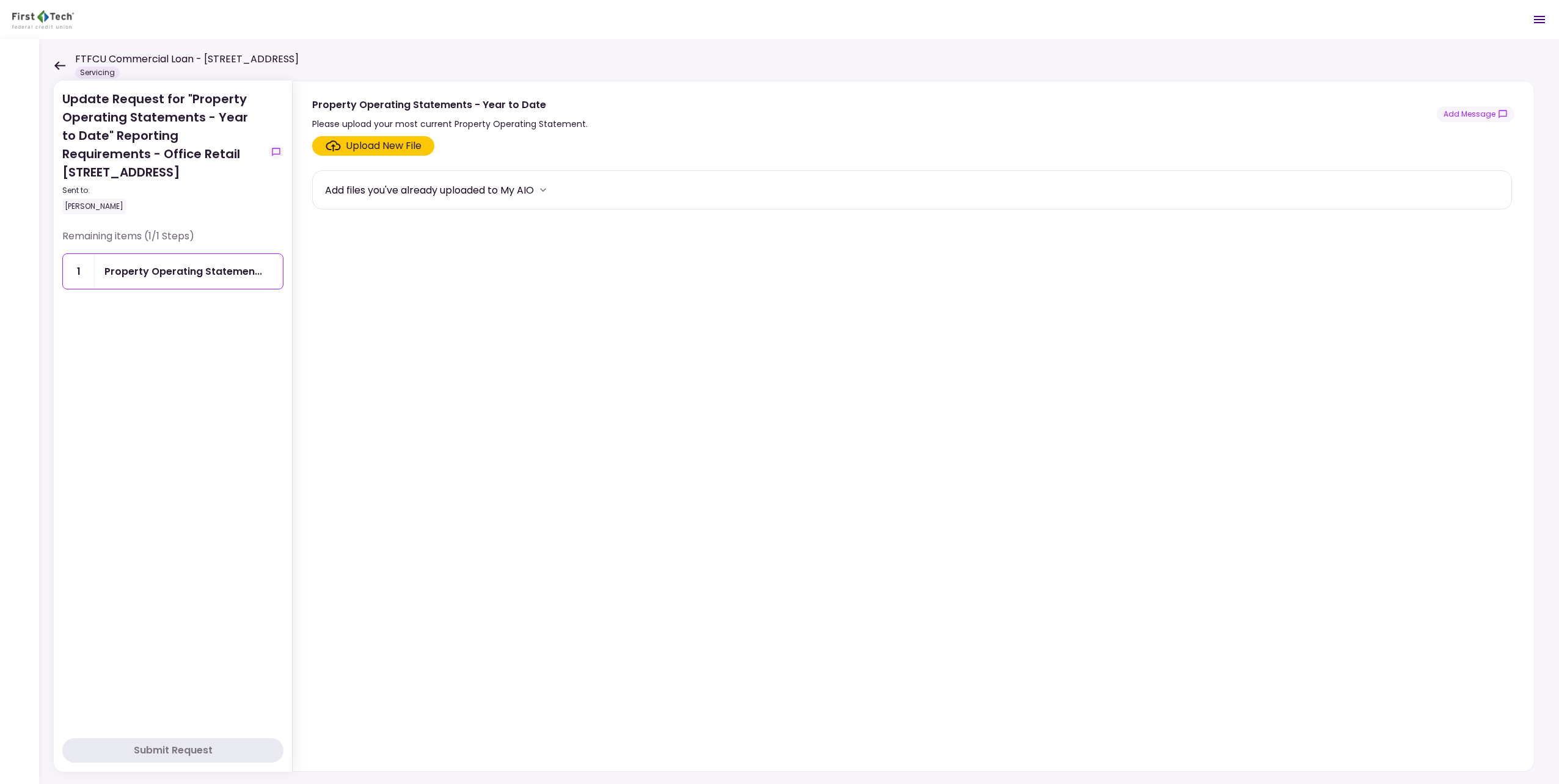
click at [380, 144] on div "Upload New File" at bounding box center [384, 145] width 76 height 15
click at [0, 0] on input "Upload New File" at bounding box center [0, 0] width 0 height 0
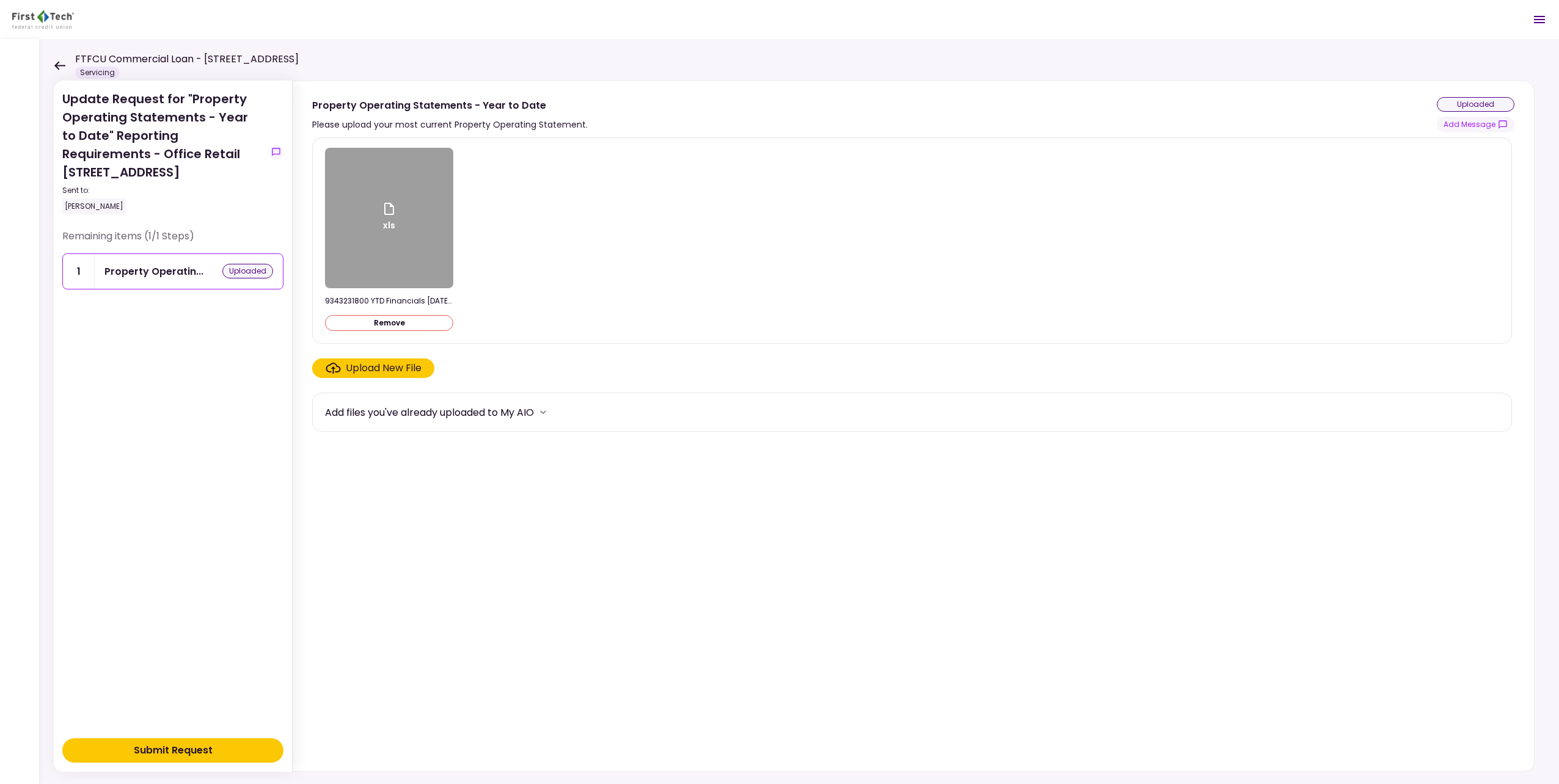
click at [199, 752] on div "Submit Request" at bounding box center [173, 750] width 79 height 15
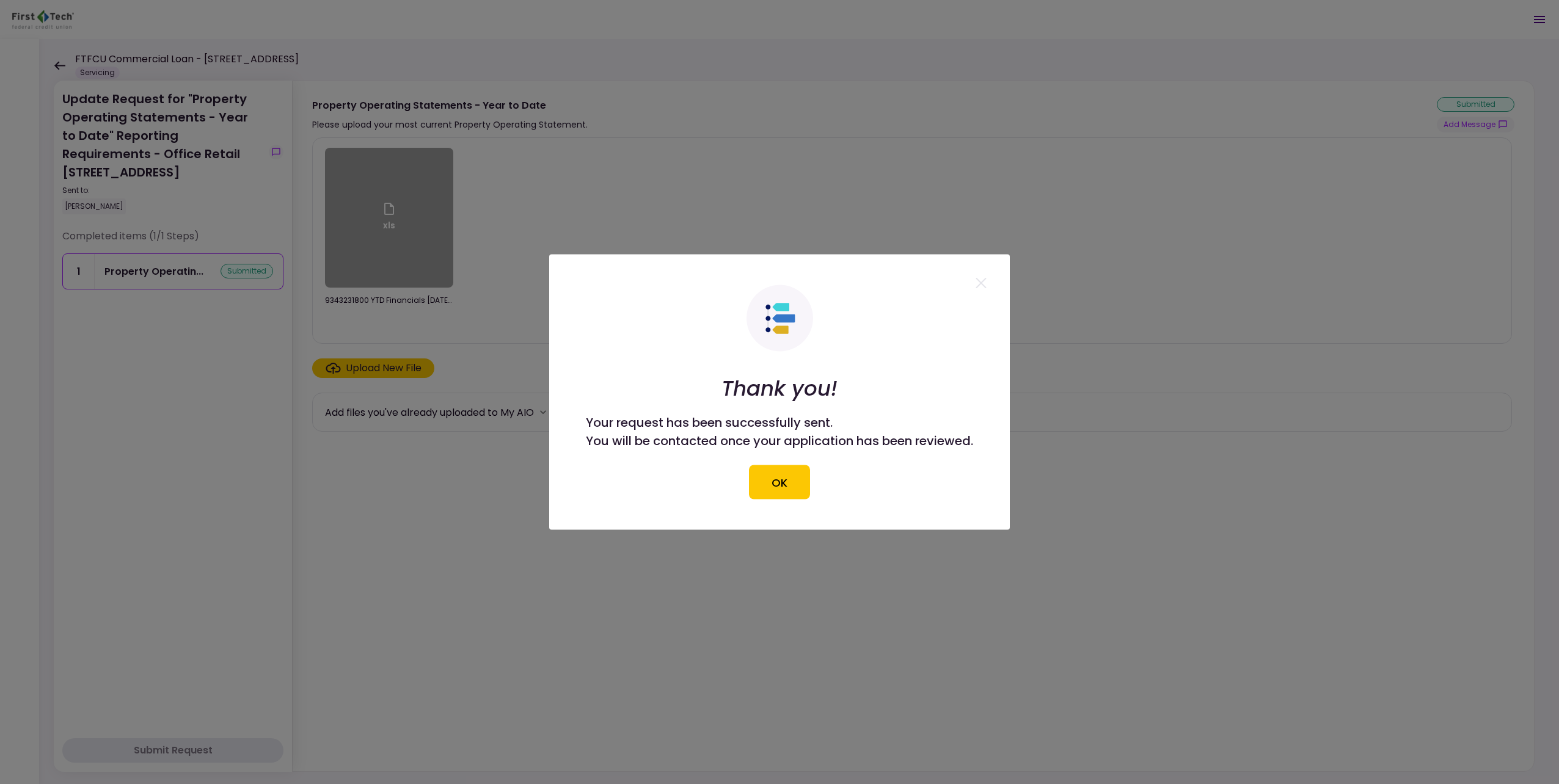
drag, startPoint x: 791, startPoint y: 478, endPoint x: 701, endPoint y: 428, distance: 103.0
click at [791, 478] on button "OK" at bounding box center [779, 482] width 61 height 34
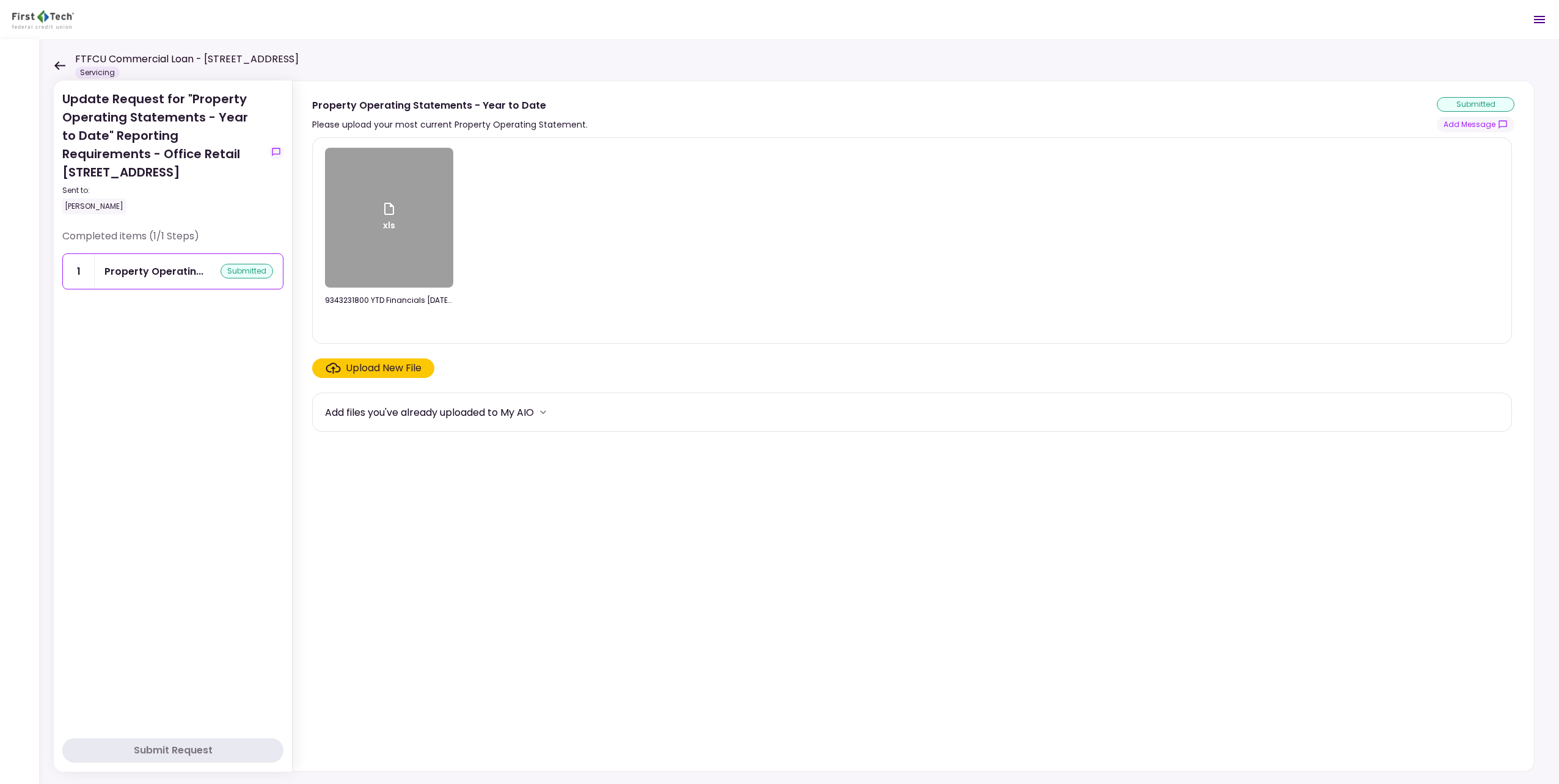
click at [59, 62] on icon at bounding box center [59, 65] width 11 height 9
